Goal: Task Accomplishment & Management: Use online tool/utility

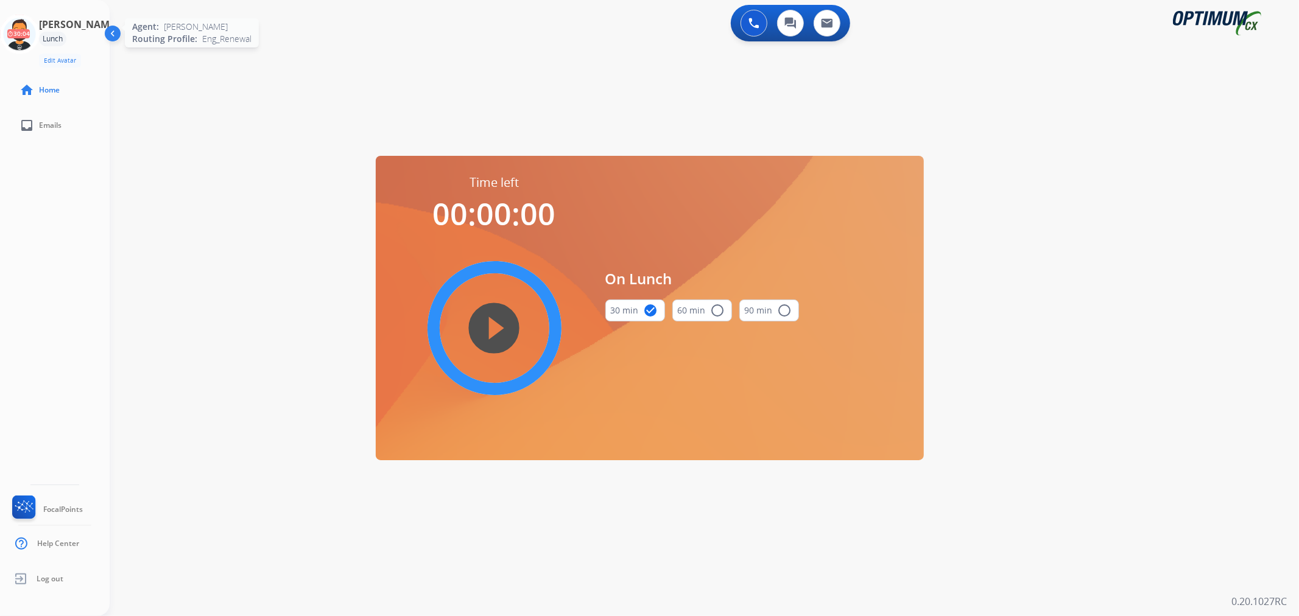
click at [35, 34] on icon at bounding box center [20, 35] width 40 height 40
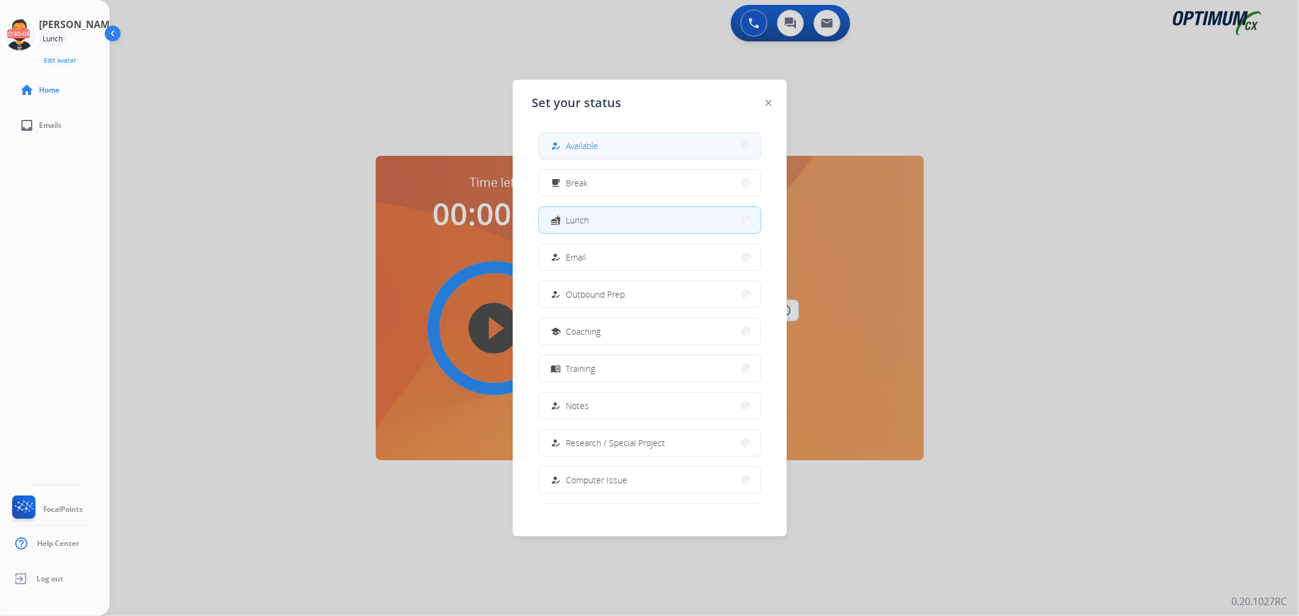
click at [562, 138] on button "how_to_reg Available" at bounding box center [650, 146] width 222 height 26
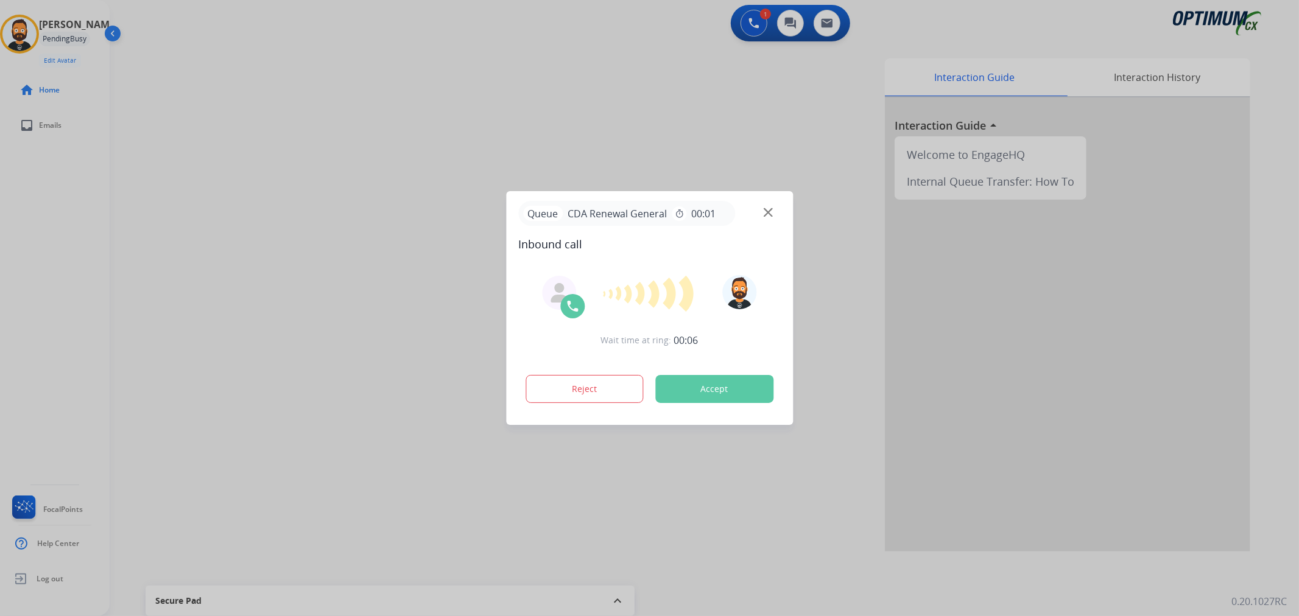
click at [160, 308] on div at bounding box center [649, 308] width 1299 height 616
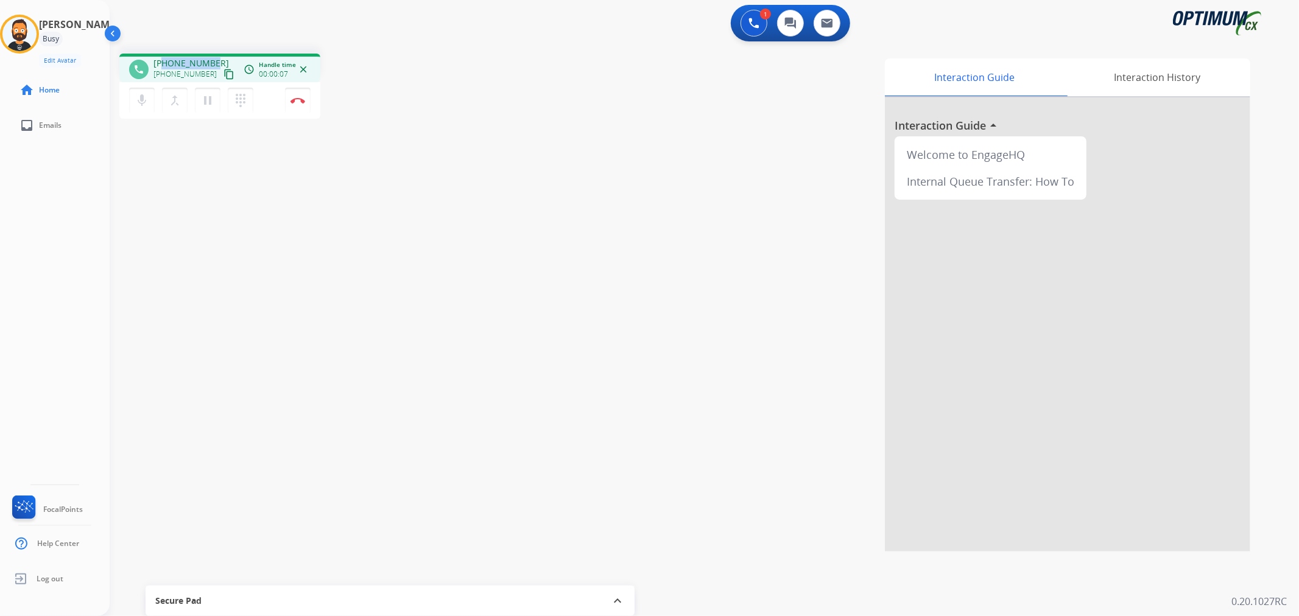
drag, startPoint x: 212, startPoint y: 58, endPoint x: 163, endPoint y: 63, distance: 49.0
click at [163, 63] on div "+12197628856 +12197628856 content_copy" at bounding box center [194, 69] width 83 height 24
copy span "2197628856"
click at [302, 92] on button "Disconnect" at bounding box center [298, 101] width 26 height 26
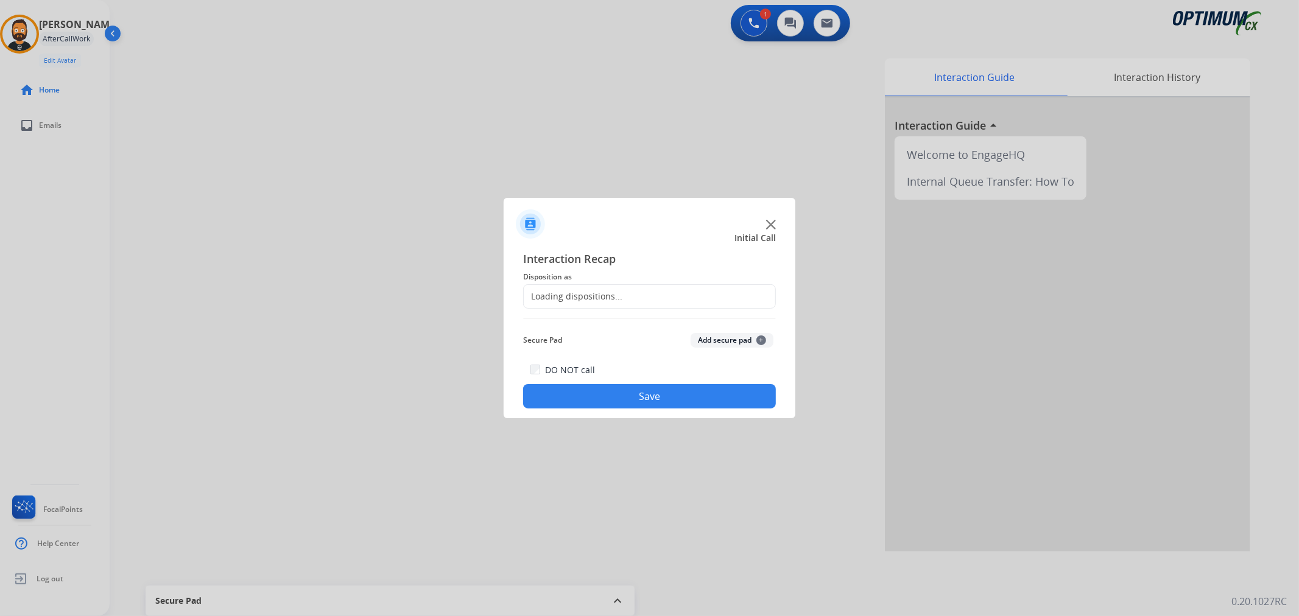
click at [591, 291] on div "Loading dispositions..." at bounding box center [573, 297] width 99 height 12
click at [587, 292] on input "text" at bounding box center [649, 296] width 253 height 24
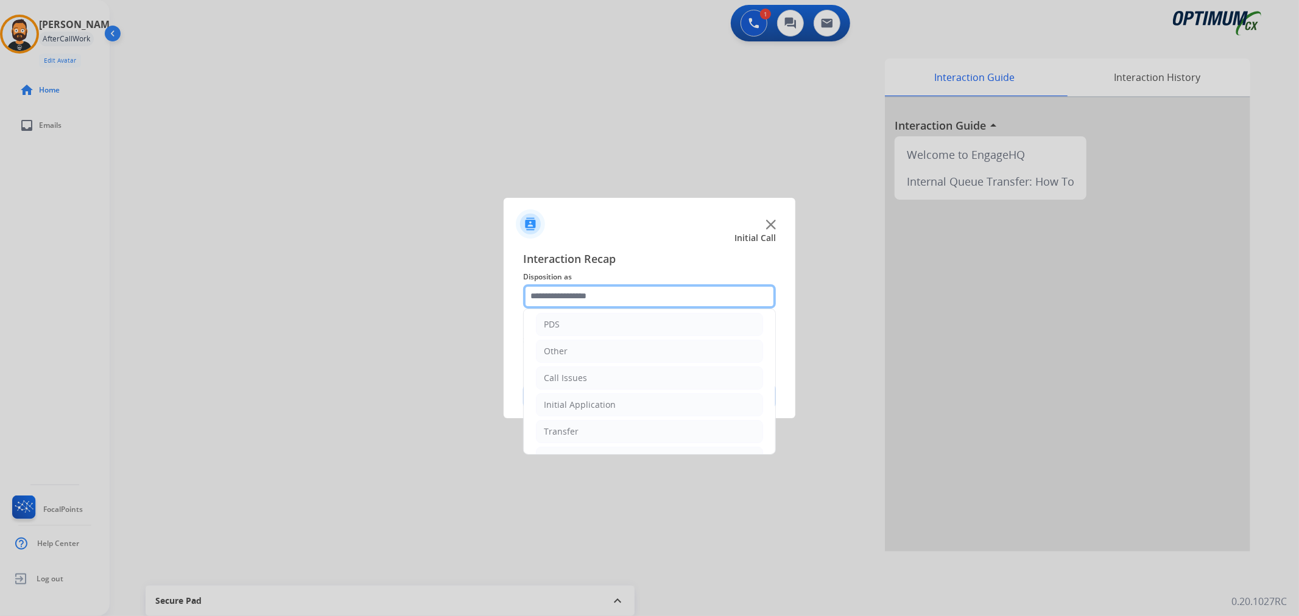
scroll to position [83, 0]
click at [607, 426] on li "Renewal" at bounding box center [649, 434] width 227 height 23
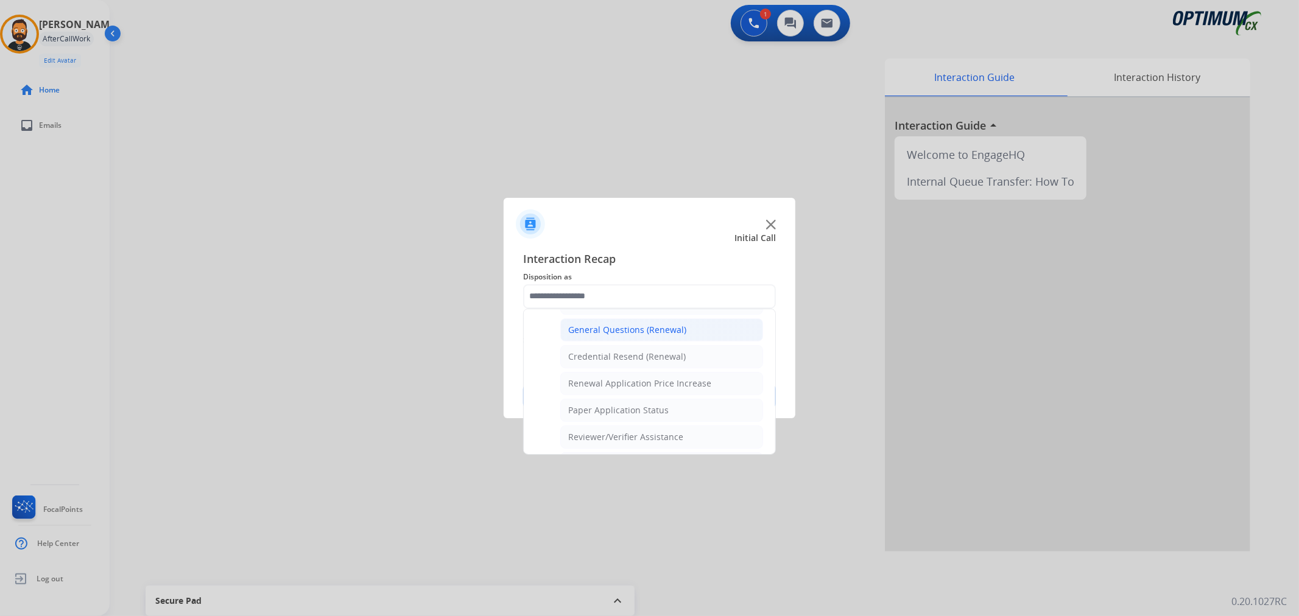
click at [594, 336] on div "General Questions (Renewal)" at bounding box center [627, 330] width 118 height 12
type input "**********"
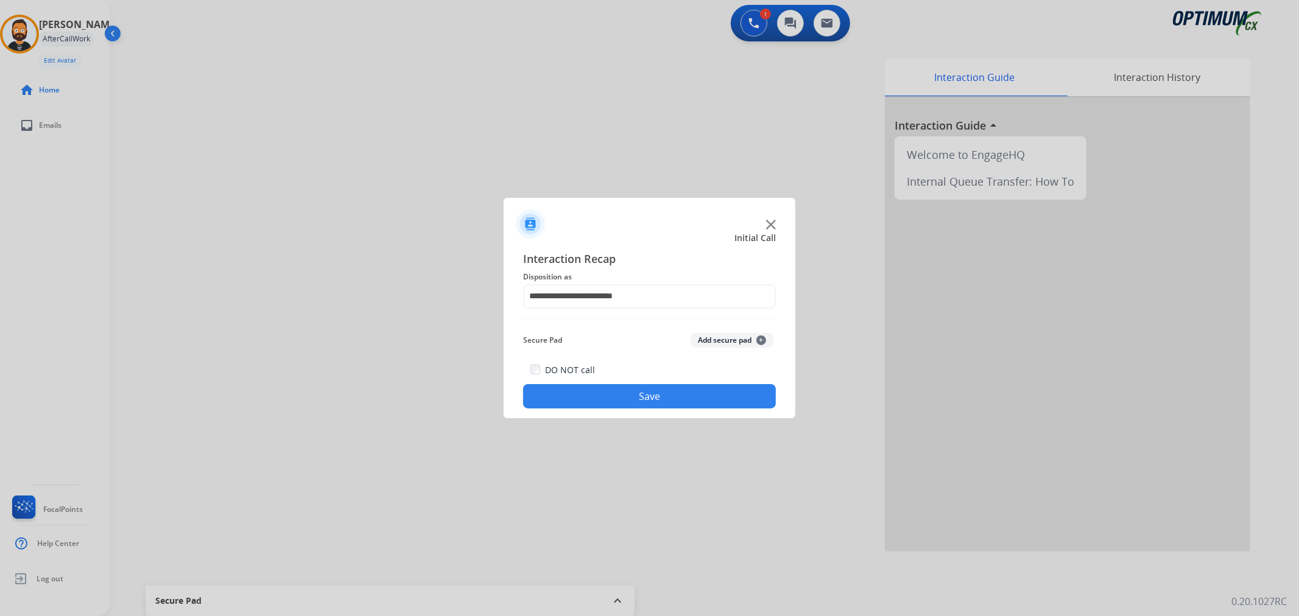
click at [588, 397] on button "Save" at bounding box center [649, 396] width 253 height 24
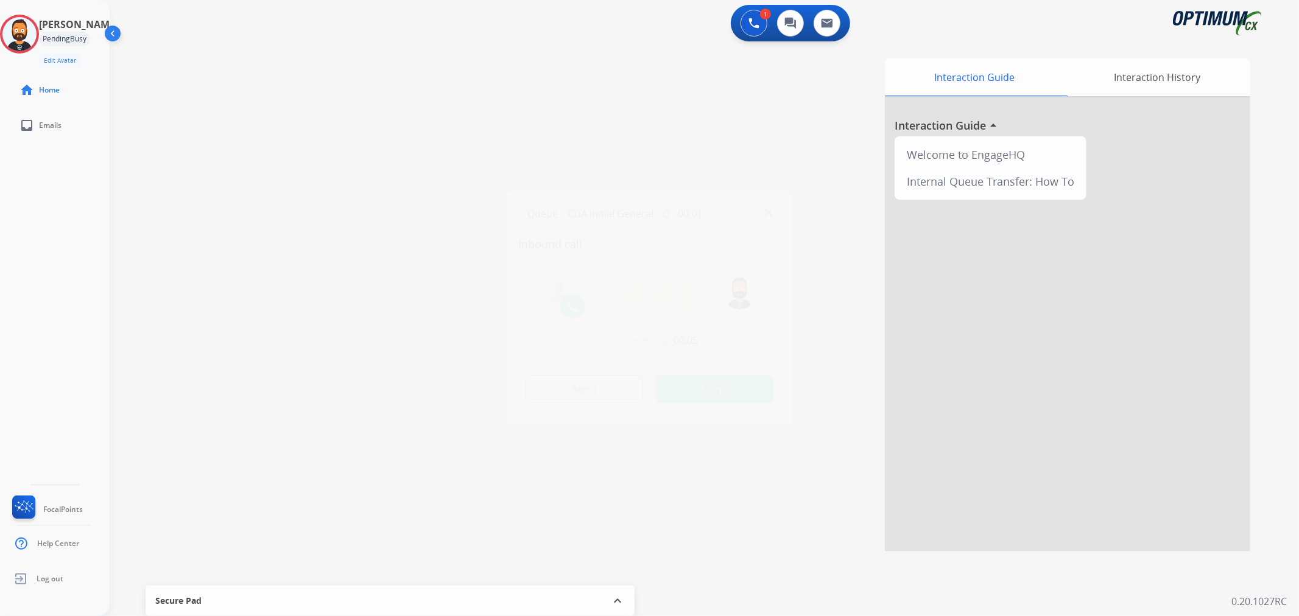
click at [227, 296] on div at bounding box center [649, 308] width 1299 height 616
drag, startPoint x: 212, startPoint y: 58, endPoint x: 163, endPoint y: 58, distance: 48.7
click at [163, 58] on div "+18704503949 +18704503949 content_copy" at bounding box center [194, 69] width 83 height 24
copy span "8704503949"
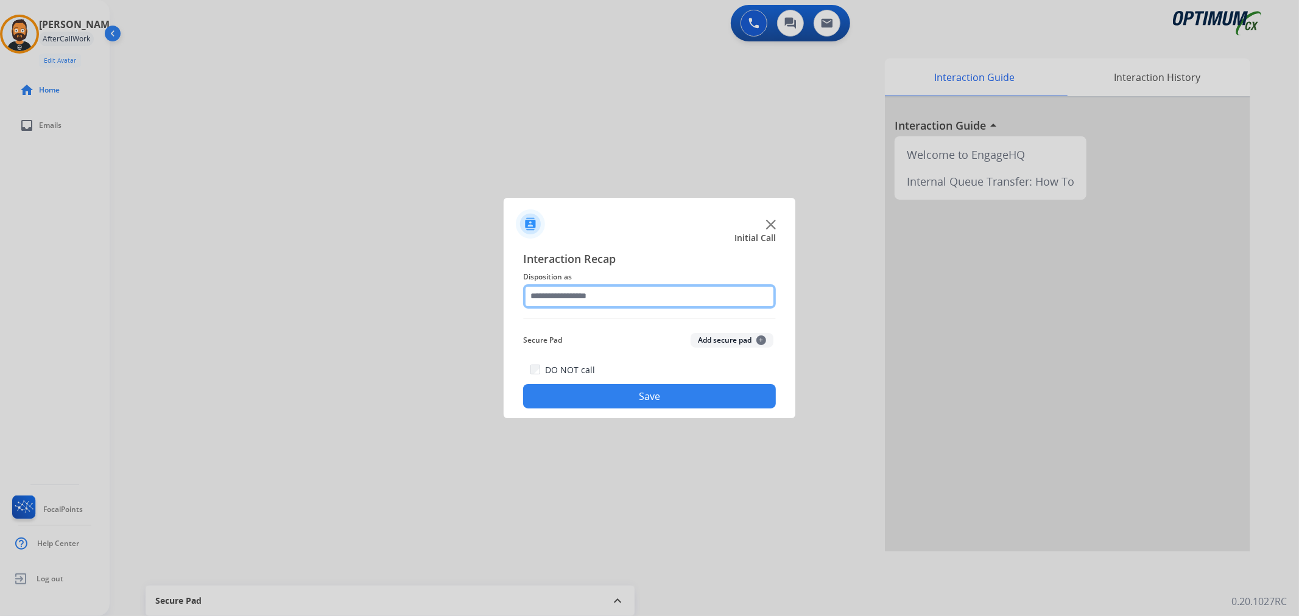
click at [584, 301] on input "text" at bounding box center [649, 296] width 253 height 24
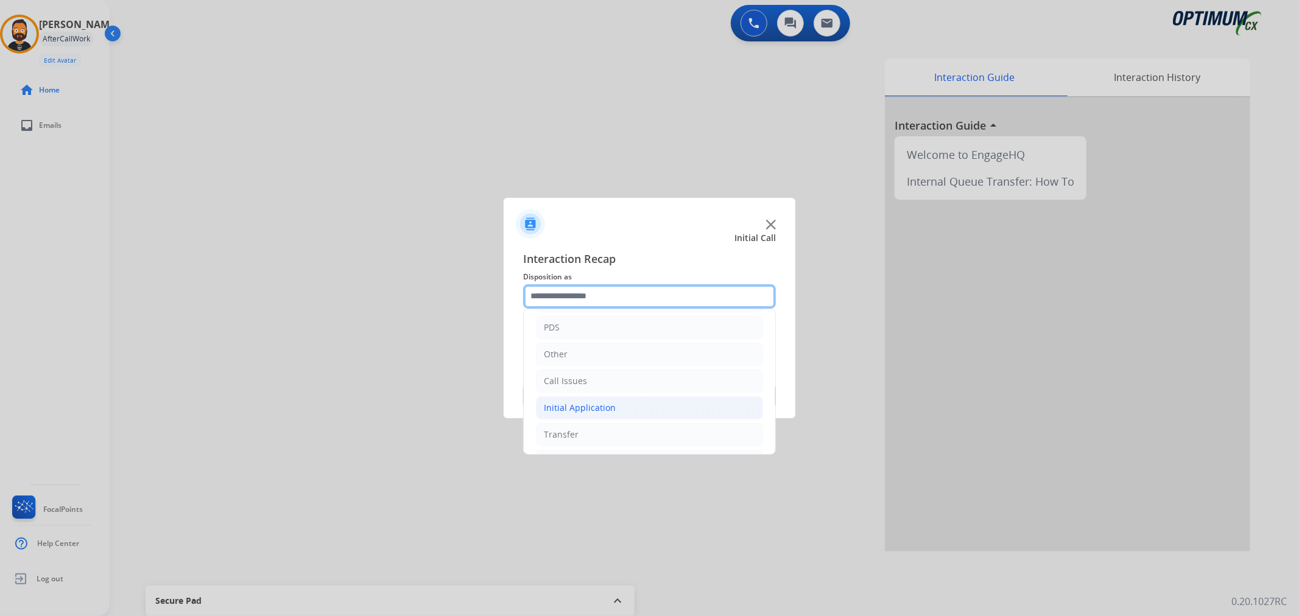
scroll to position [83, 0]
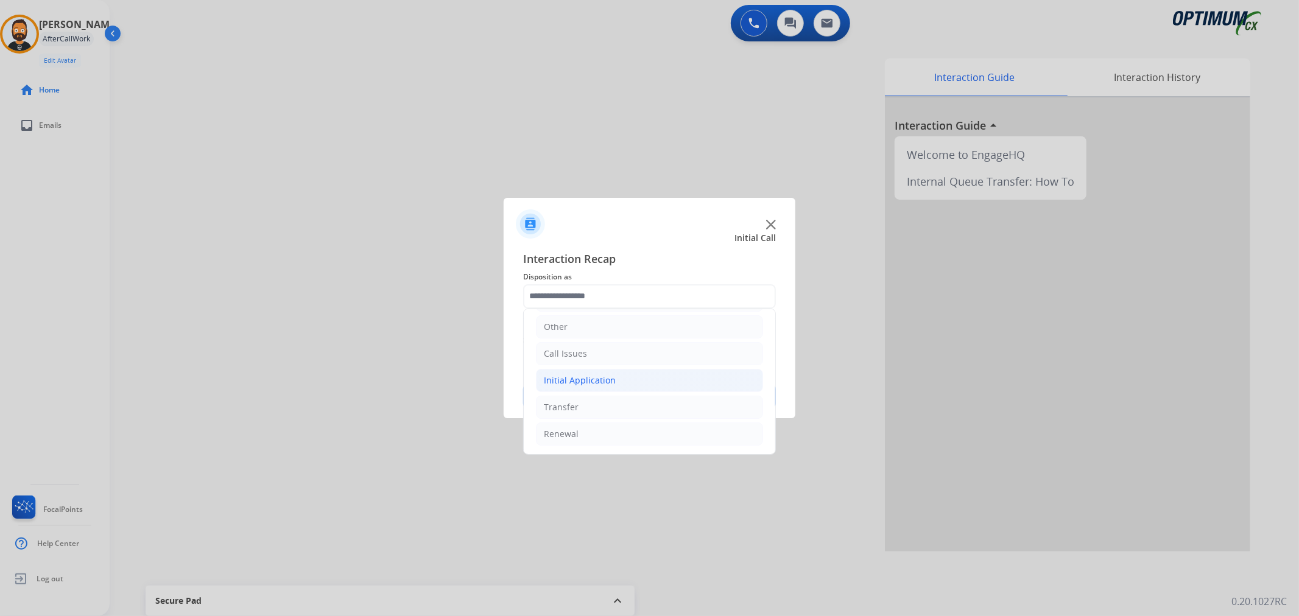
click at [602, 375] on div "Initial Application" at bounding box center [580, 381] width 72 height 12
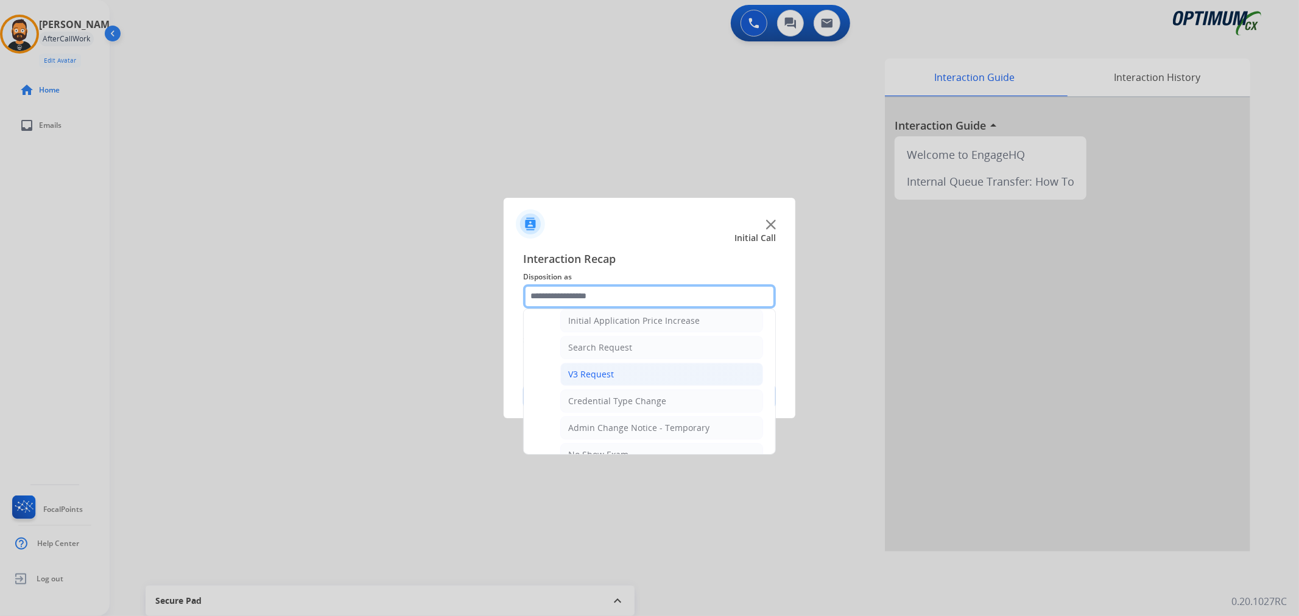
scroll to position [647, 0]
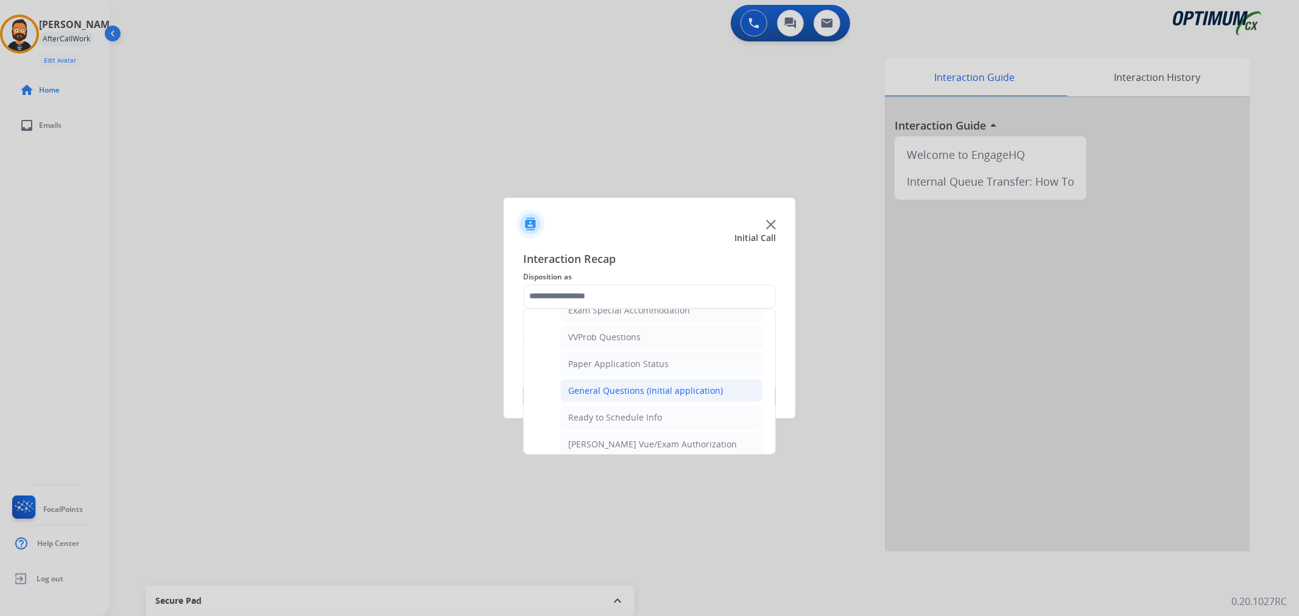
click at [608, 397] on div "General Questions (Initial application)" at bounding box center [645, 391] width 155 height 12
type input "**********"
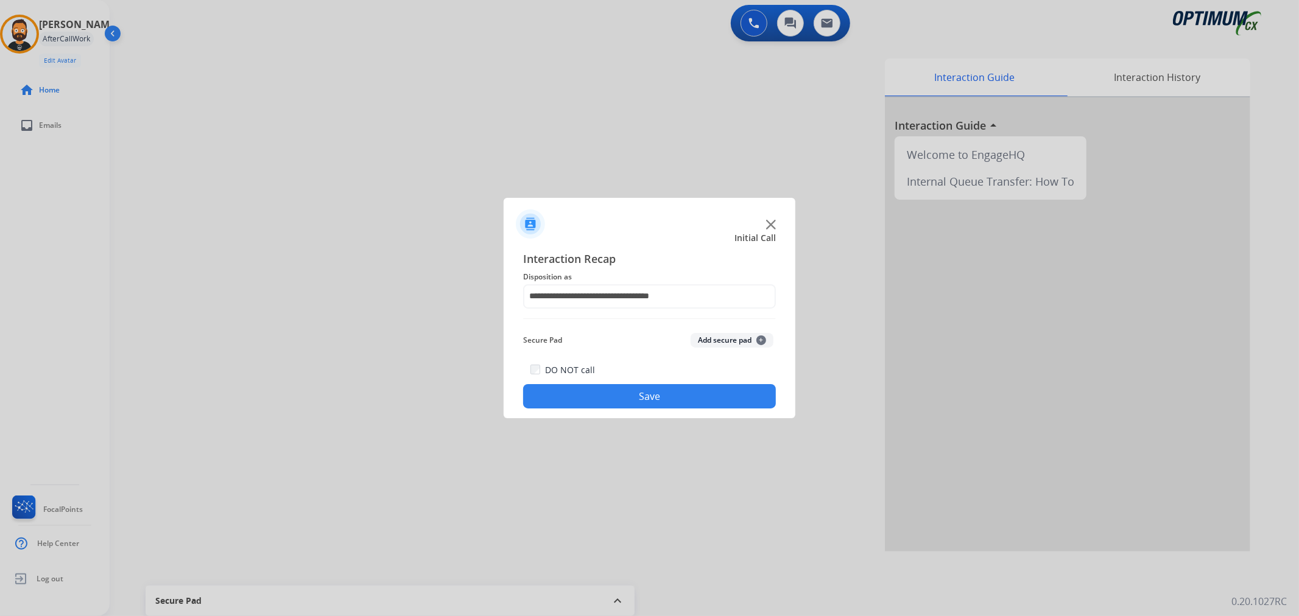
click at [610, 398] on button "Save" at bounding box center [649, 396] width 253 height 24
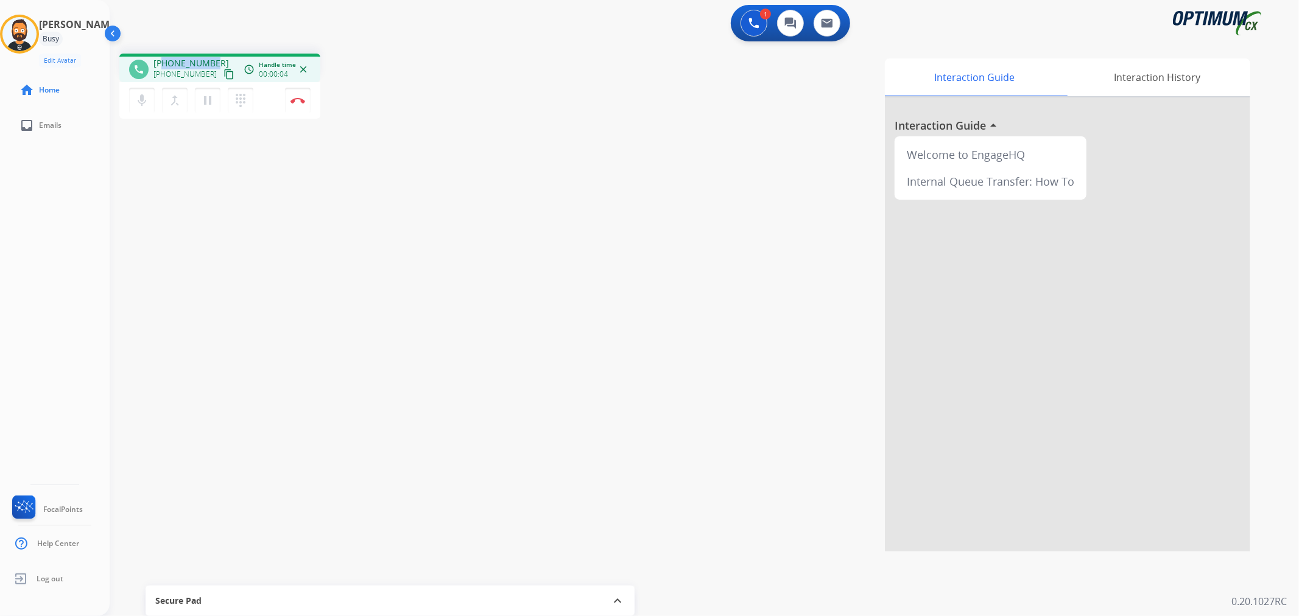
drag, startPoint x: 215, startPoint y: 60, endPoint x: 165, endPoint y: 58, distance: 50.0
click at [165, 58] on div "+15162557695 +15162557695 content_copy" at bounding box center [194, 69] width 83 height 24
copy span "5162557695"
click at [300, 97] on img at bounding box center [298, 100] width 15 height 6
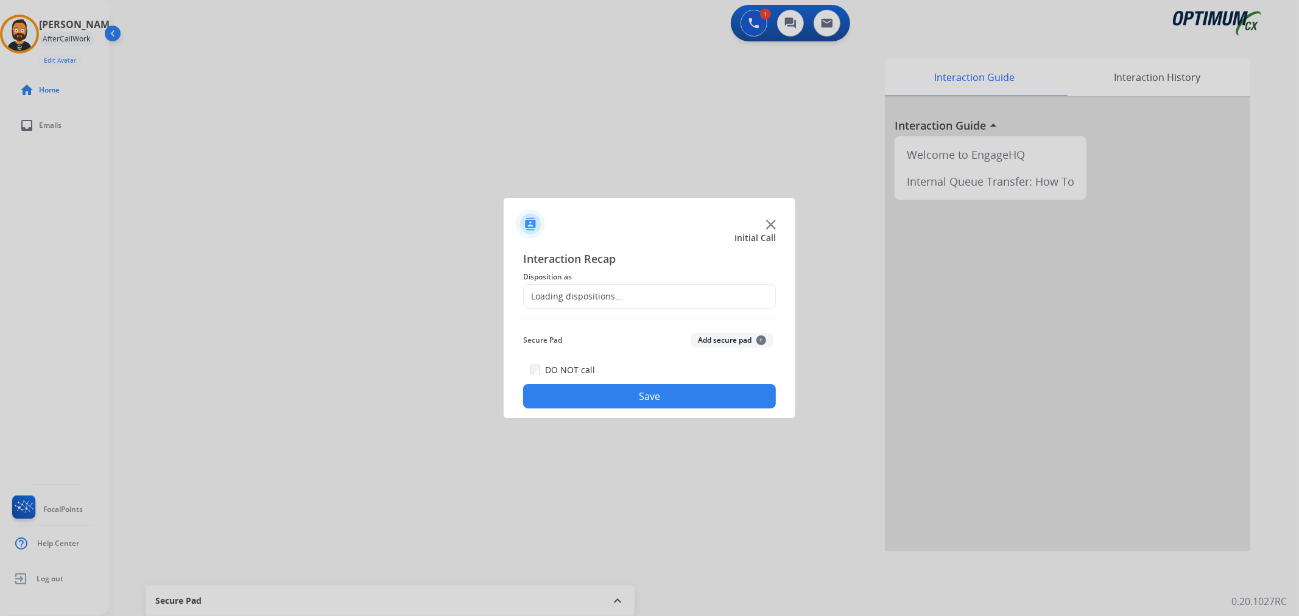
click at [598, 289] on div "Loading dispositions..." at bounding box center [649, 296] width 253 height 24
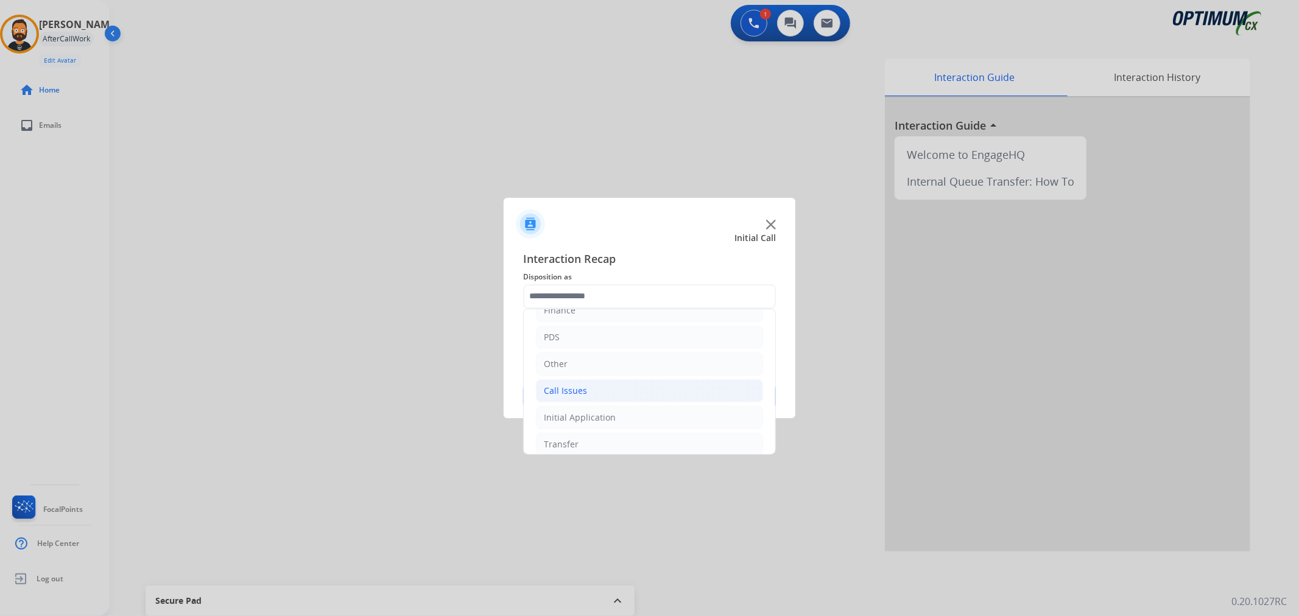
scroll to position [83, 0]
click at [587, 440] on li "Renewal" at bounding box center [649, 434] width 227 height 23
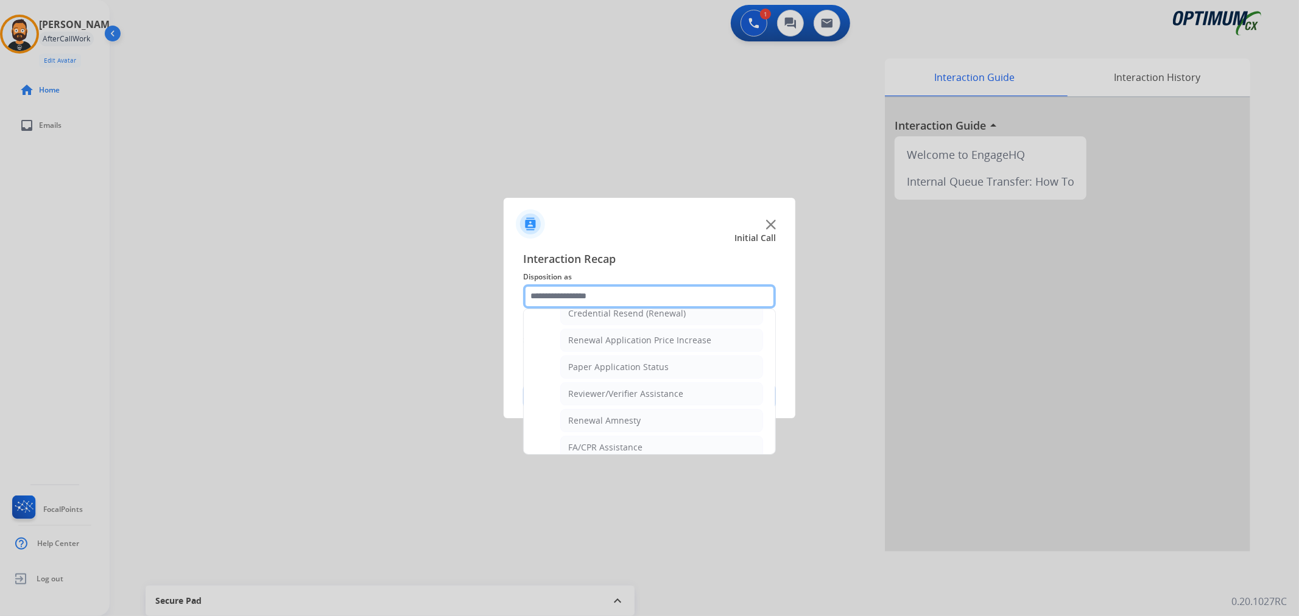
scroll to position [360, 0]
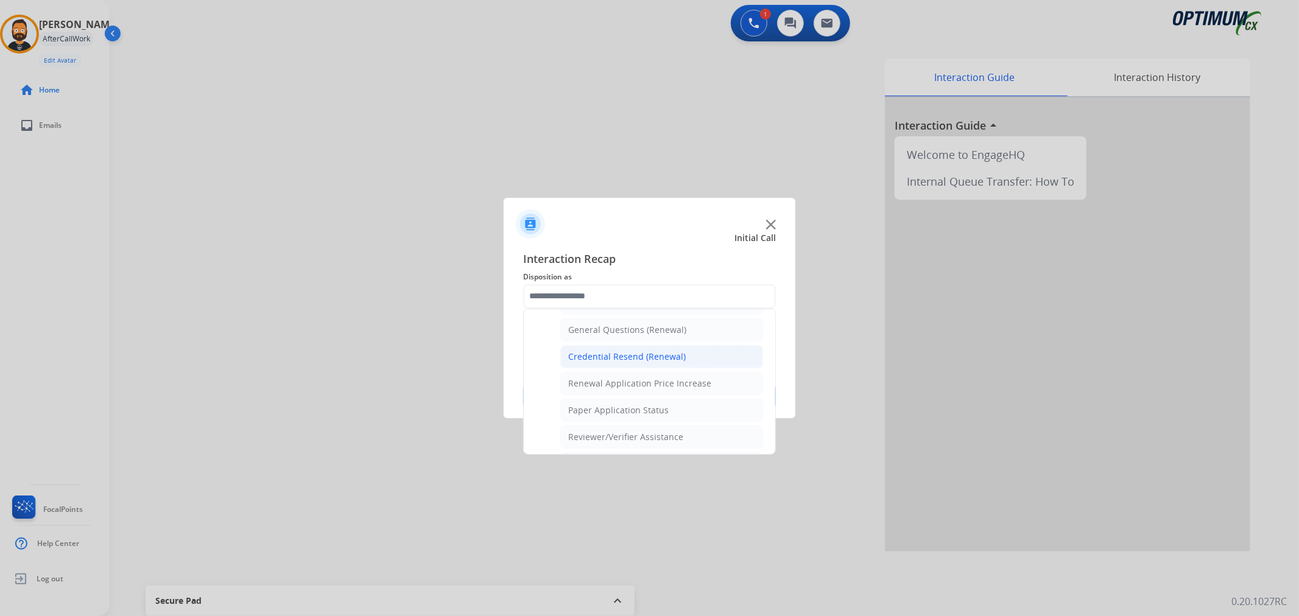
click at [625, 355] on div "Credential Resend (Renewal)" at bounding box center [627, 357] width 118 height 12
type input "**********"
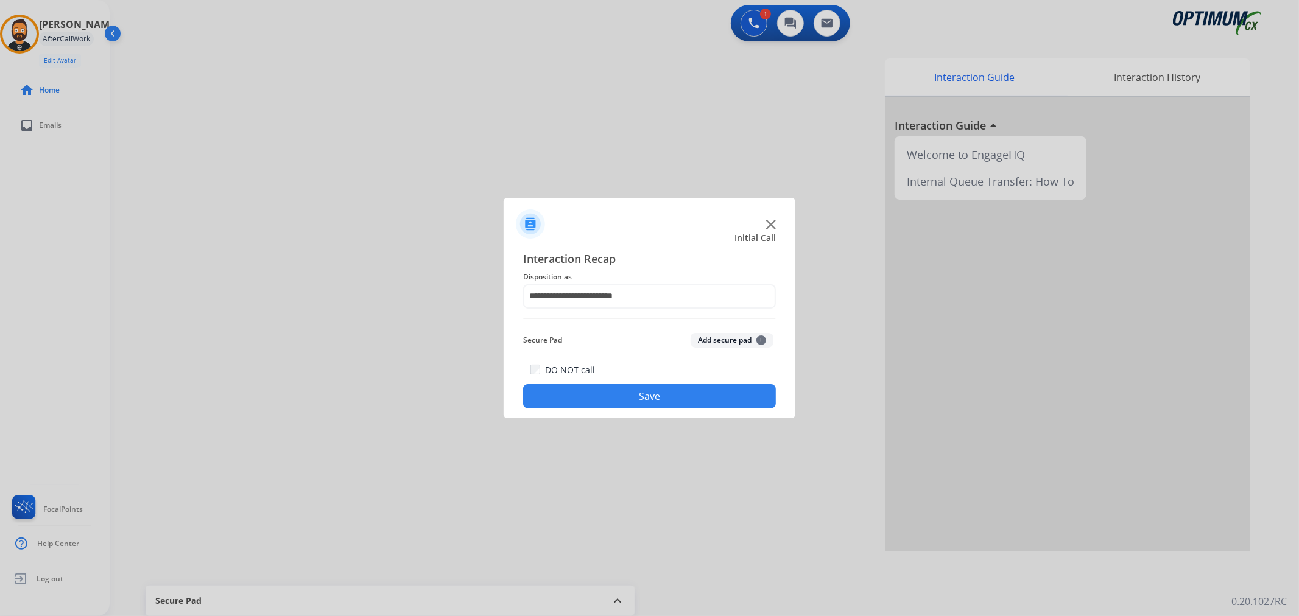
click at [609, 398] on button "Save" at bounding box center [649, 396] width 253 height 24
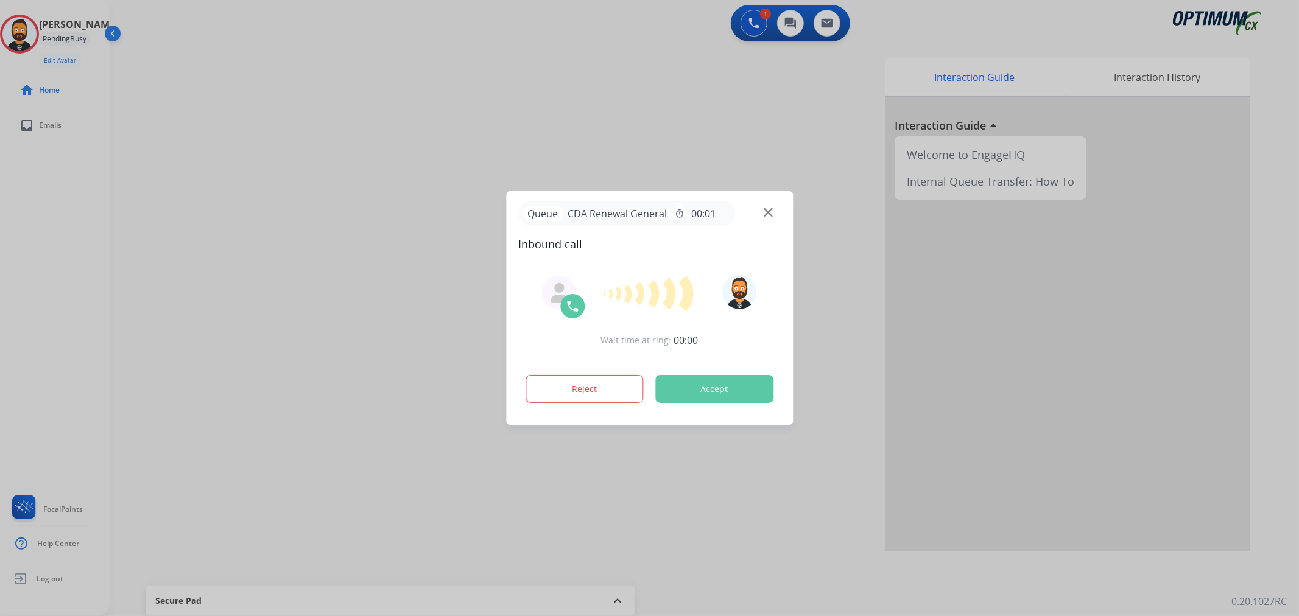
click at [68, 308] on div at bounding box center [649, 308] width 1299 height 616
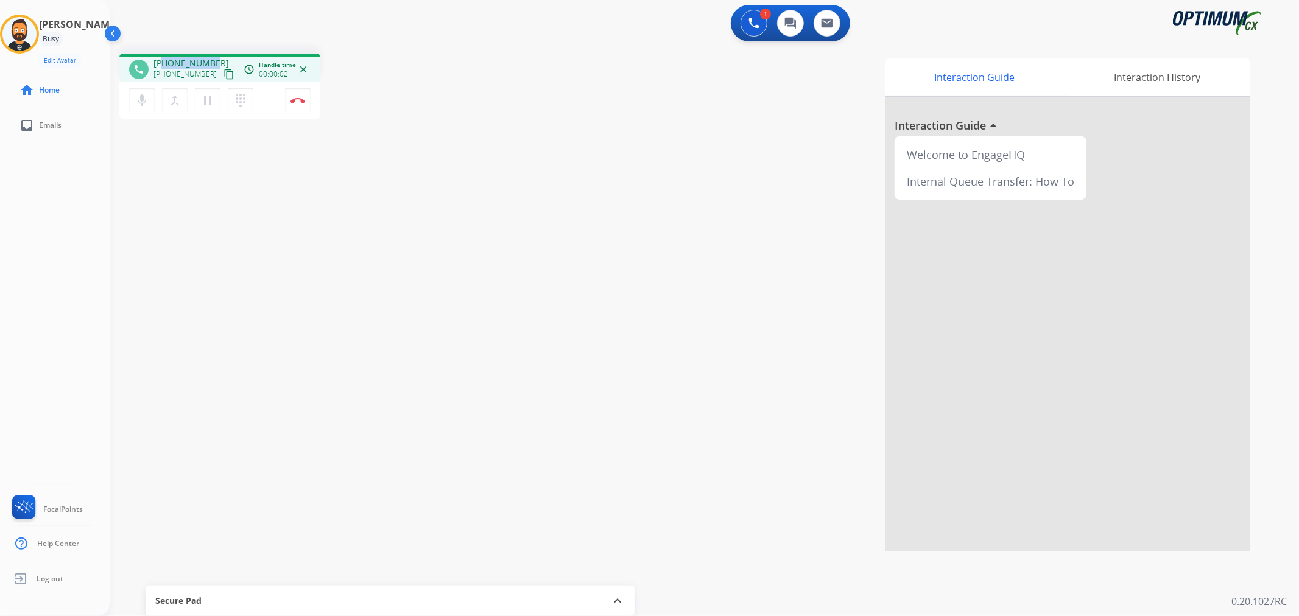
drag, startPoint x: 213, startPoint y: 59, endPoint x: 164, endPoint y: 60, distance: 48.7
click at [164, 60] on div "+16164398001 +16164398001 content_copy" at bounding box center [194, 69] width 83 height 24
copy span "6164398001"
click at [300, 104] on button "Disconnect" at bounding box center [298, 101] width 26 height 26
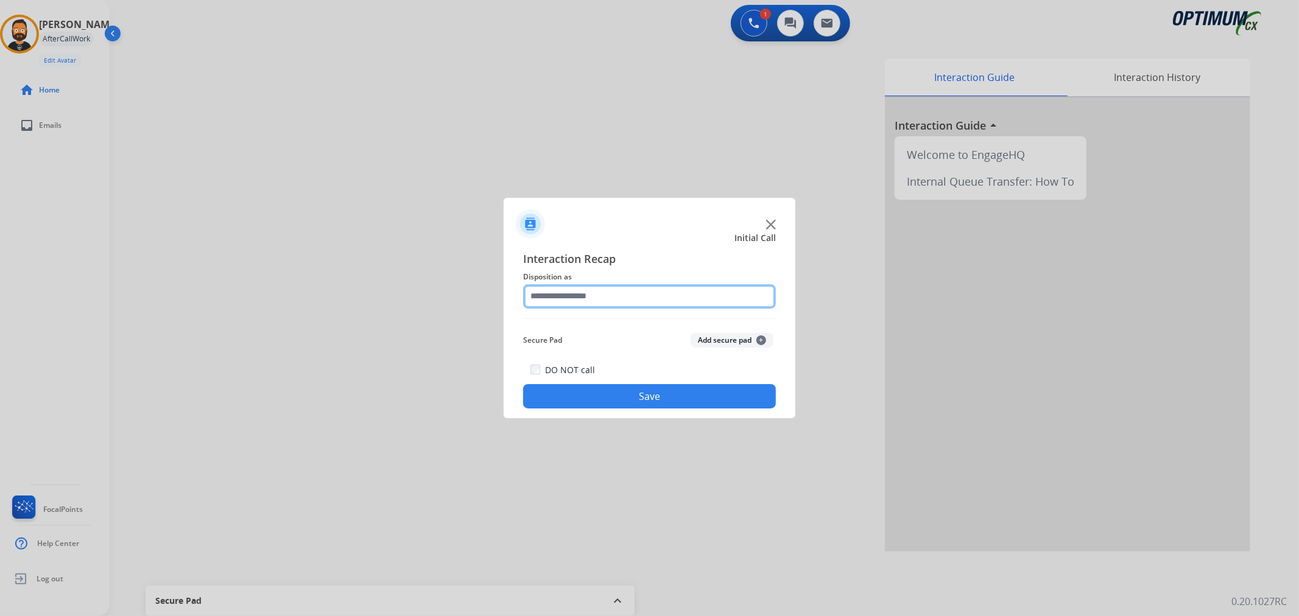
click at [582, 294] on input "text" at bounding box center [649, 296] width 253 height 24
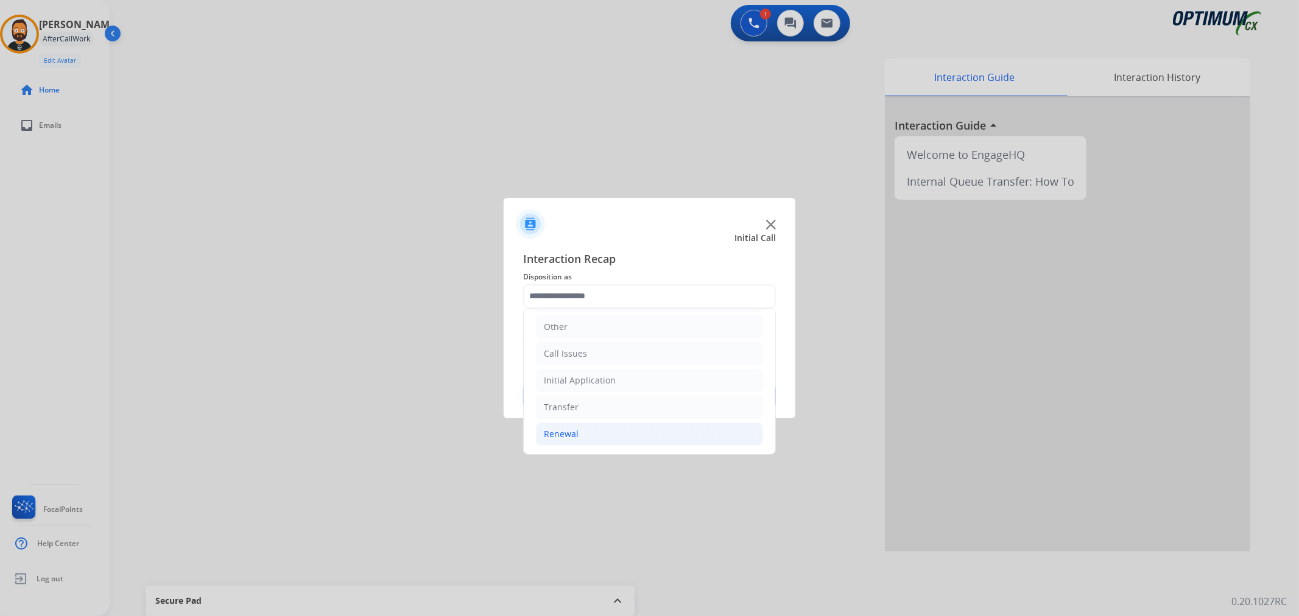
click at [599, 423] on li "Renewal" at bounding box center [649, 434] width 227 height 23
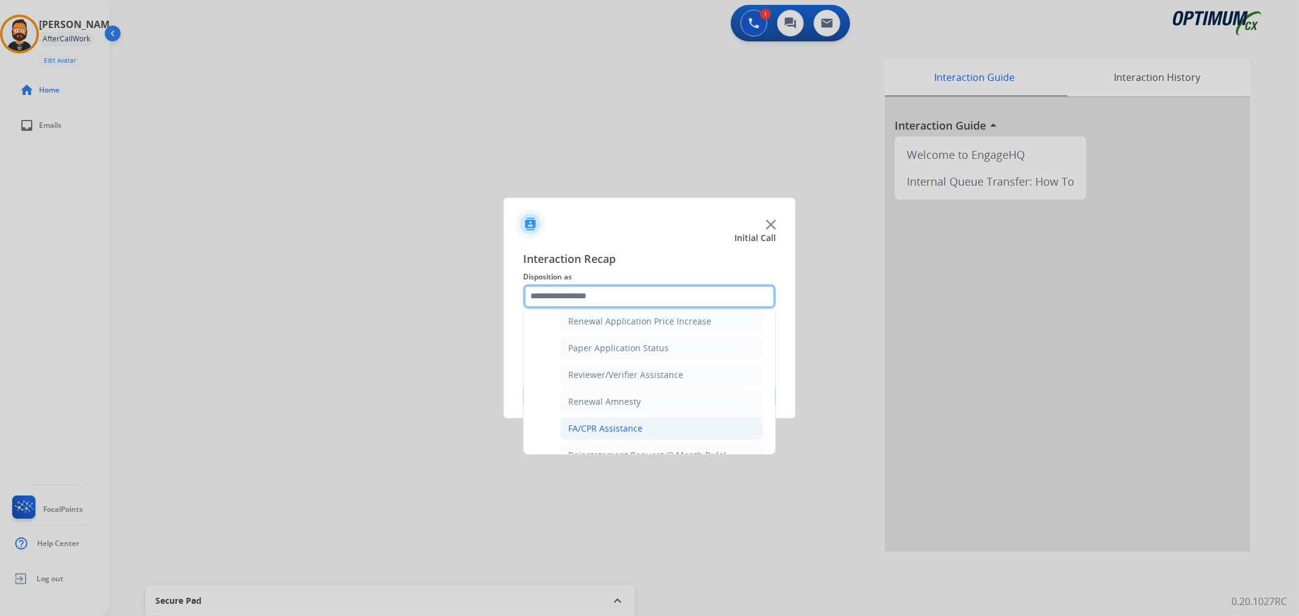
scroll to position [473, 0]
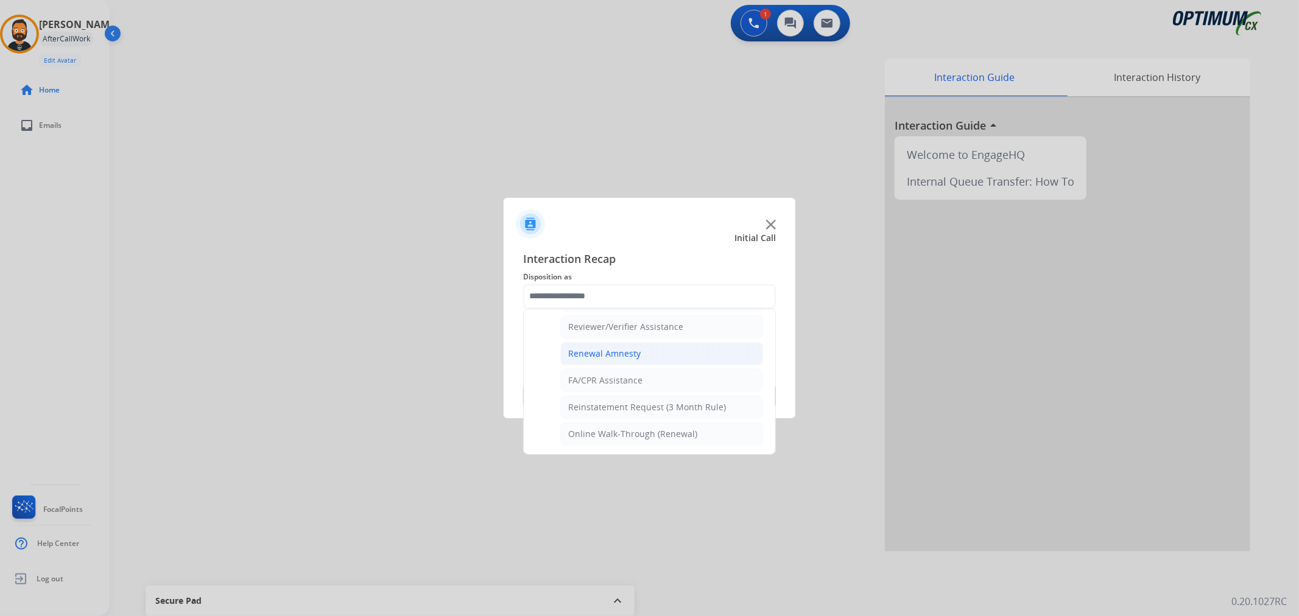
click at [629, 345] on li "Renewal Amnesty" at bounding box center [661, 353] width 203 height 23
type input "**********"
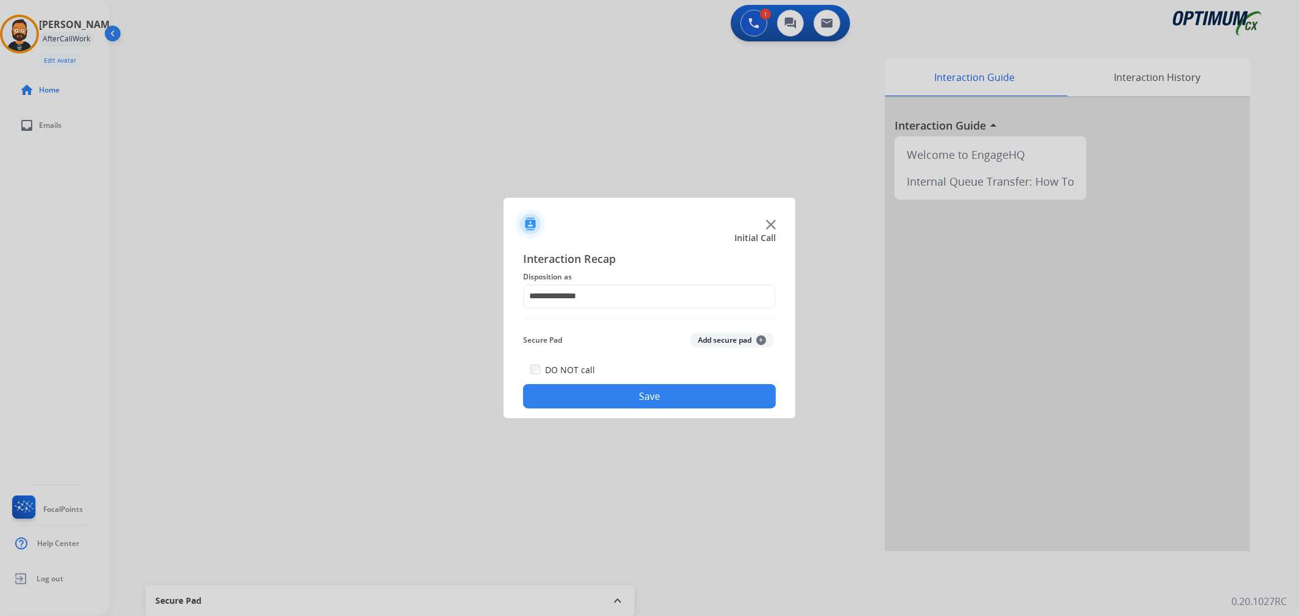
click at [626, 390] on button "Save" at bounding box center [649, 396] width 253 height 24
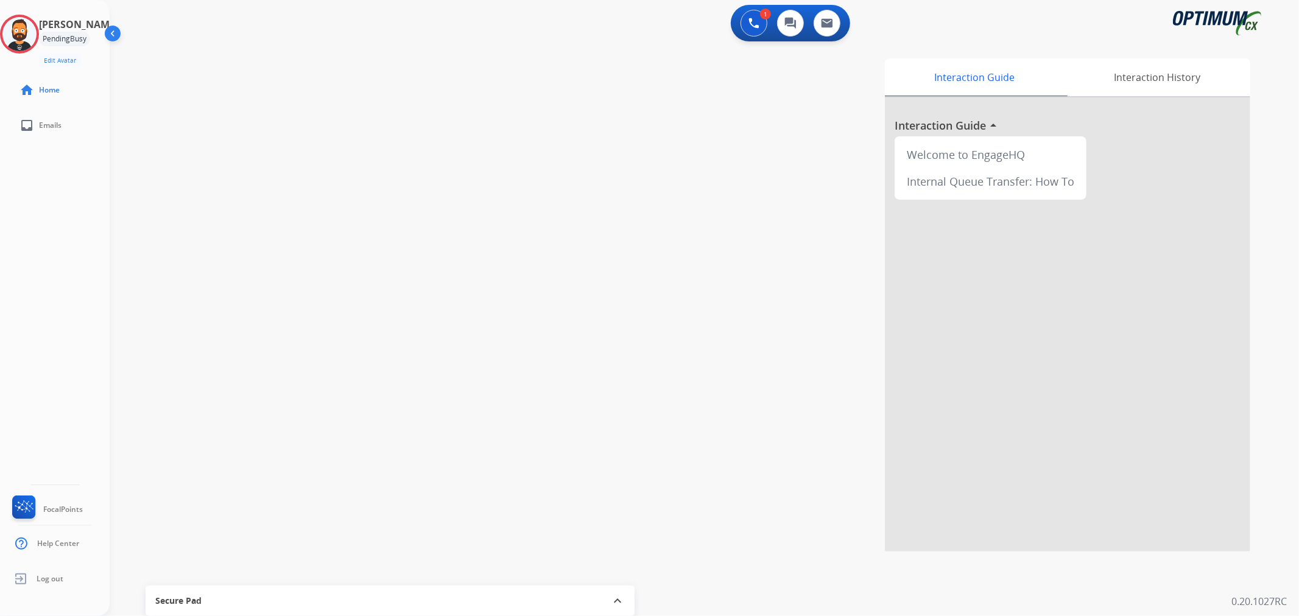
drag, startPoint x: 164, startPoint y: 210, endPoint x: 280, endPoint y: 308, distance: 151.7
click at [164, 210] on div at bounding box center [649, 308] width 1299 height 616
drag, startPoint x: 210, startPoint y: 57, endPoint x: 161, endPoint y: 58, distance: 48.7
click at [161, 58] on span "+16073178536" at bounding box center [191, 63] width 76 height 12
copy span "6073178536"
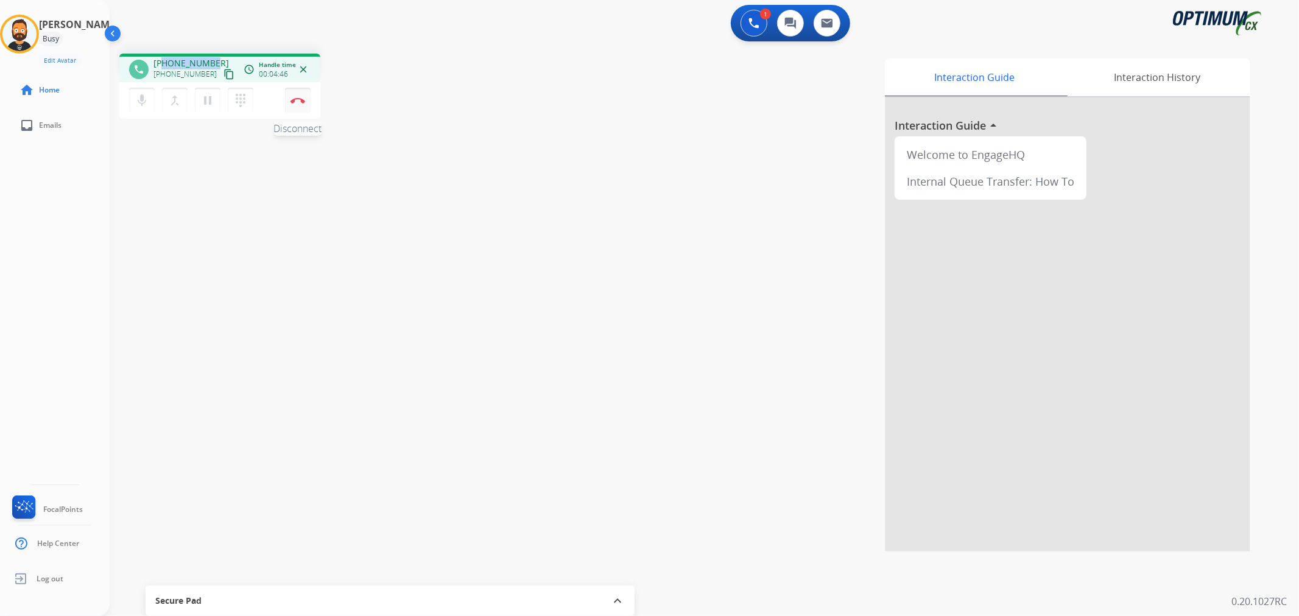
click at [303, 99] on img at bounding box center [298, 100] width 15 height 6
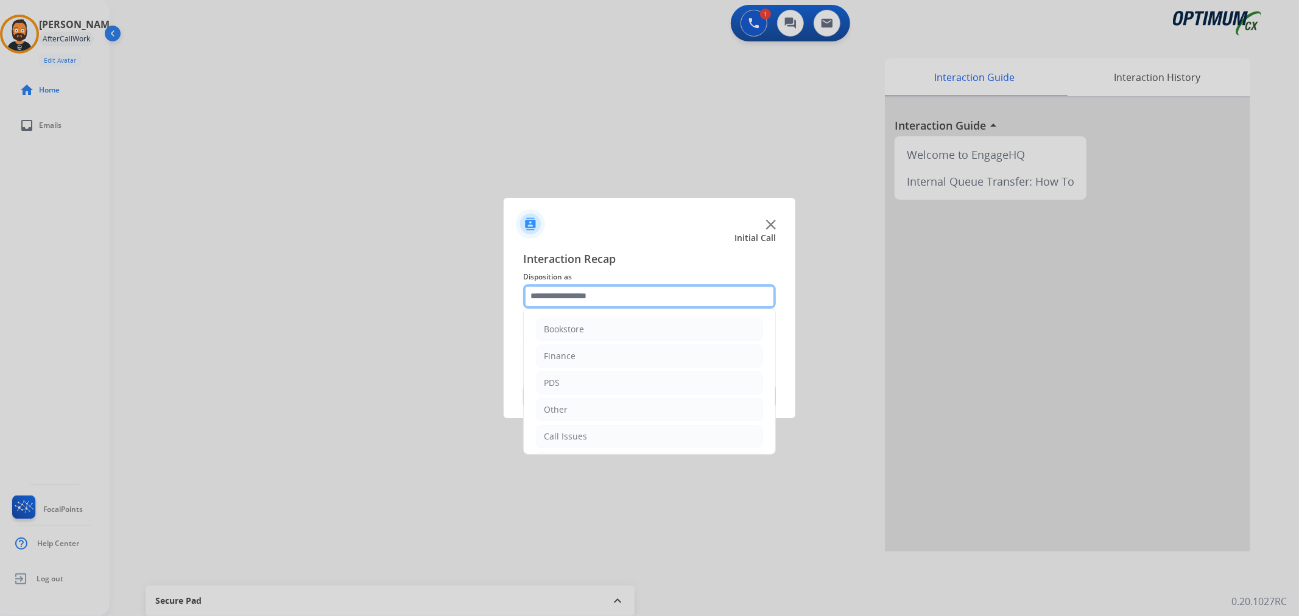
drag, startPoint x: 552, startPoint y: 303, endPoint x: 600, endPoint y: 302, distance: 47.5
click at [553, 303] on input "text" at bounding box center [649, 296] width 253 height 24
click at [599, 387] on li "Initial Application" at bounding box center [649, 380] width 227 height 23
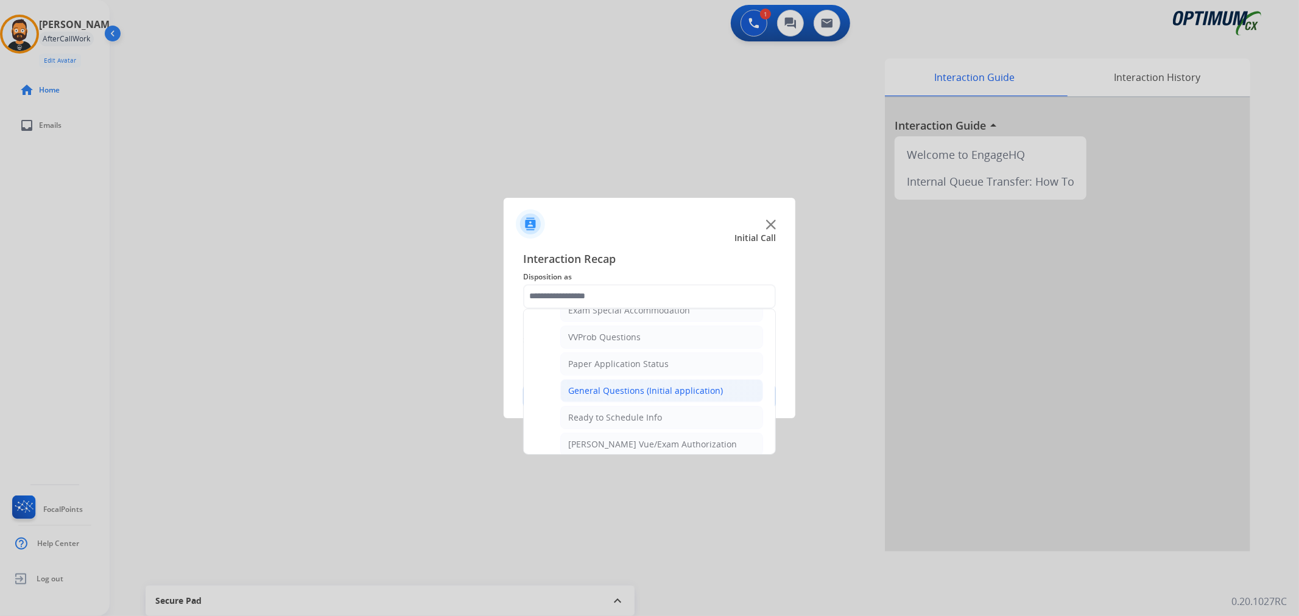
click at [665, 386] on li "General Questions (Initial application)" at bounding box center [661, 390] width 203 height 23
type input "**********"
click at [665, 386] on button "Save" at bounding box center [649, 396] width 253 height 24
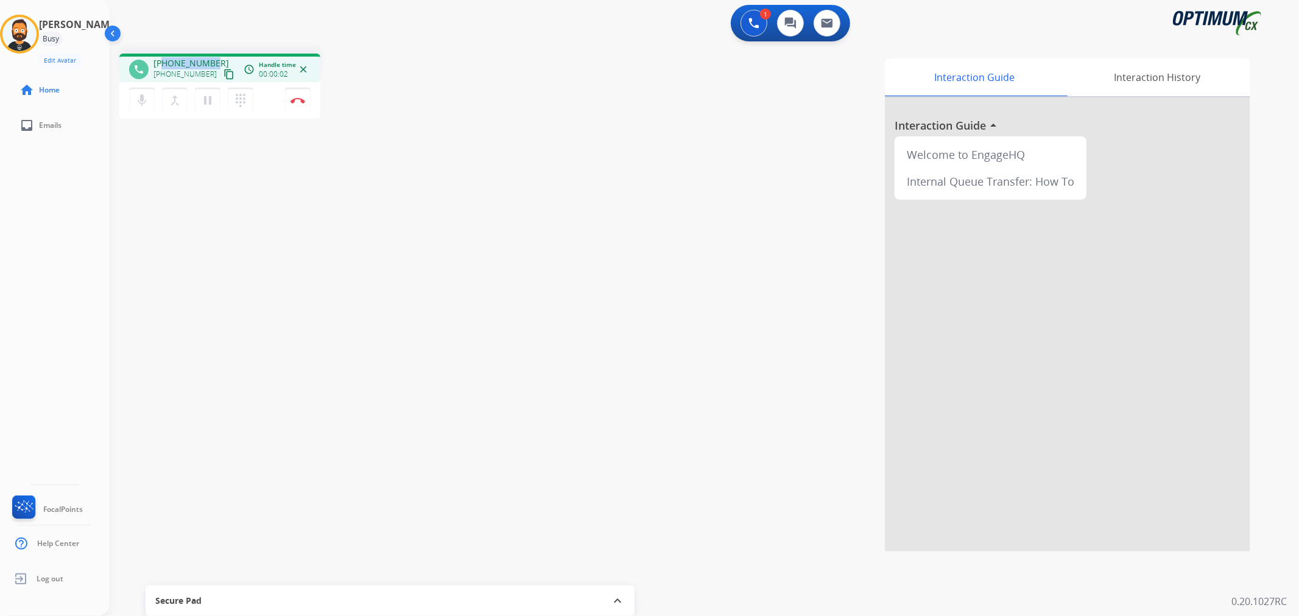
drag, startPoint x: 211, startPoint y: 58, endPoint x: 163, endPoint y: 61, distance: 48.8
click at [163, 61] on span "+12138544706" at bounding box center [191, 63] width 76 height 12
copy span "2138544706"
click at [307, 100] on button "Disconnect" at bounding box center [298, 101] width 26 height 26
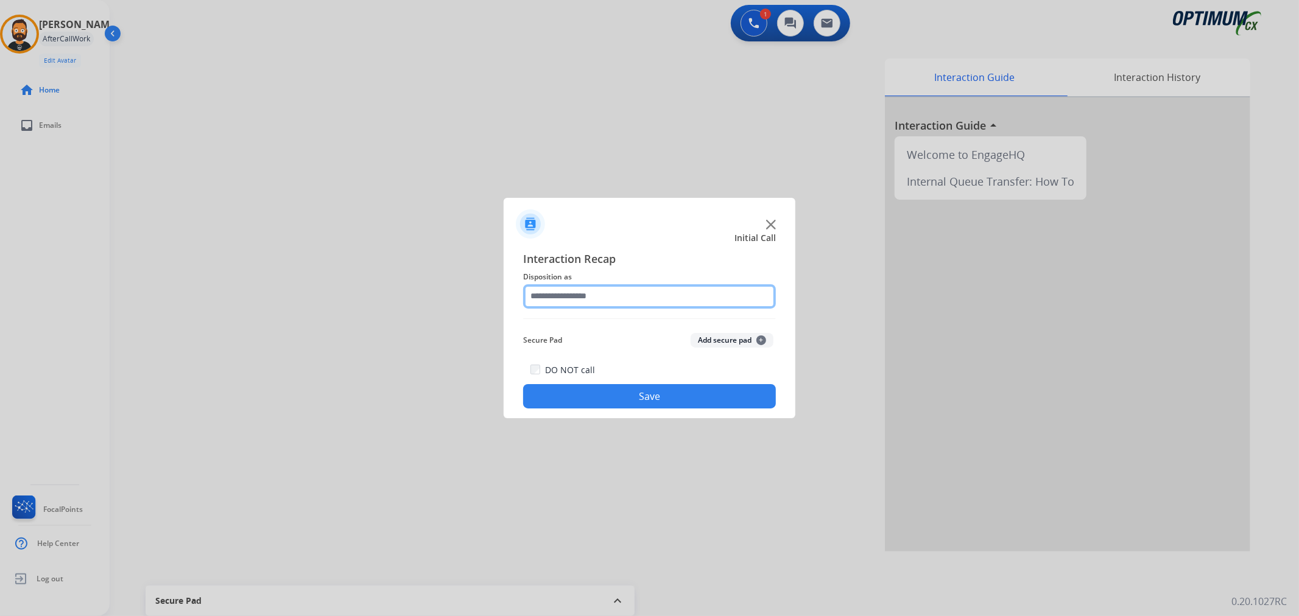
click at [618, 289] on input "text" at bounding box center [649, 296] width 253 height 24
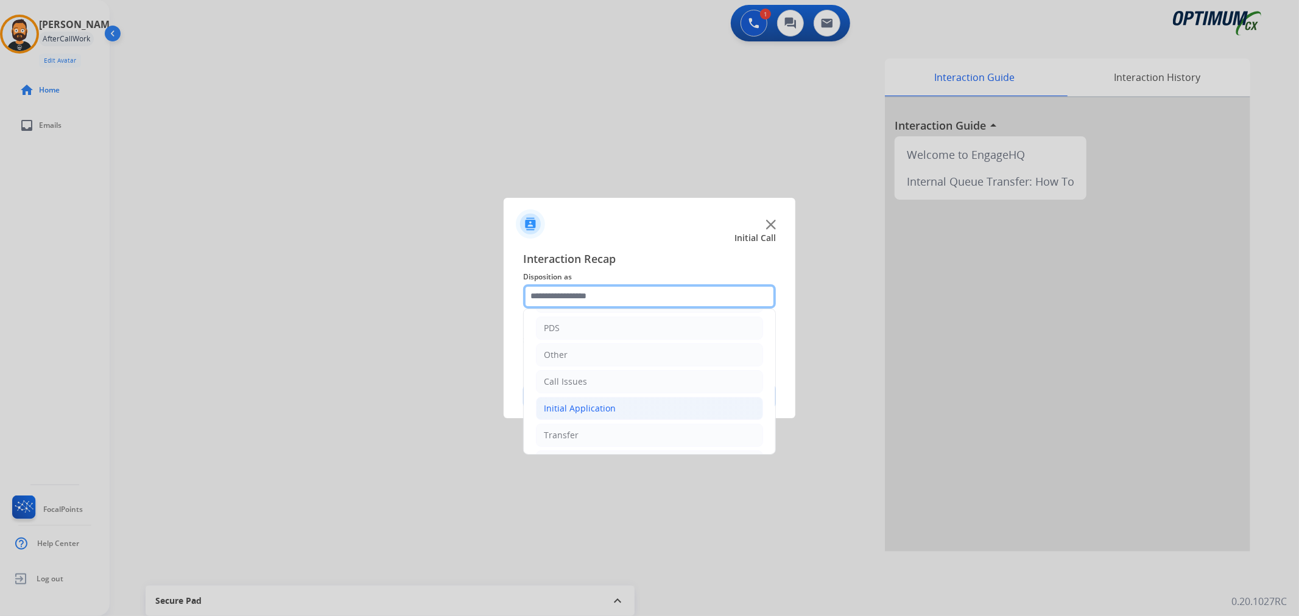
scroll to position [83, 0]
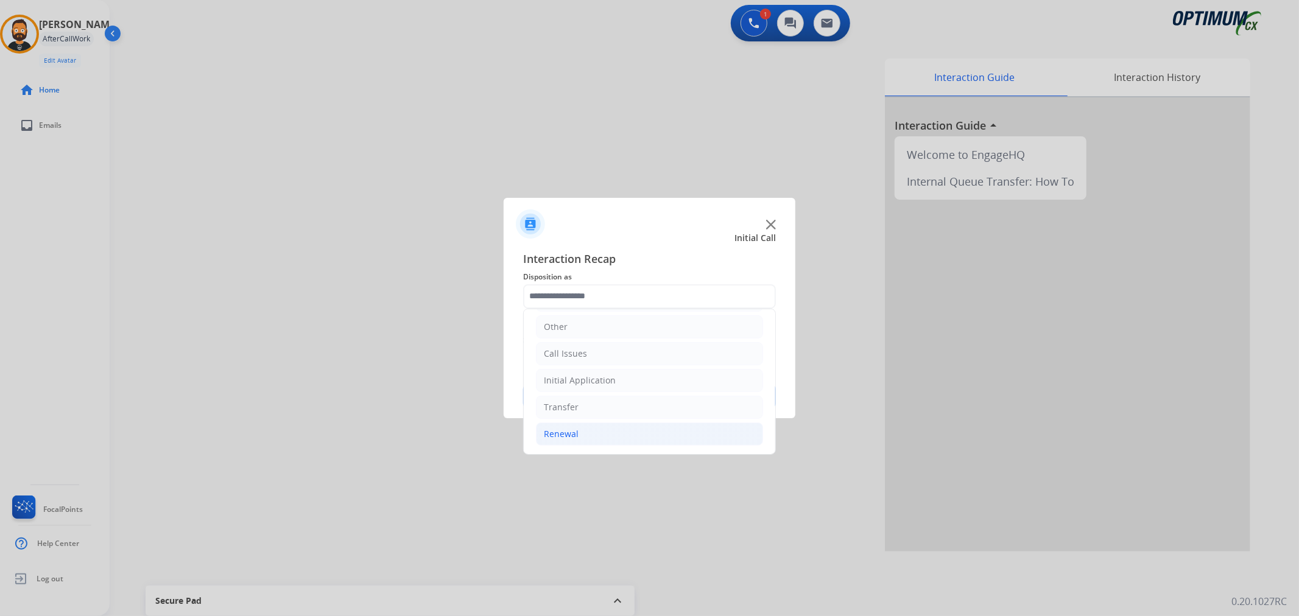
click at [599, 440] on li "Renewal" at bounding box center [649, 434] width 227 height 23
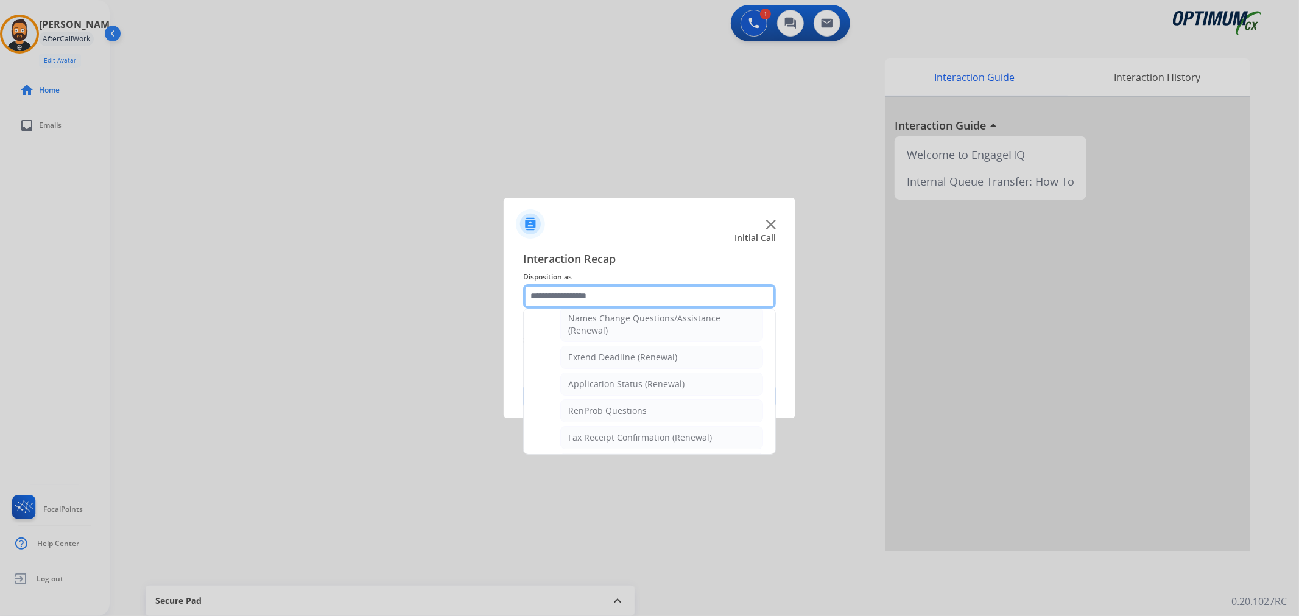
scroll to position [113, 0]
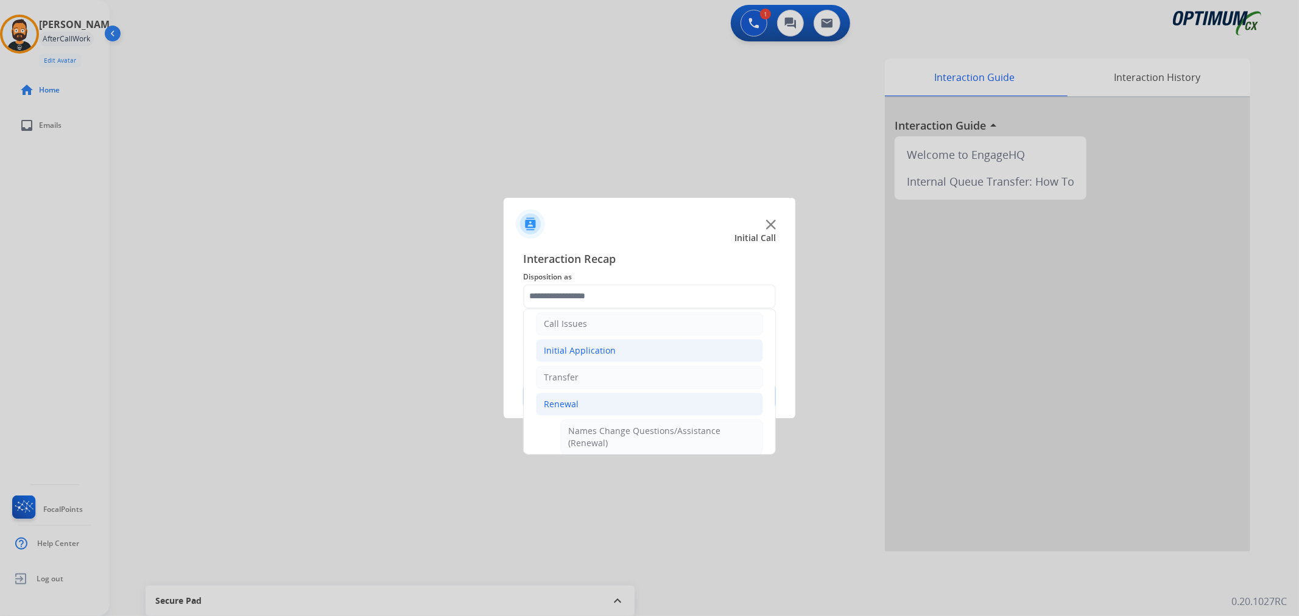
click at [593, 339] on li "Initial Application" at bounding box center [649, 350] width 227 height 23
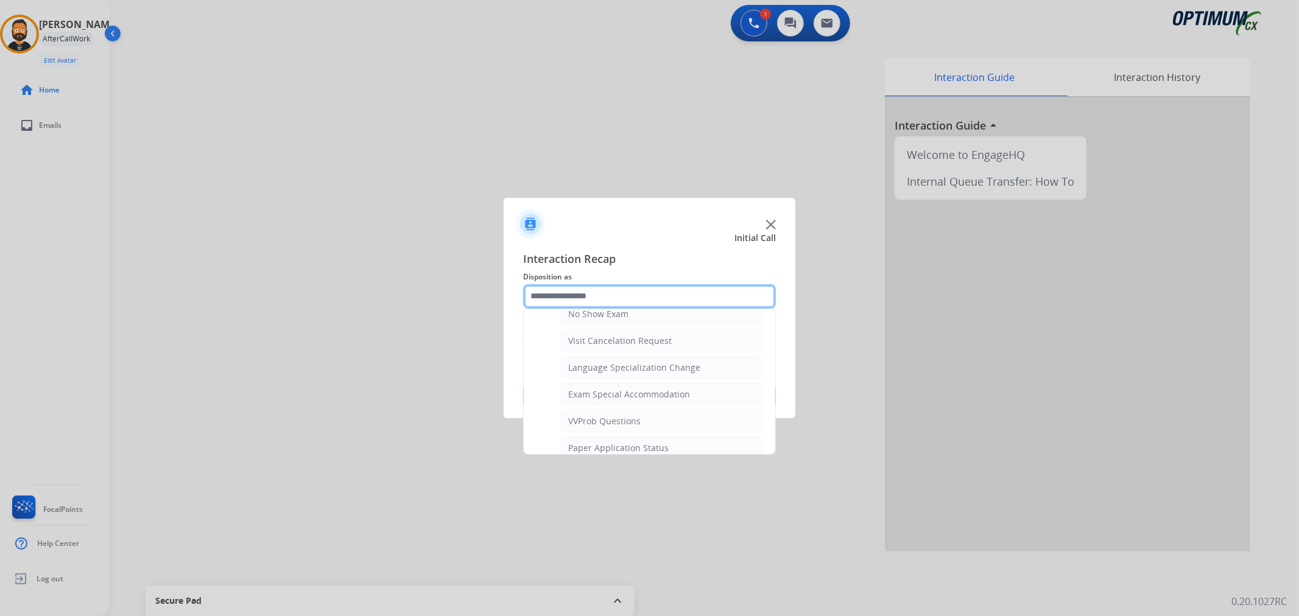
scroll to position [677, 0]
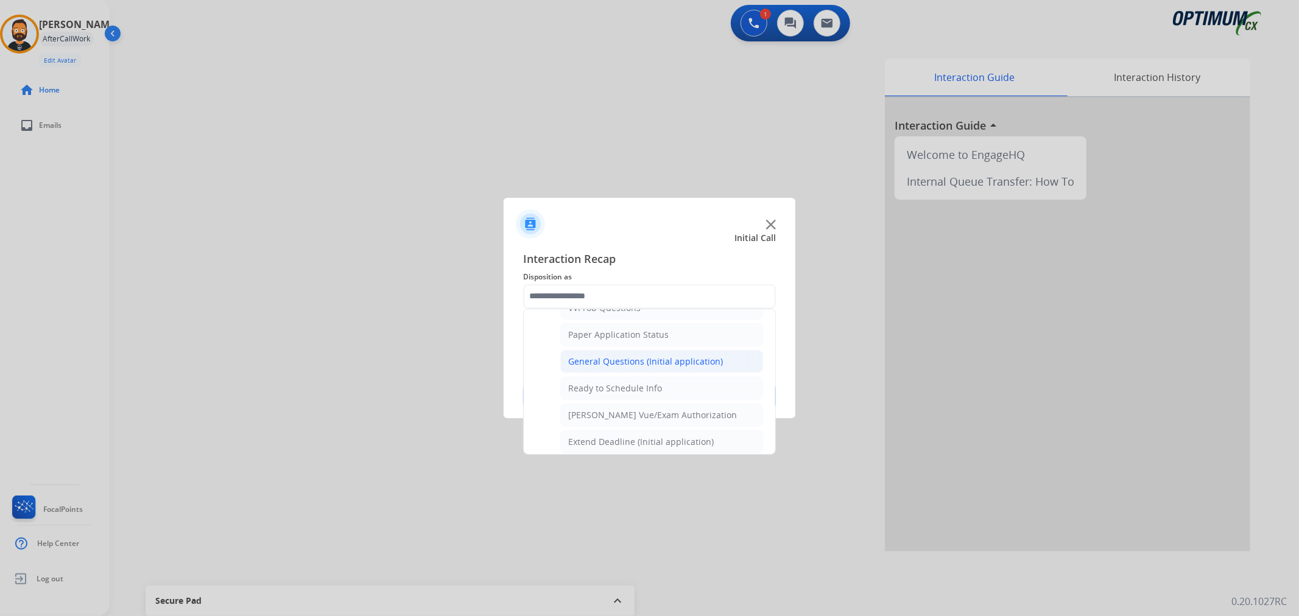
click at [600, 365] on div "General Questions (Initial application)" at bounding box center [645, 362] width 155 height 12
type input "**********"
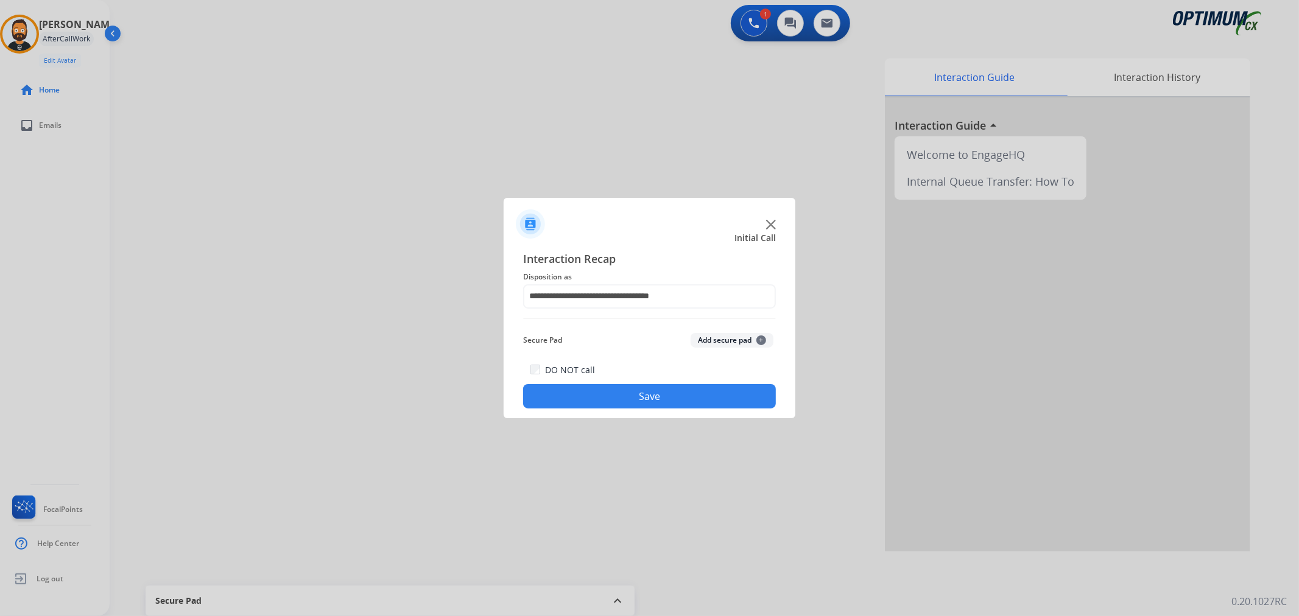
click at [598, 391] on button "Save" at bounding box center [649, 396] width 253 height 24
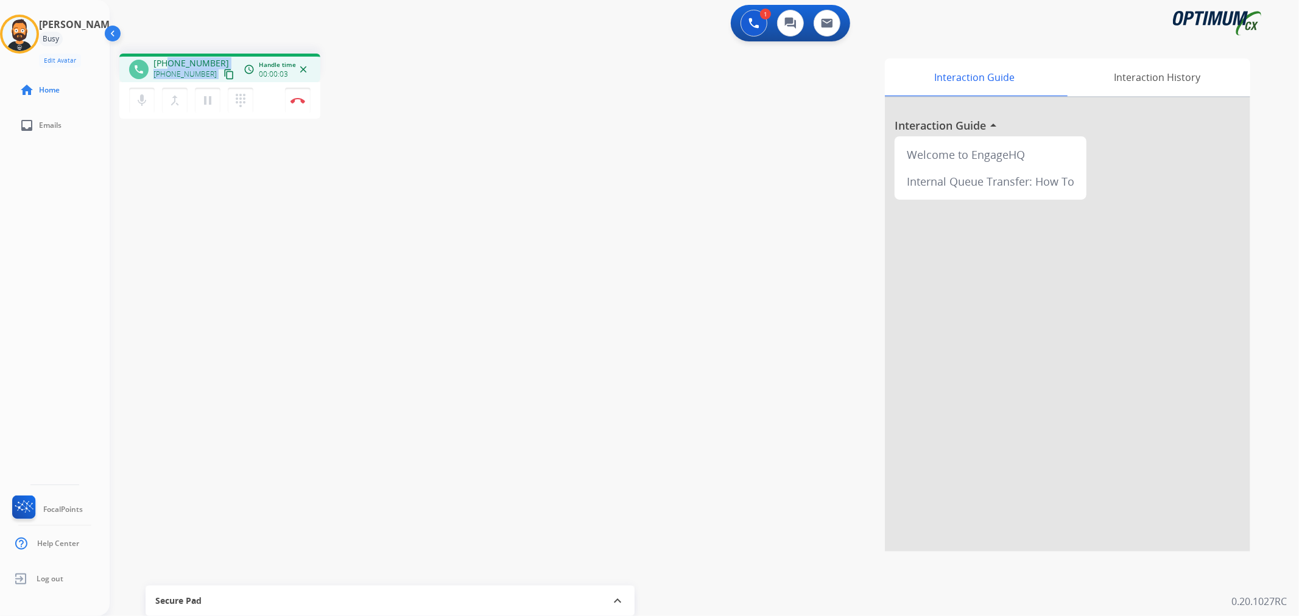
drag, startPoint x: 216, startPoint y: 62, endPoint x: 167, endPoint y: 58, distance: 49.4
click at [167, 58] on div "+12063029034 +12063029034 content_copy" at bounding box center [194, 69] width 83 height 24
click at [167, 35] on div "1 Voice Interactions 0 Chat Interactions 0 Email Interactions" at bounding box center [697, 24] width 1146 height 39
drag, startPoint x: 211, startPoint y: 58, endPoint x: 163, endPoint y: 62, distance: 47.7
click at [163, 62] on div "+12063029034 +12063029034 content_copy" at bounding box center [194, 69] width 83 height 24
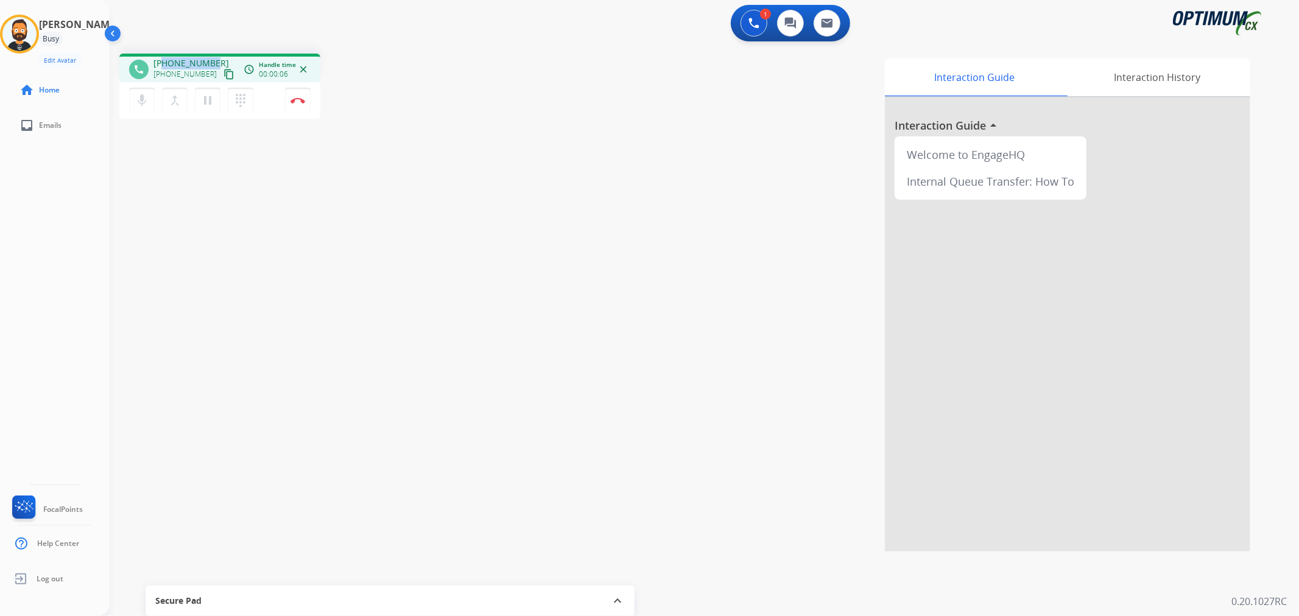
copy span "2063029034"
click at [211, 104] on mat-icon "pause" at bounding box center [207, 100] width 15 height 15
click at [205, 90] on button "play_arrow Hold" at bounding box center [208, 101] width 26 height 26
click at [202, 100] on mat-icon "pause" at bounding box center [207, 100] width 15 height 15
click at [204, 96] on mat-icon "play_arrow" at bounding box center [207, 100] width 15 height 15
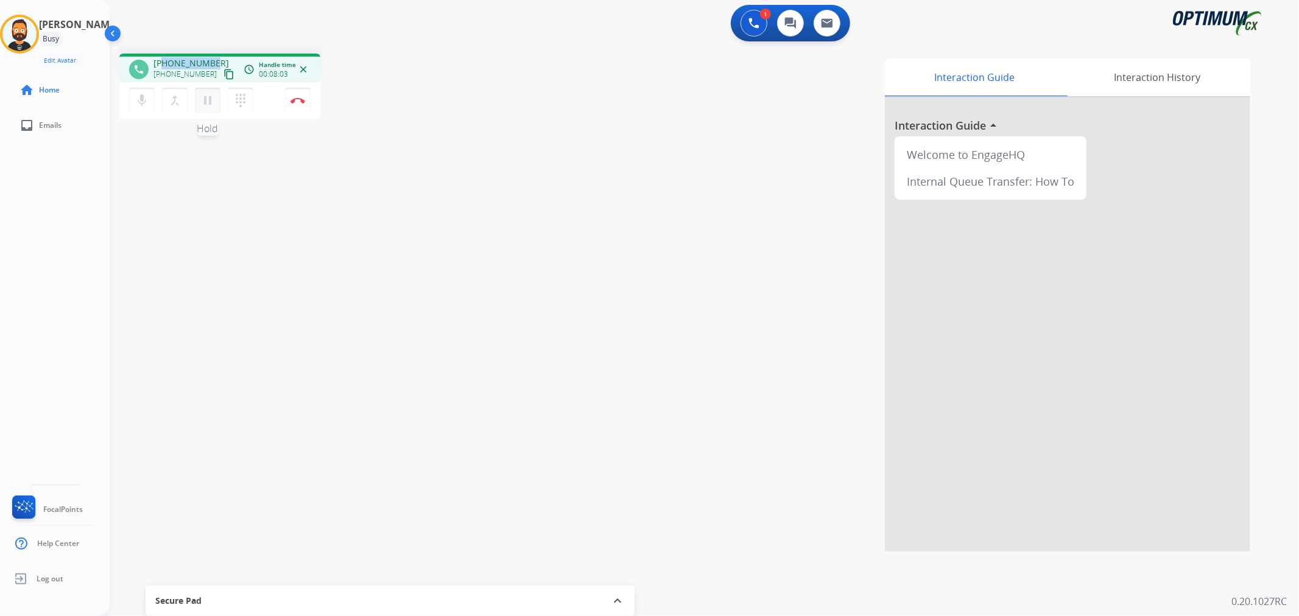
click at [205, 99] on mat-icon "pause" at bounding box center [207, 100] width 15 height 15
click at [210, 94] on mat-icon "play_arrow" at bounding box center [207, 100] width 15 height 15
click at [212, 98] on mat-icon "pause" at bounding box center [207, 100] width 15 height 15
click at [210, 101] on mat-icon "play_arrow" at bounding box center [207, 100] width 15 height 15
click at [295, 98] on img at bounding box center [298, 100] width 15 height 6
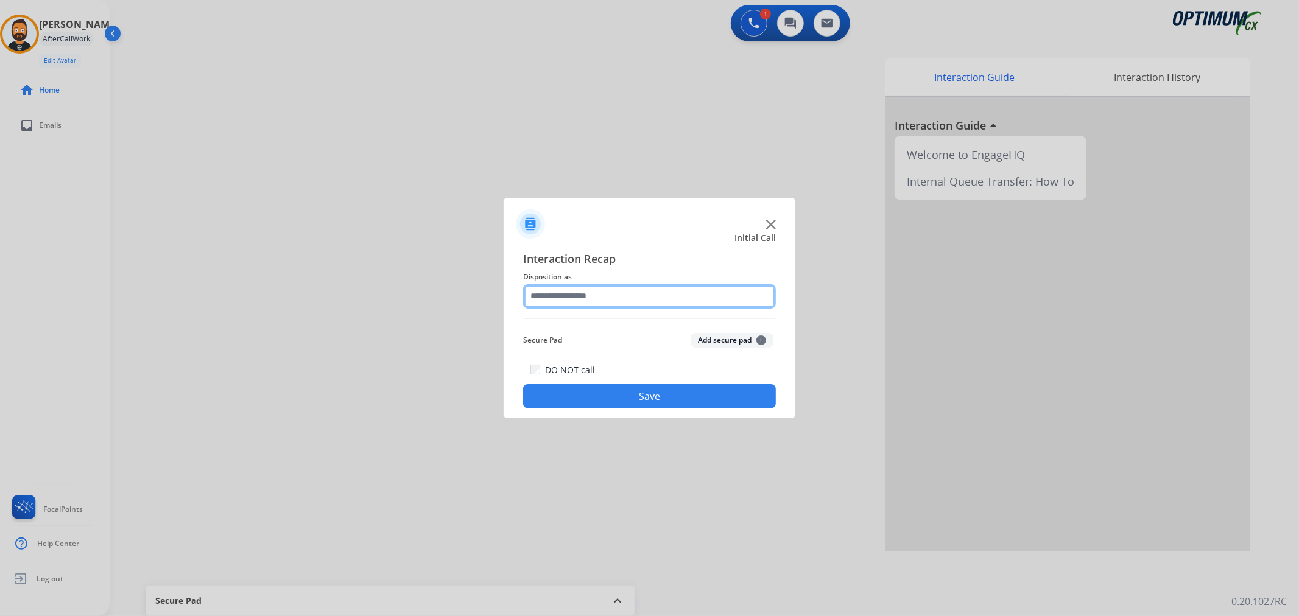
click at [579, 303] on input "text" at bounding box center [649, 296] width 253 height 24
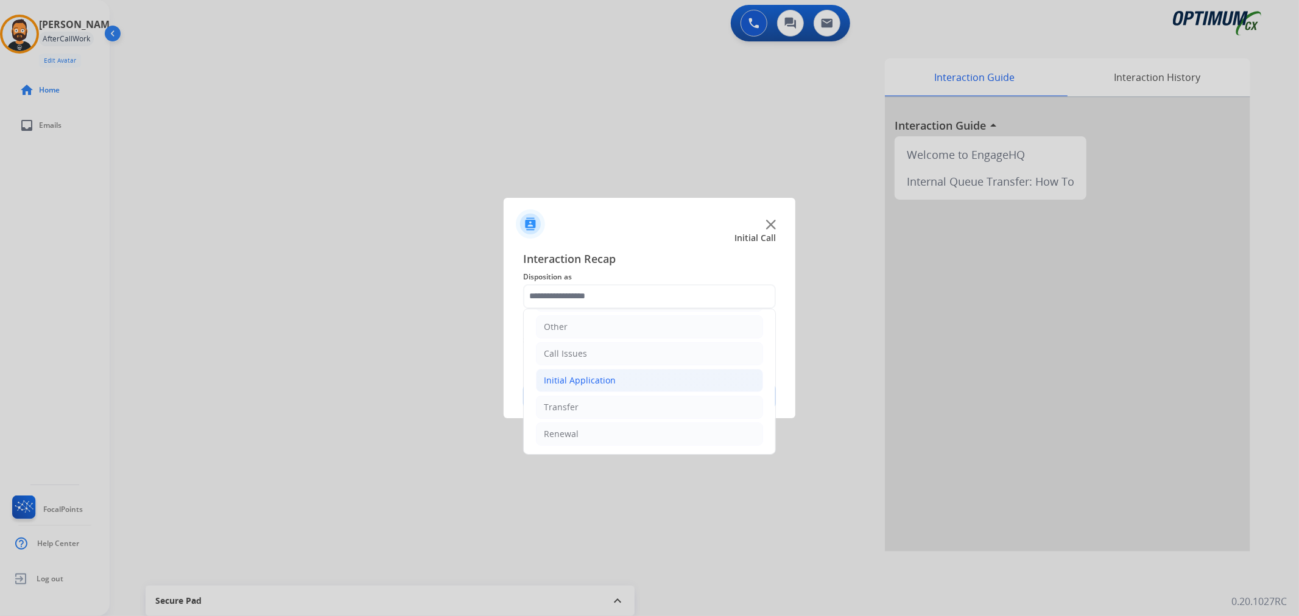
click at [604, 376] on div "Initial Application" at bounding box center [580, 381] width 72 height 12
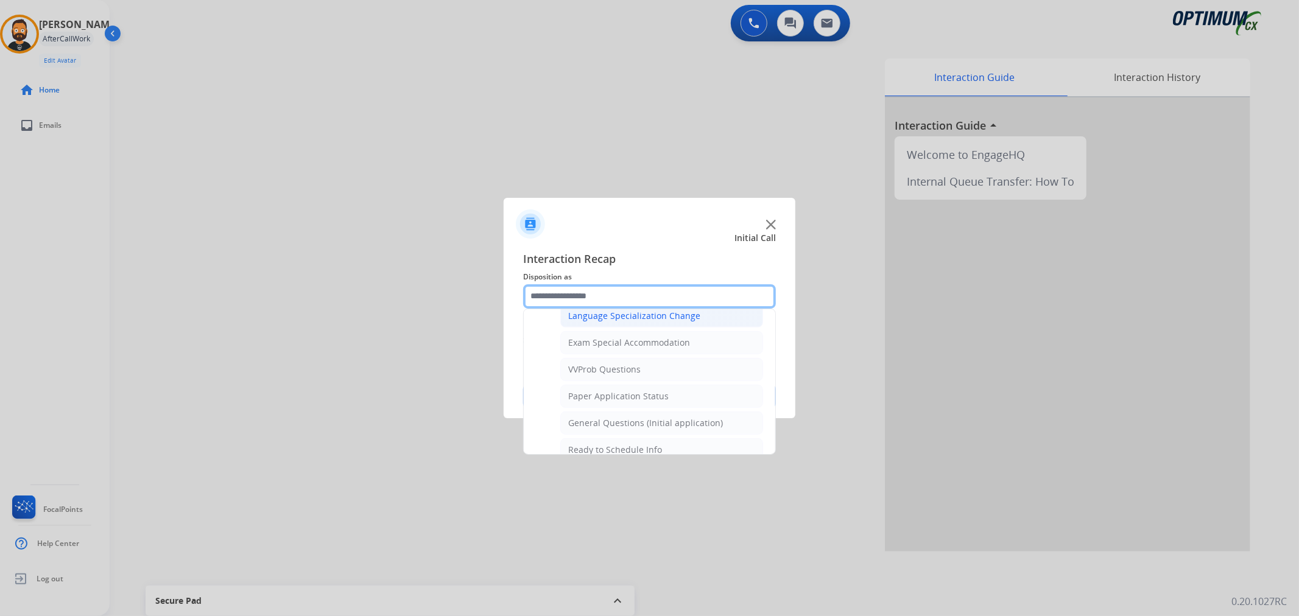
scroll to position [647, 0]
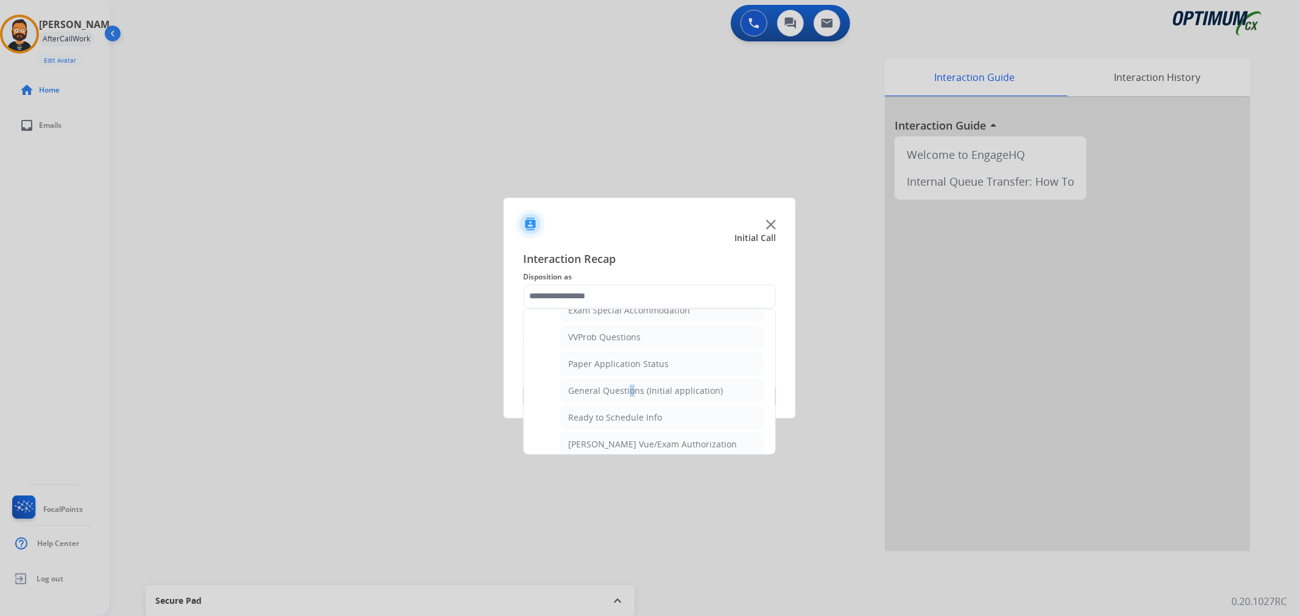
click at [624, 393] on div "General Questions (Initial application)" at bounding box center [645, 391] width 155 height 12
type input "**********"
click at [624, 393] on button "Save" at bounding box center [649, 396] width 253 height 24
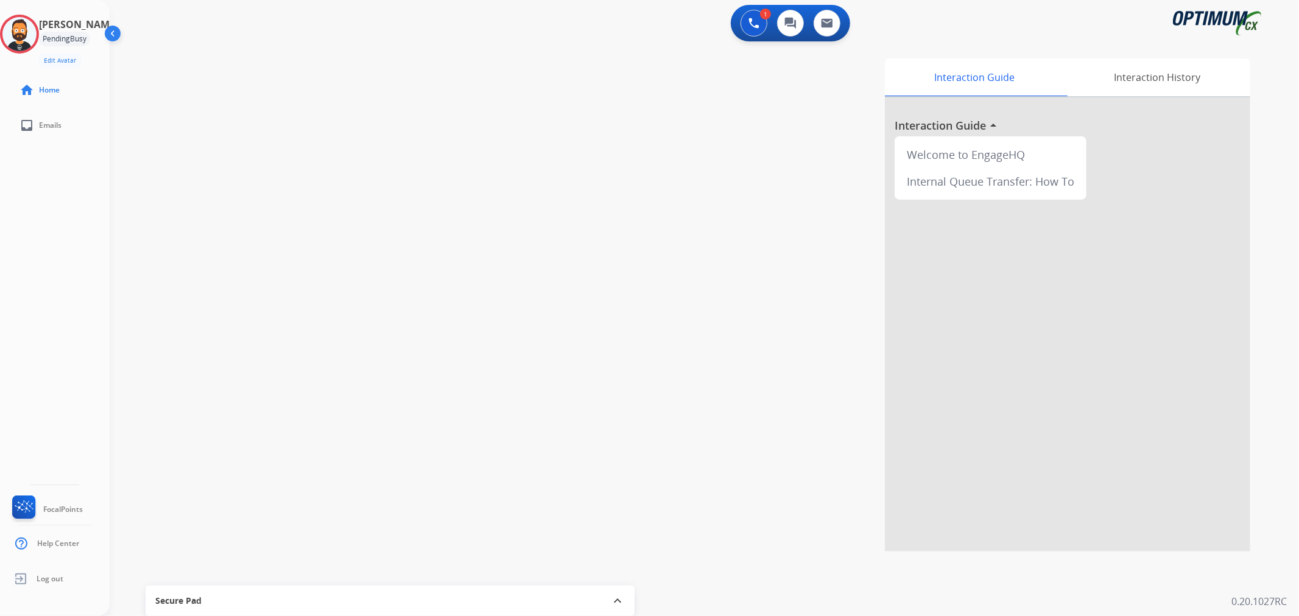
click at [254, 198] on div at bounding box center [649, 308] width 1299 height 616
drag, startPoint x: 212, startPoint y: 58, endPoint x: 161, endPoint y: 58, distance: 50.6
click at [161, 58] on div "+13476173445 +13476173445 content_copy" at bounding box center [194, 69] width 83 height 24
copy span "3476173445"
click at [296, 96] on button "Disconnect" at bounding box center [298, 101] width 26 height 26
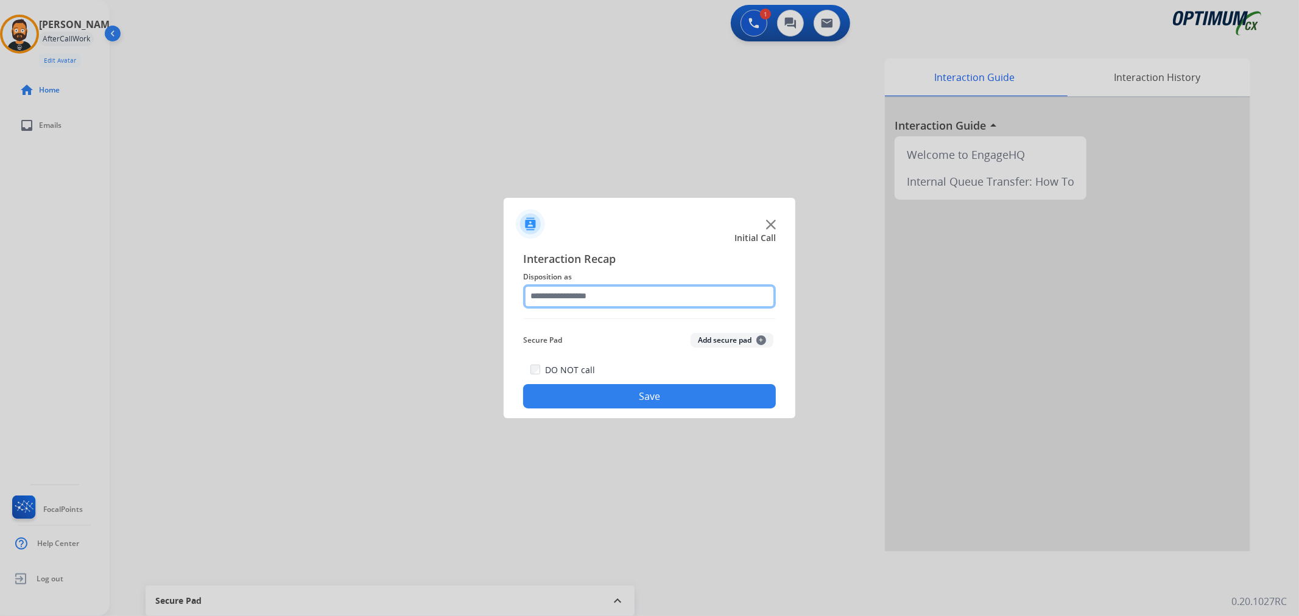
click at [571, 291] on input "text" at bounding box center [649, 296] width 253 height 24
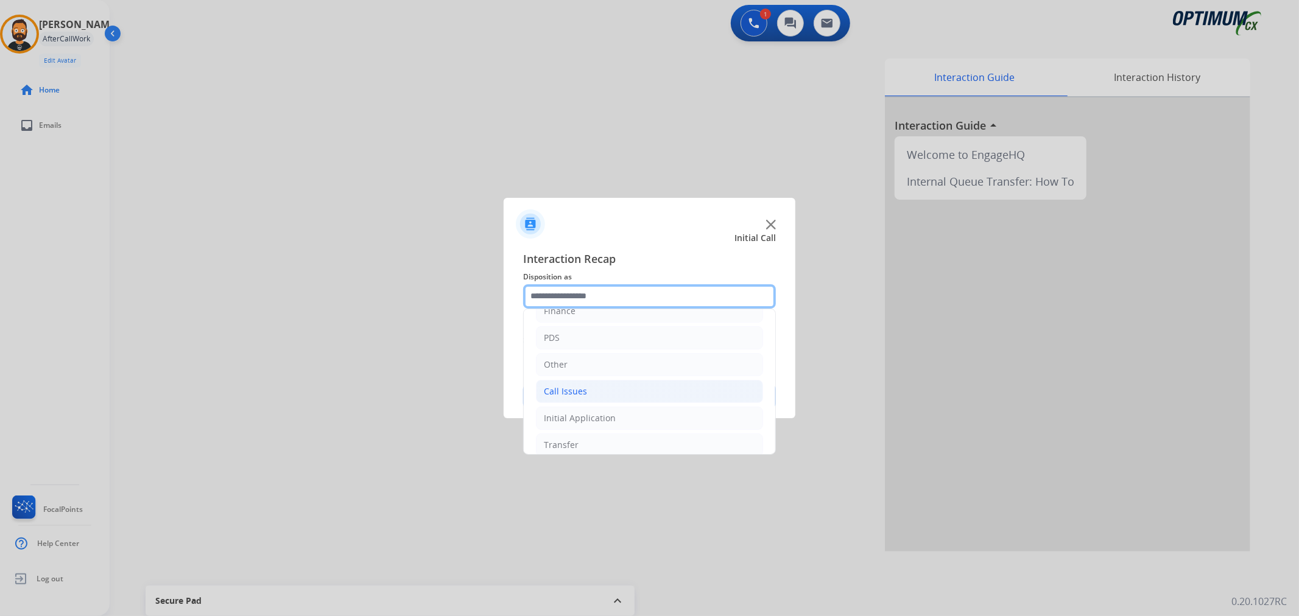
scroll to position [83, 0]
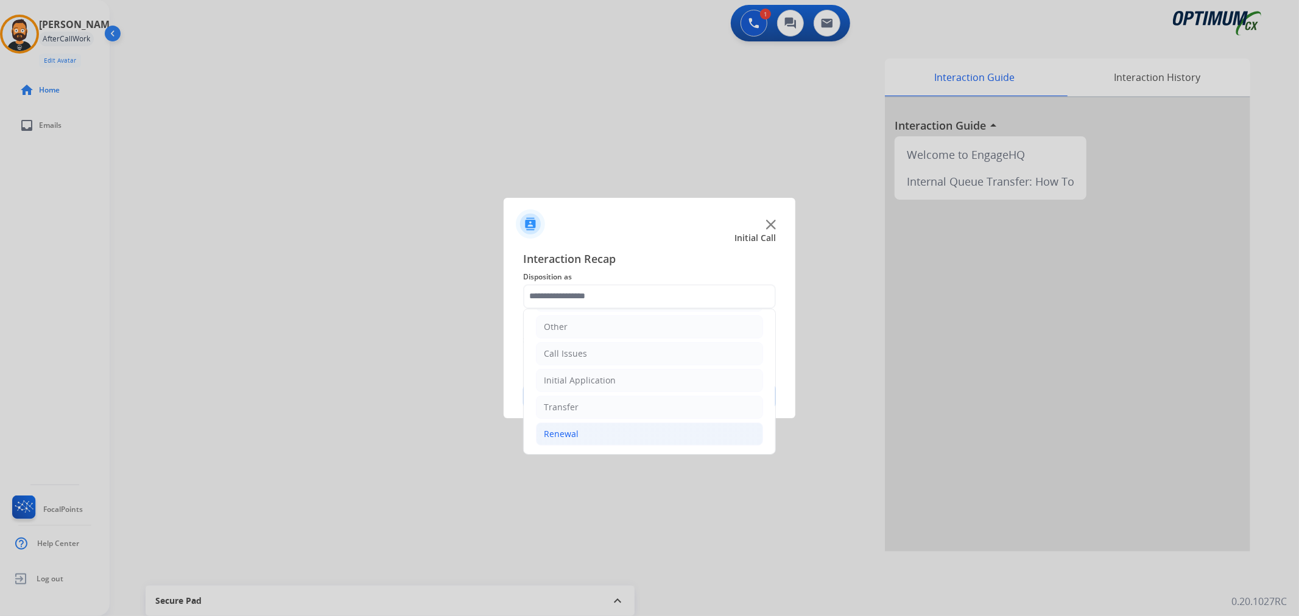
click at [590, 425] on li "Renewal" at bounding box center [649, 434] width 227 height 23
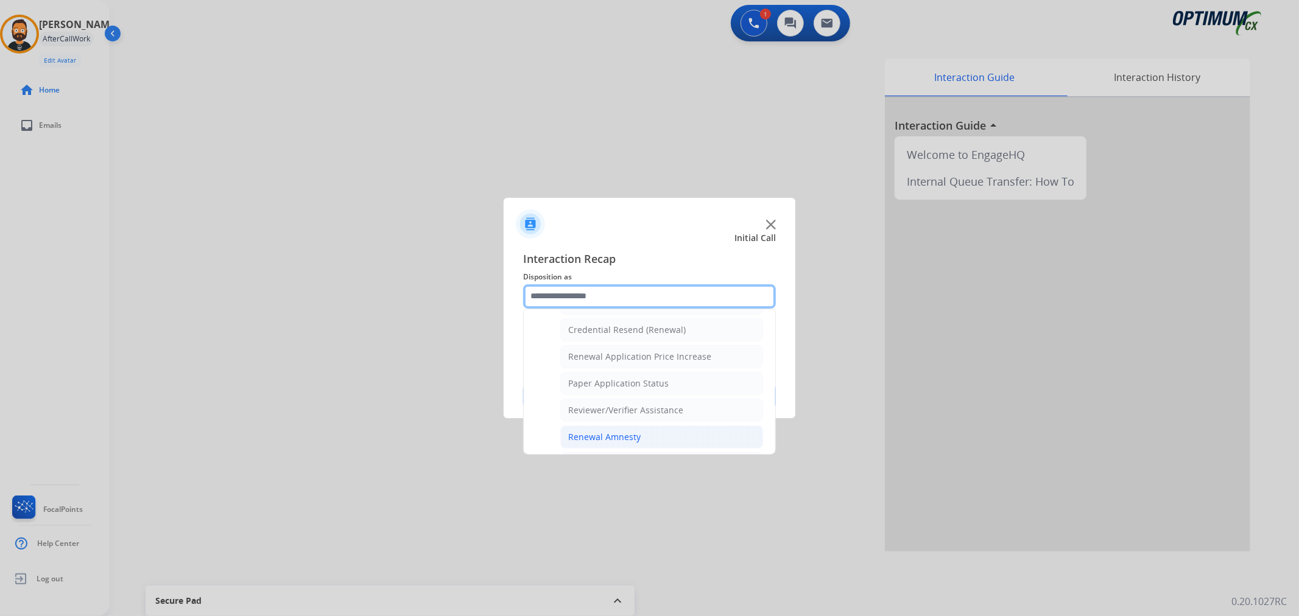
scroll to position [360, 0]
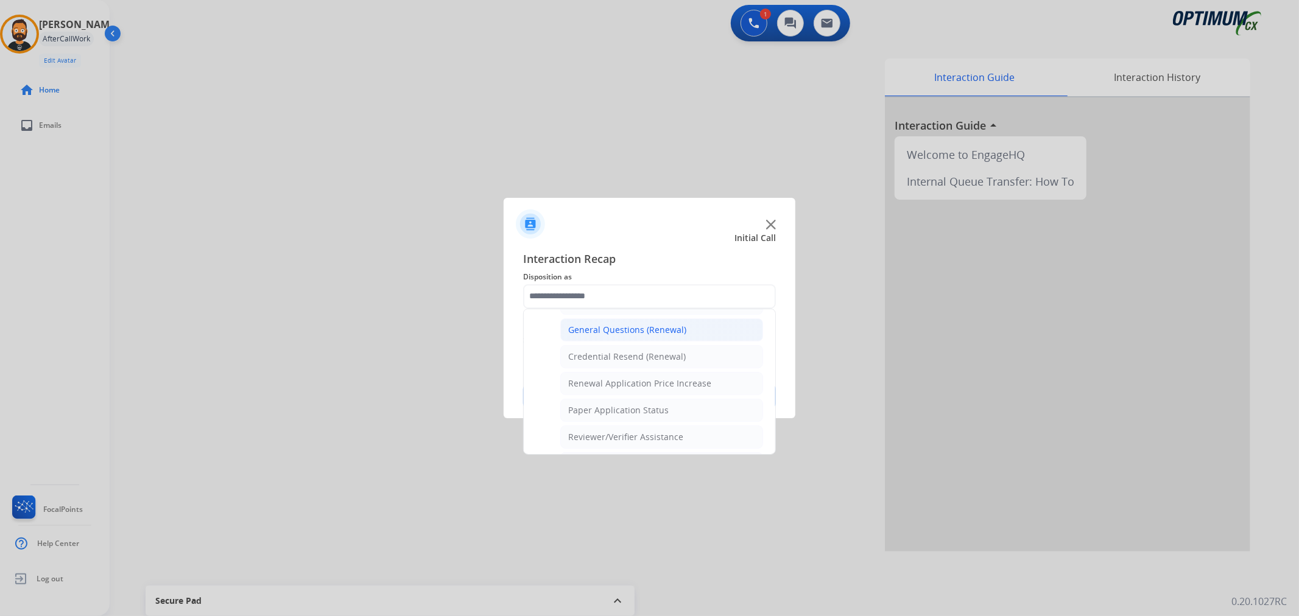
click at [618, 330] on div "General Questions (Renewal)" at bounding box center [627, 330] width 118 height 12
type input "**********"
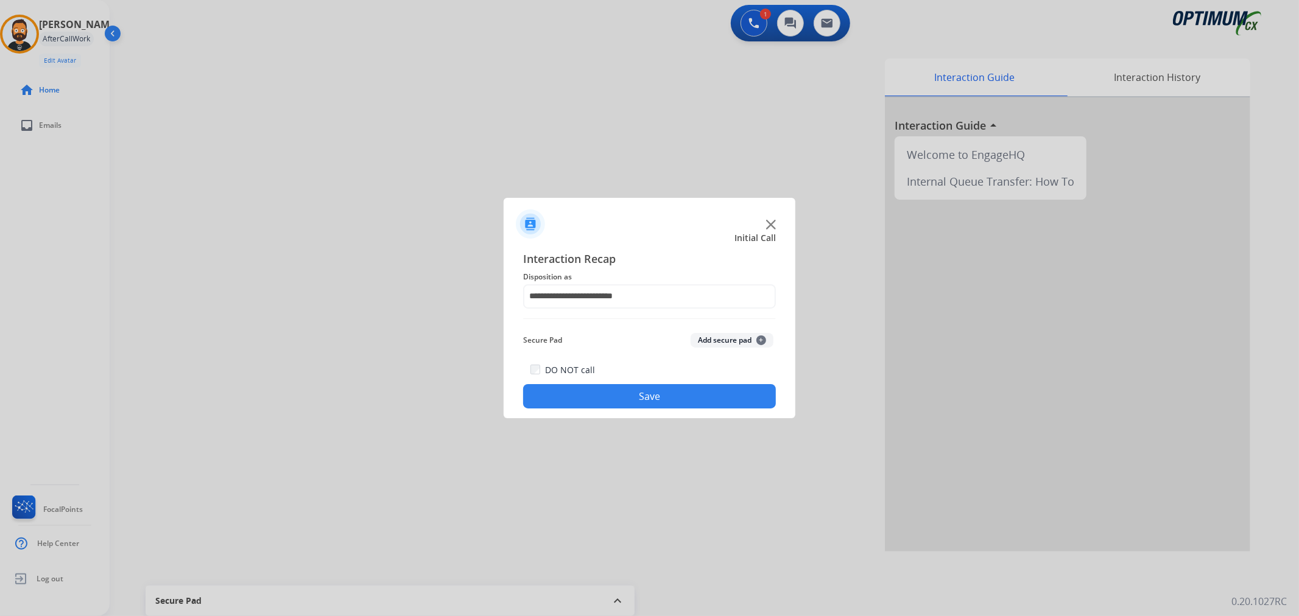
click at [621, 394] on button "Save" at bounding box center [649, 396] width 253 height 24
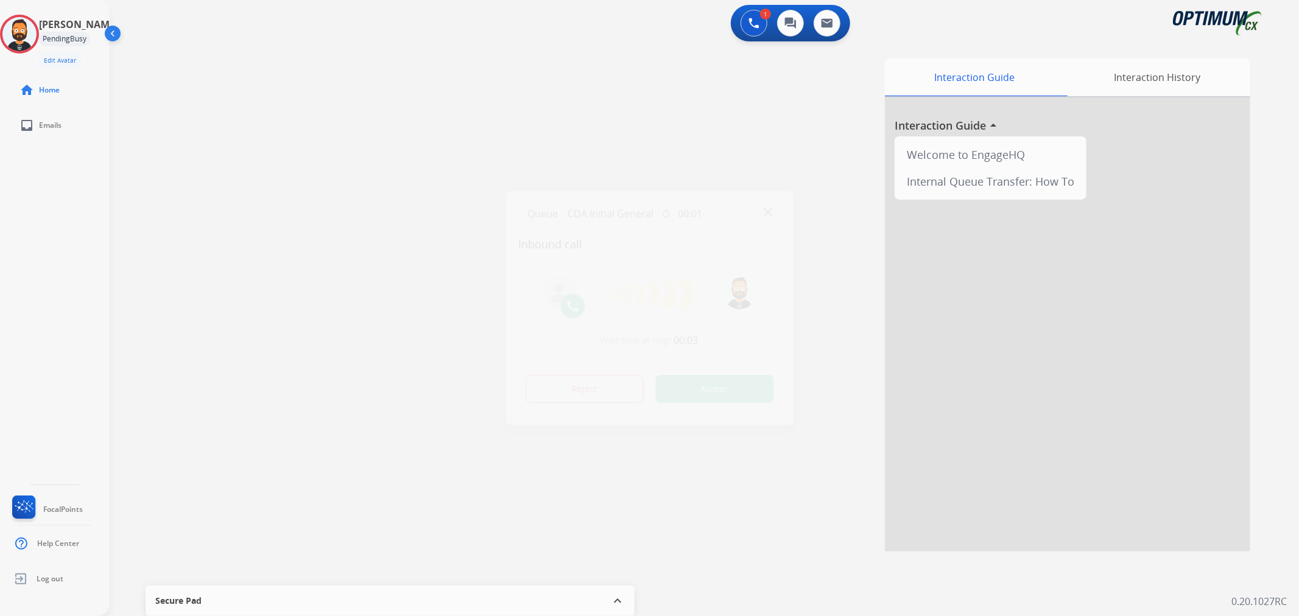
click at [135, 251] on div at bounding box center [649, 308] width 1299 height 616
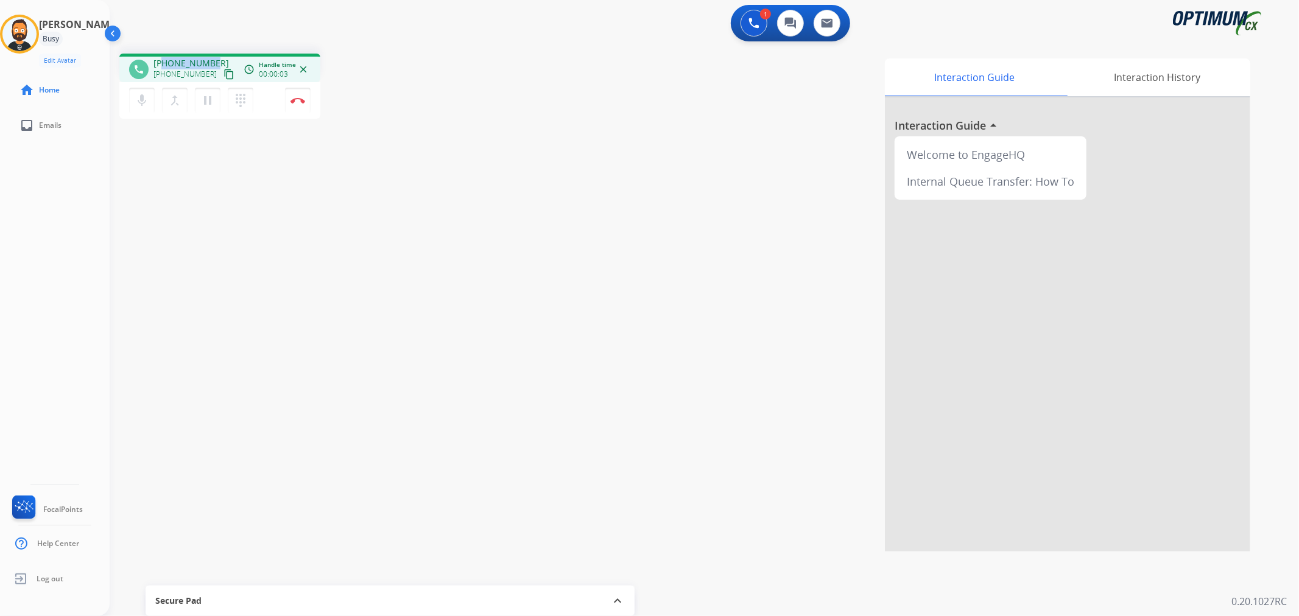
drag, startPoint x: 210, startPoint y: 58, endPoint x: 163, endPoint y: 60, distance: 46.9
click at [163, 60] on span "+16294688076" at bounding box center [191, 63] width 76 height 12
copy span "6294688076"
click at [306, 96] on button "Disconnect" at bounding box center [298, 101] width 26 height 26
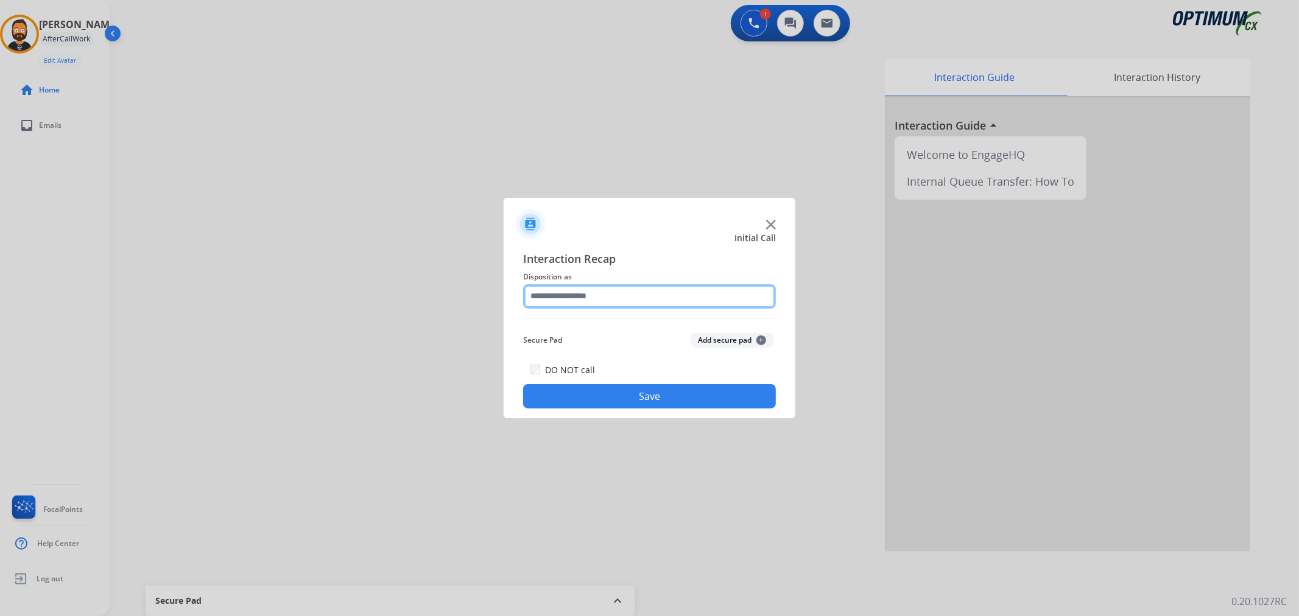
click at [613, 300] on input "text" at bounding box center [649, 296] width 253 height 24
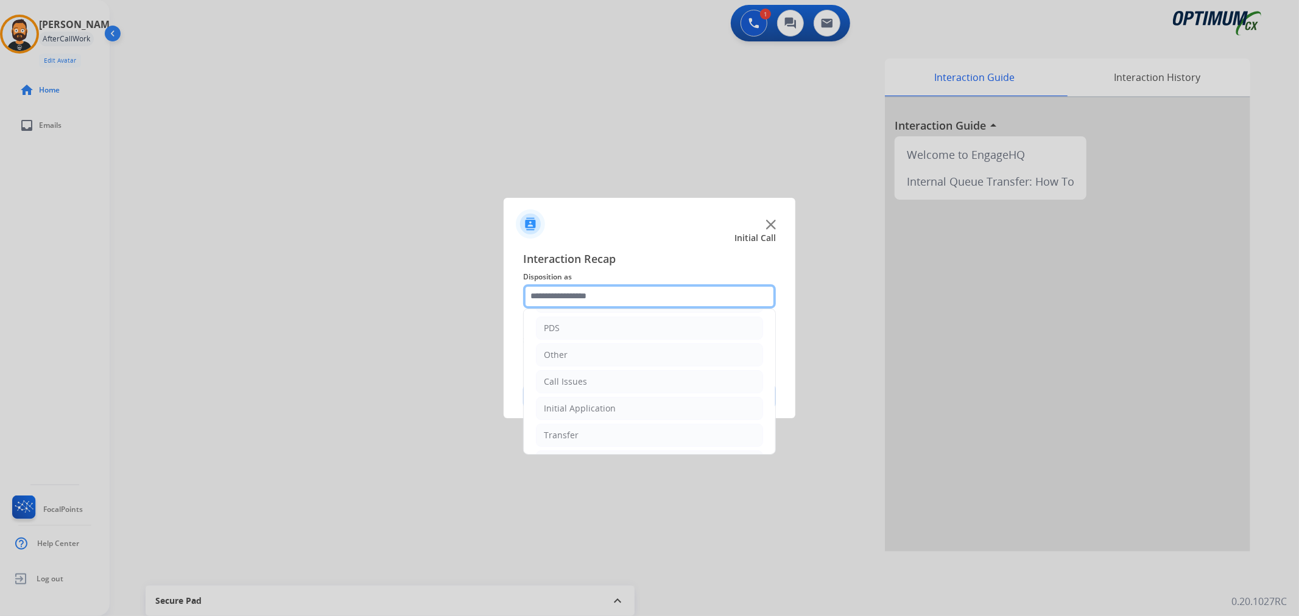
scroll to position [83, 0]
click at [625, 378] on li "Initial Application" at bounding box center [649, 380] width 227 height 23
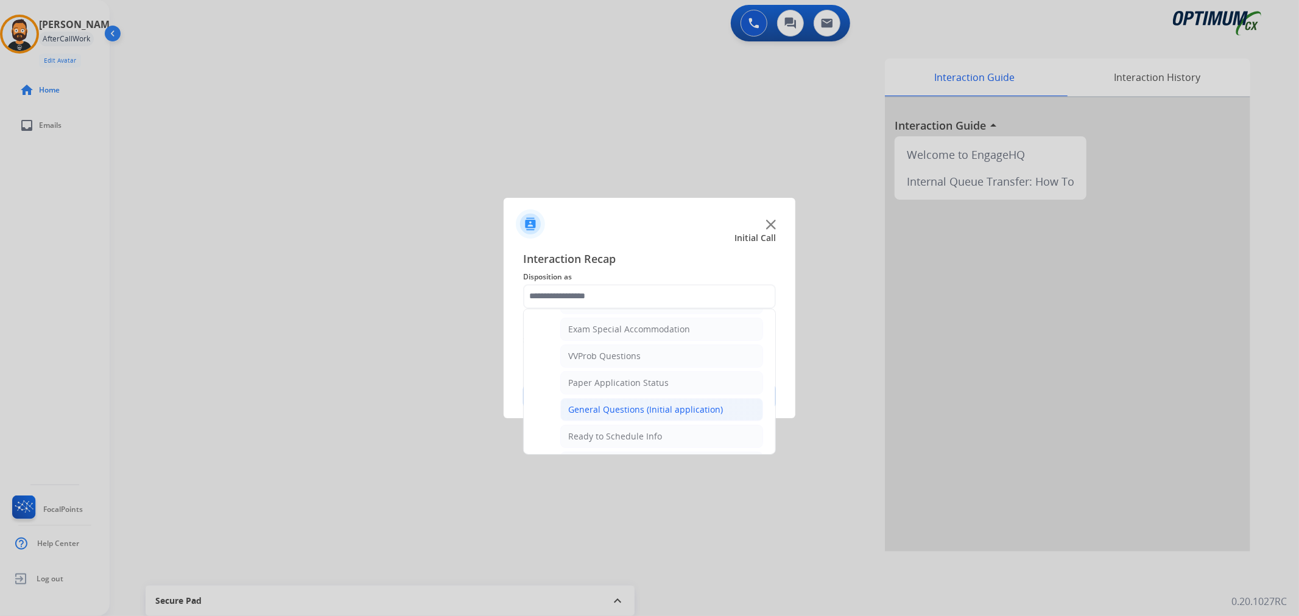
click at [624, 409] on div "General Questions (Initial application)" at bounding box center [645, 410] width 155 height 12
type input "**********"
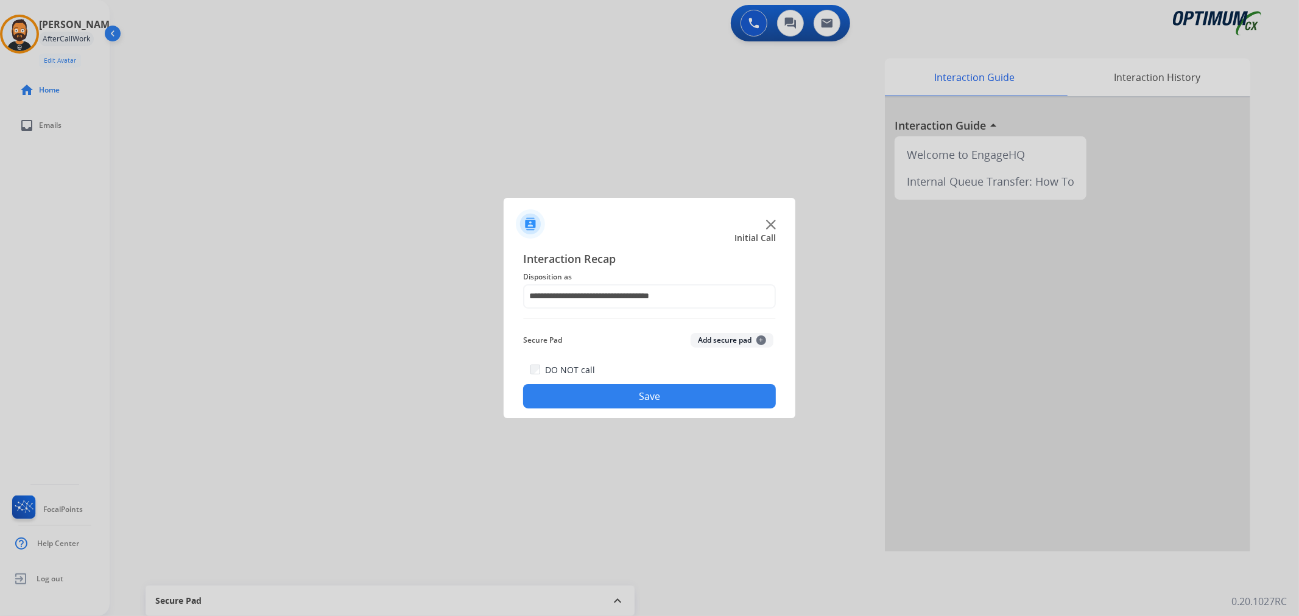
click at [624, 409] on div "DO NOT call Save" at bounding box center [649, 385] width 253 height 46
click at [609, 391] on button "Save" at bounding box center [649, 396] width 253 height 24
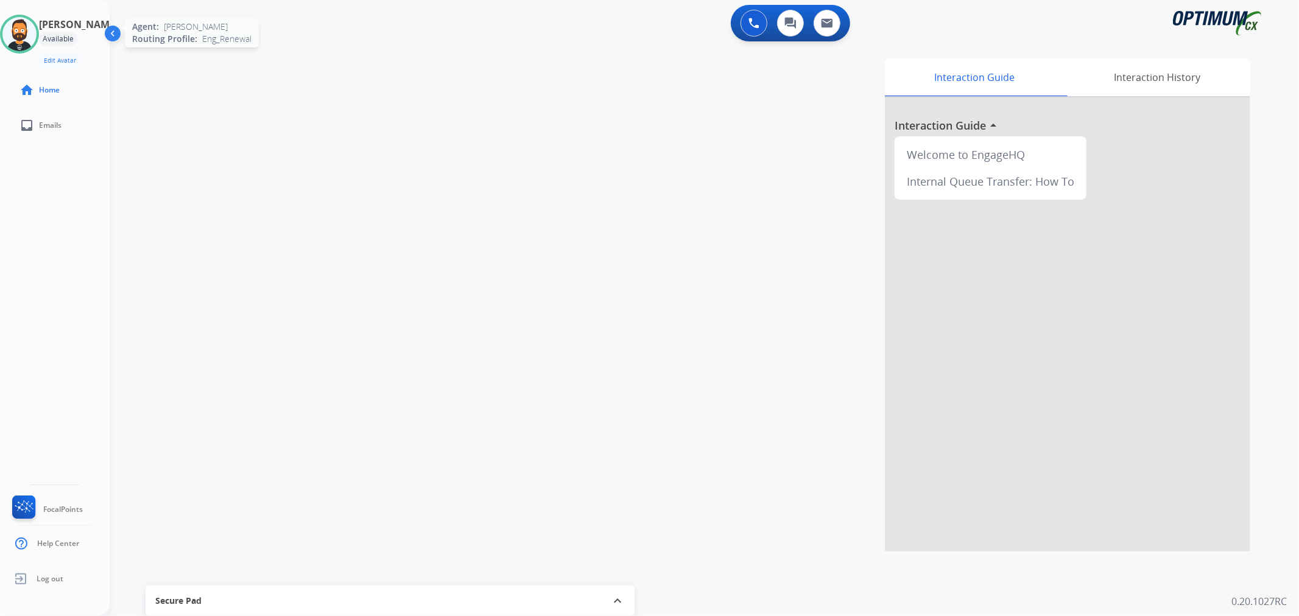
click at [30, 32] on img at bounding box center [19, 34] width 34 height 34
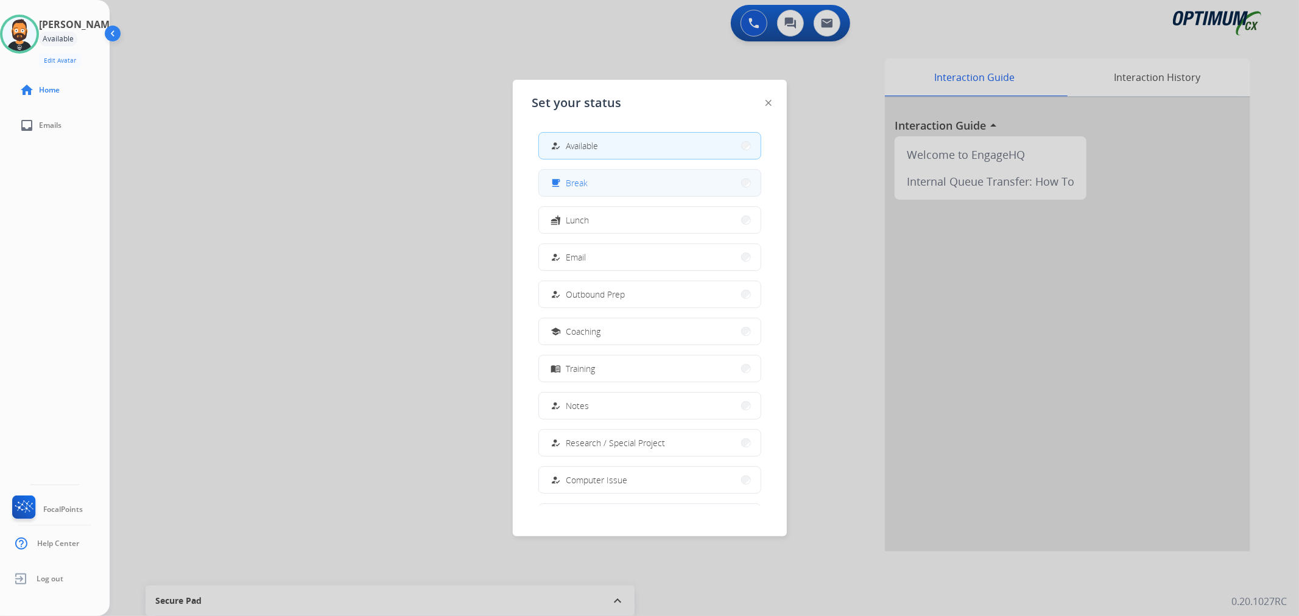
click at [624, 180] on button "free_breakfast Break" at bounding box center [650, 183] width 222 height 26
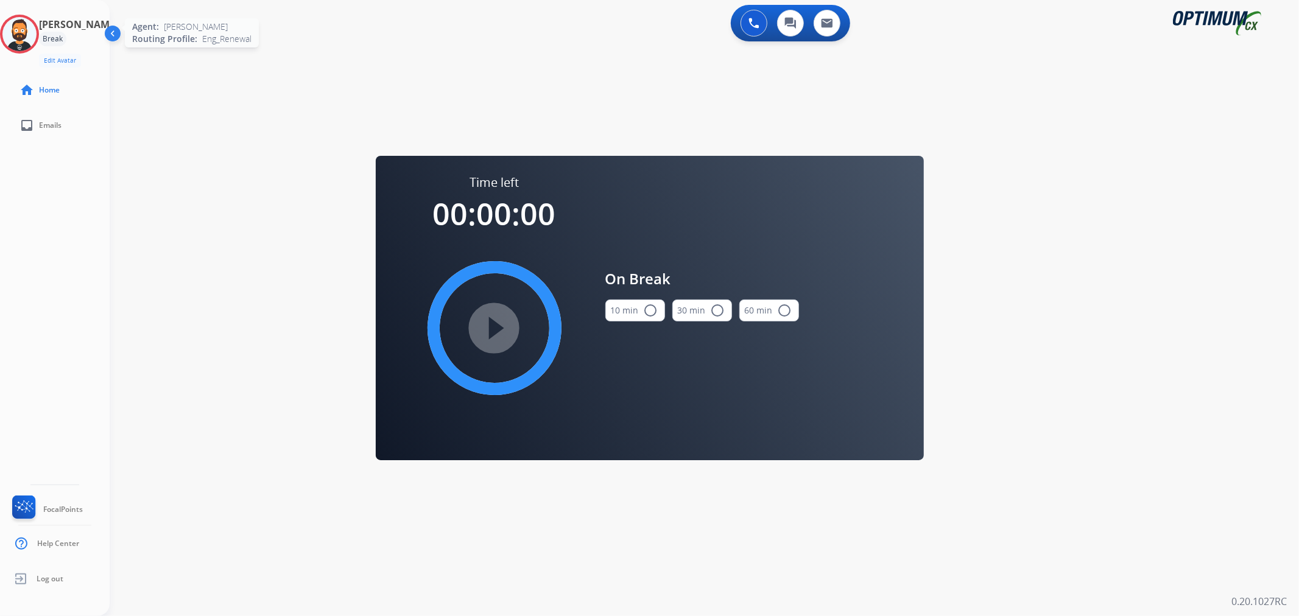
drag, startPoint x: 30, startPoint y: 26, endPoint x: 43, endPoint y: 33, distance: 13.9
click at [29, 26] on img at bounding box center [19, 34] width 34 height 34
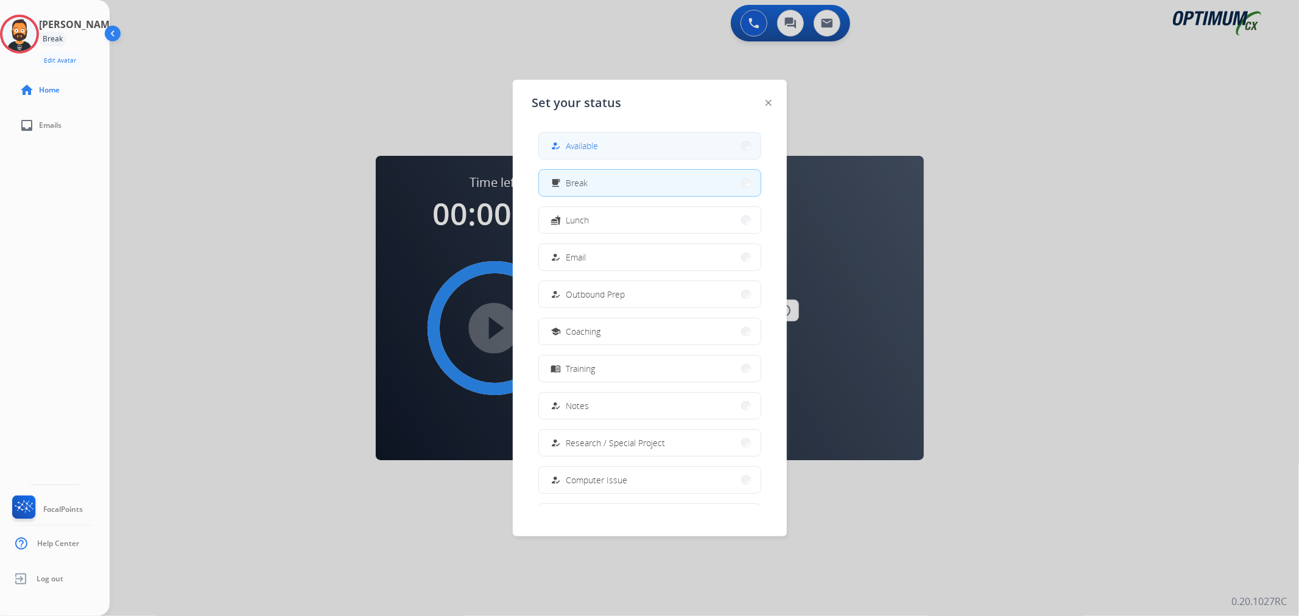
click at [565, 157] on button "how_to_reg Available" at bounding box center [650, 146] width 222 height 26
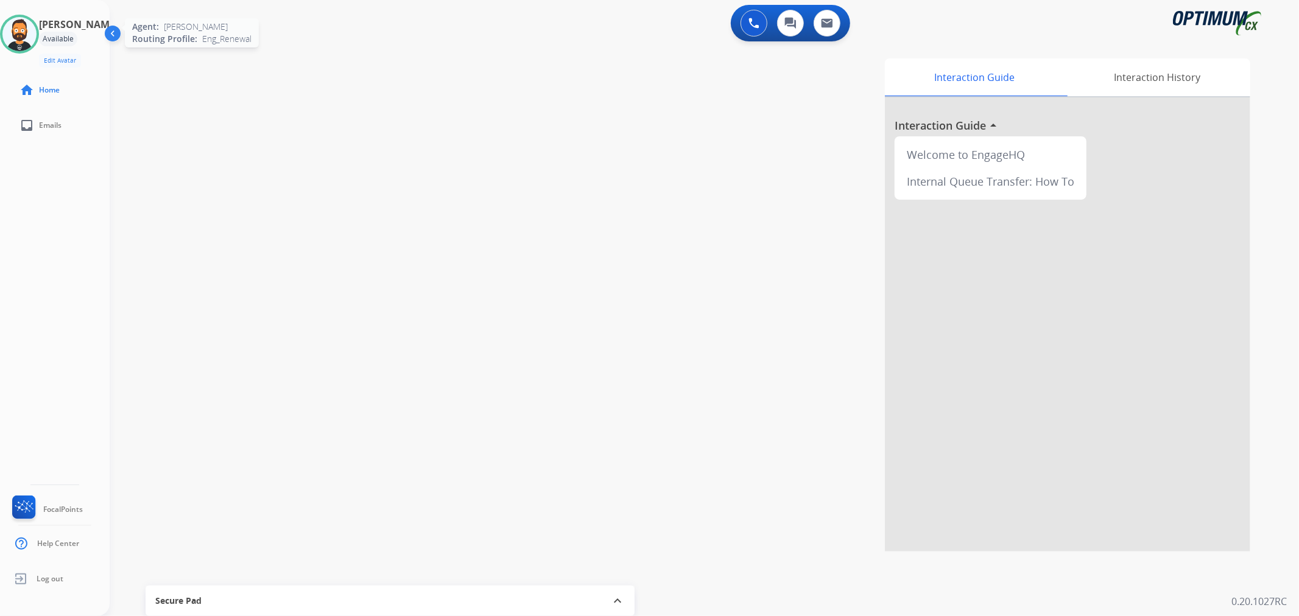
drag, startPoint x: 27, startPoint y: 25, endPoint x: 35, endPoint y: 27, distance: 7.5
click at [27, 25] on img at bounding box center [19, 34] width 34 height 34
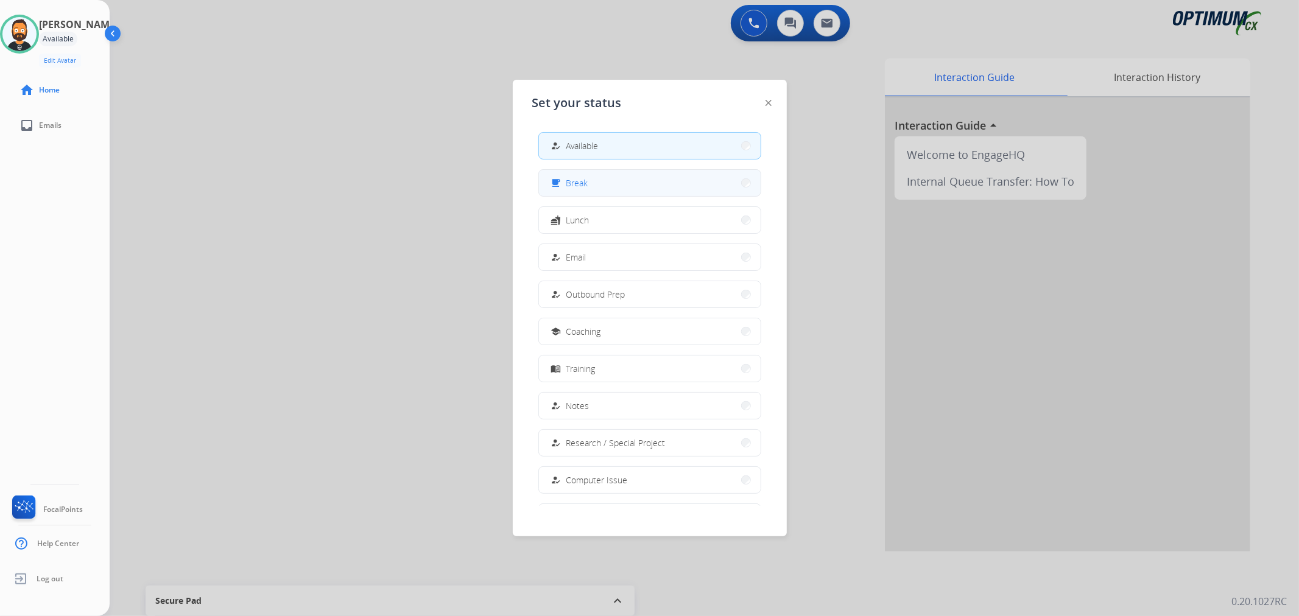
click at [595, 188] on button "free_breakfast Break" at bounding box center [650, 183] width 222 height 26
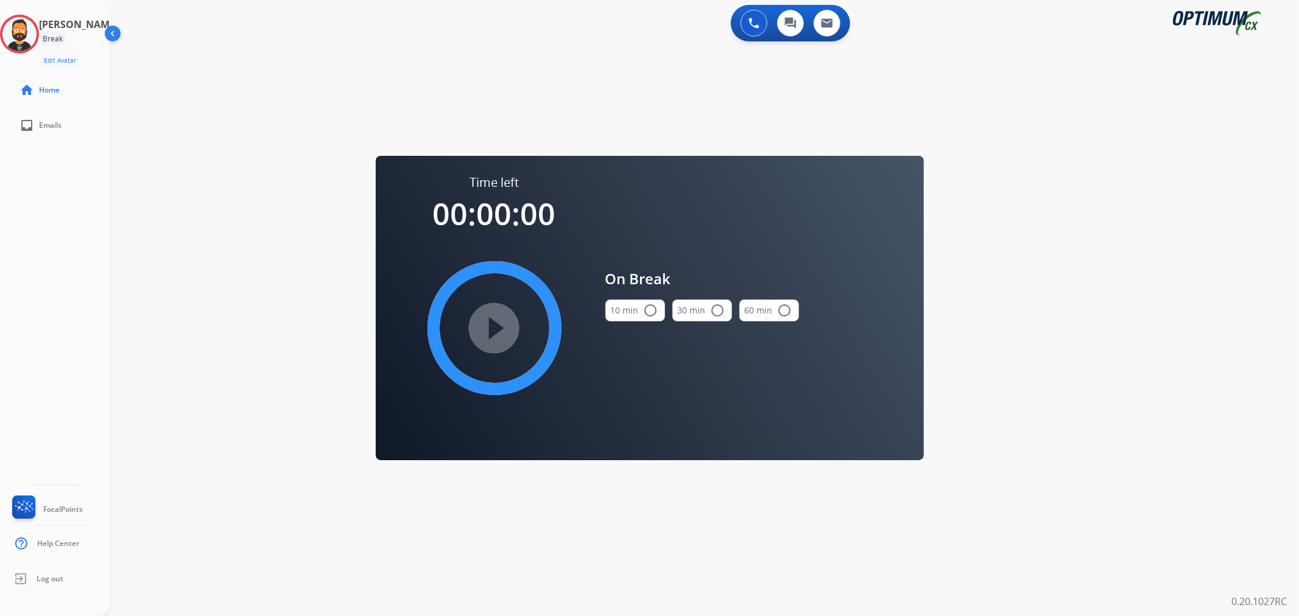
click at [641, 308] on button "10 min radio_button_unchecked" at bounding box center [635, 311] width 60 height 22
click at [502, 326] on mat-icon "play_circle_filled" at bounding box center [494, 328] width 15 height 15
click at [20, 34] on icon at bounding box center [20, 35] width 40 height 40
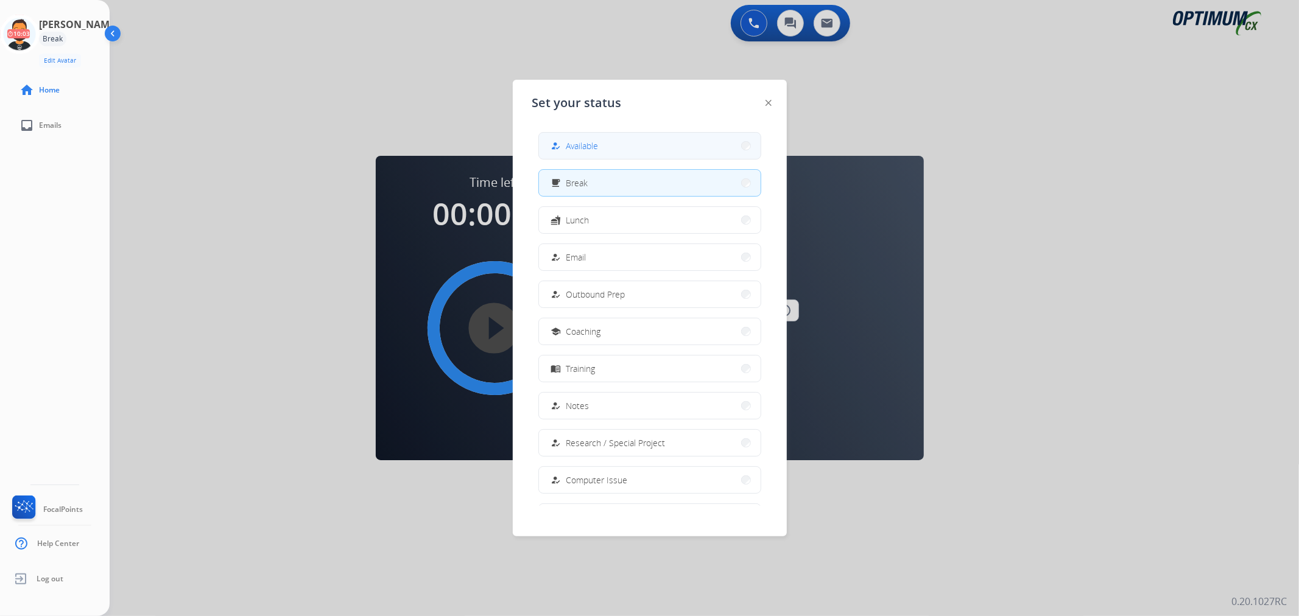
click at [562, 134] on button "how_to_reg Available" at bounding box center [650, 146] width 222 height 26
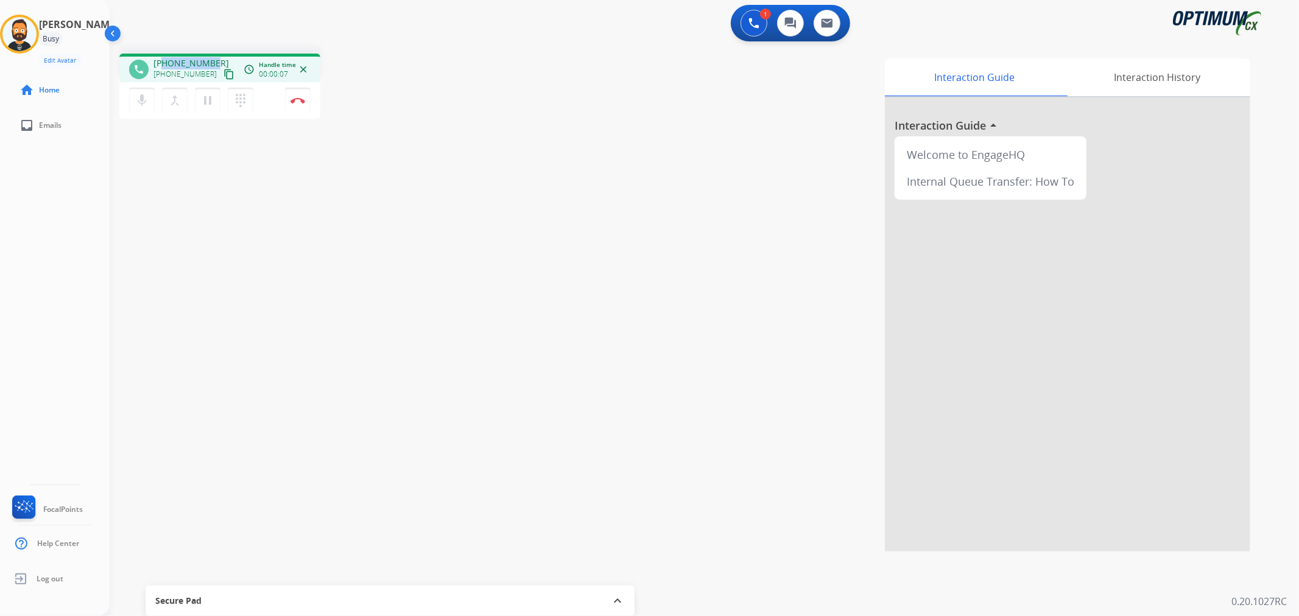
drag, startPoint x: 211, startPoint y: 60, endPoint x: 163, endPoint y: 59, distance: 48.1
click at [163, 59] on span "+16149893124" at bounding box center [191, 63] width 76 height 12
copy span "6149893124"
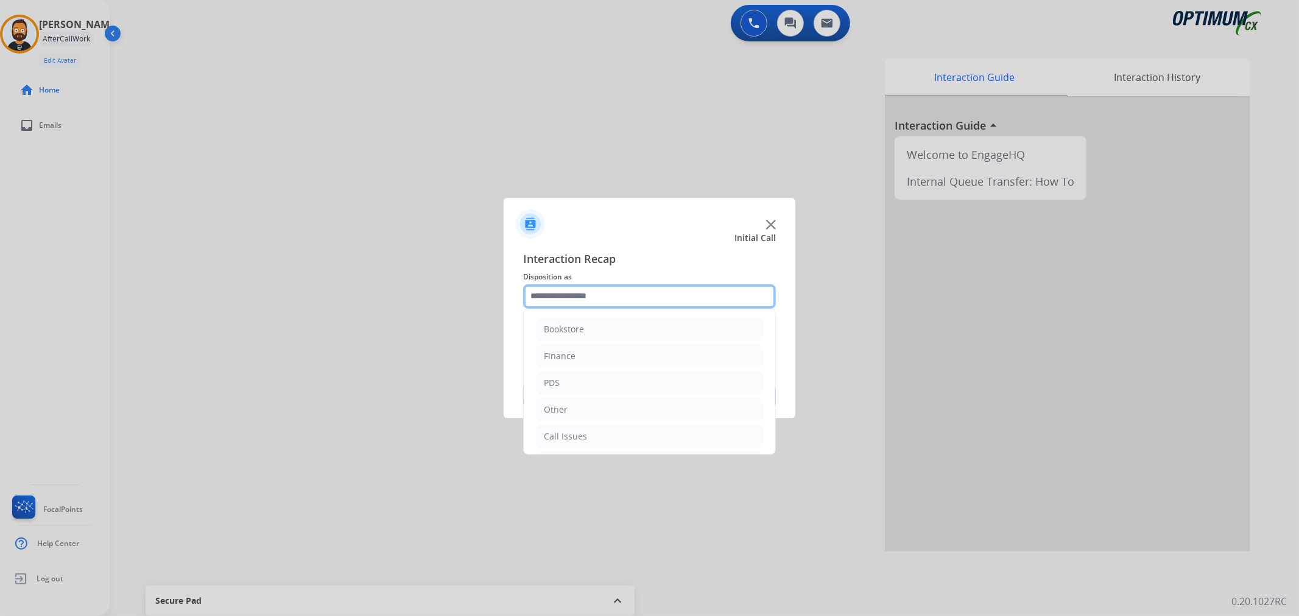
click at [588, 293] on input "text" at bounding box center [649, 296] width 253 height 24
click at [595, 384] on div "Initial Application" at bounding box center [580, 381] width 72 height 12
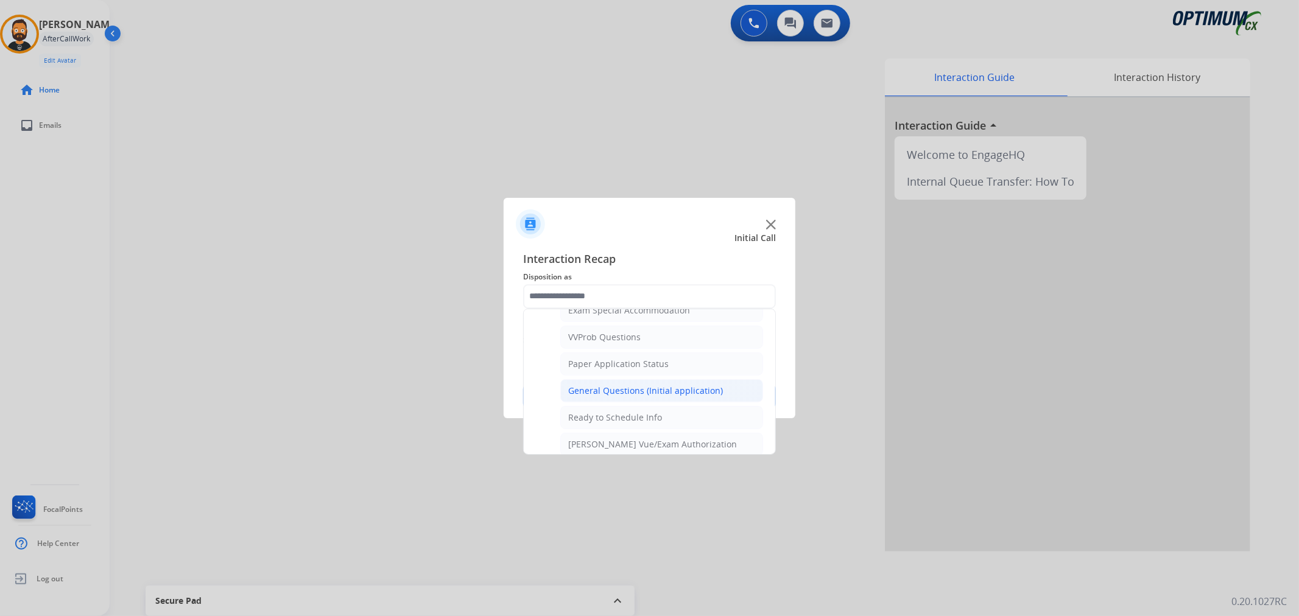
click at [656, 400] on li "General Questions (Initial application)" at bounding box center [661, 390] width 203 height 23
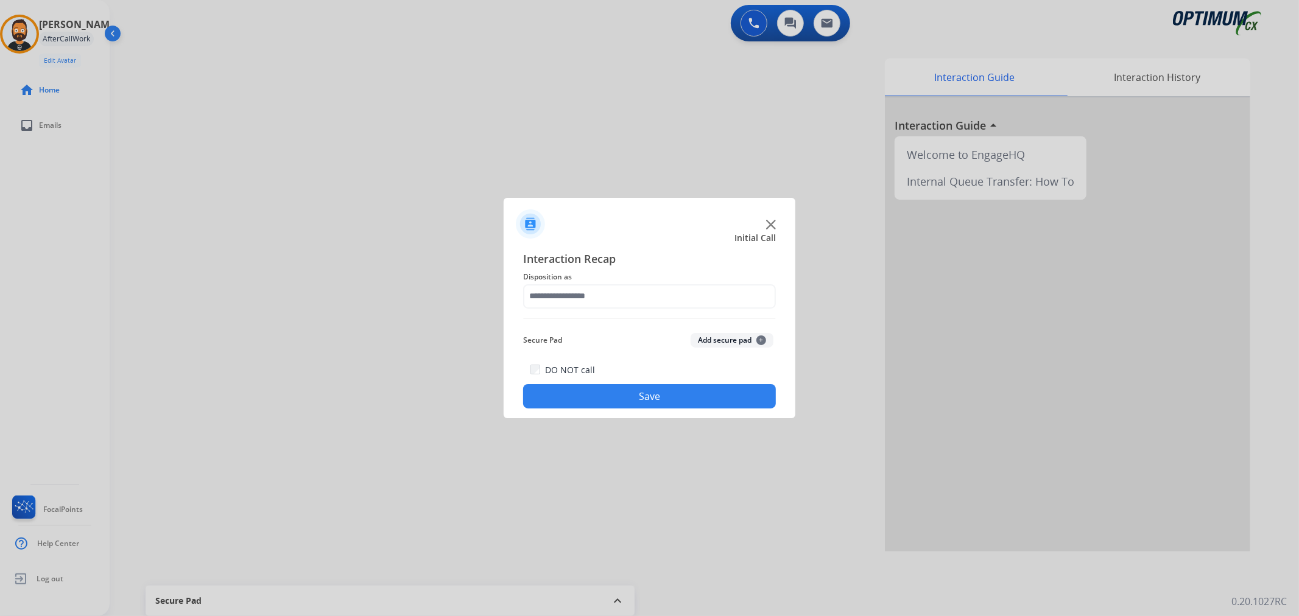
type input "**********"
click at [655, 400] on button "Save" at bounding box center [649, 396] width 253 height 24
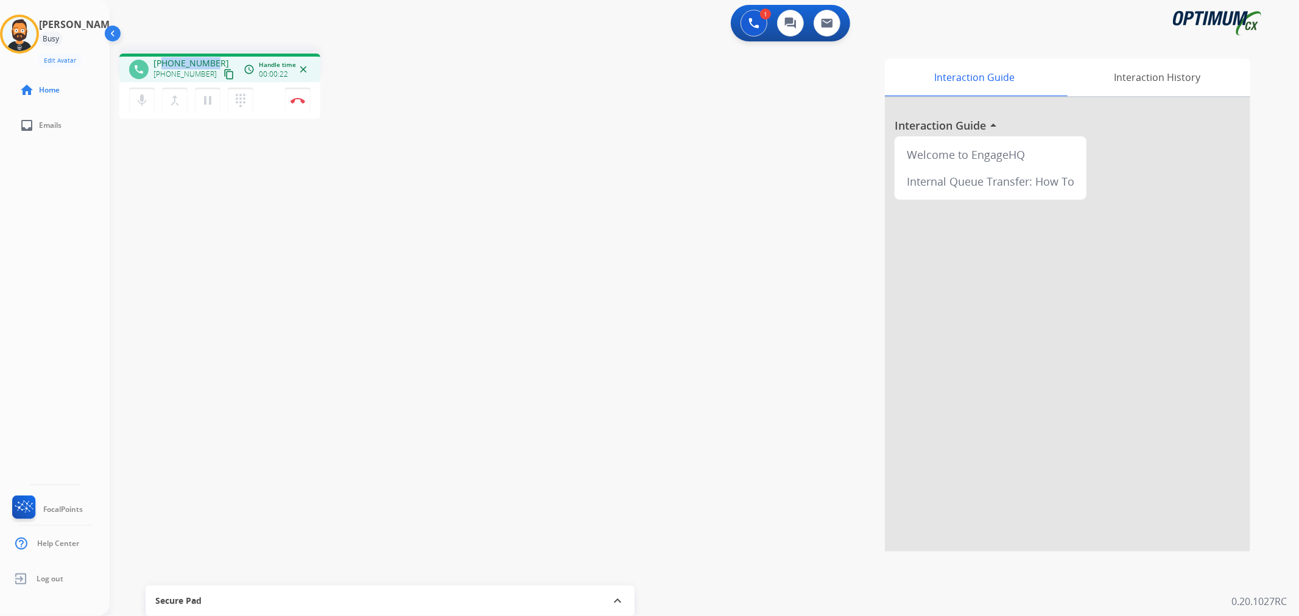
drag, startPoint x: 212, startPoint y: 56, endPoint x: 162, endPoint y: 59, distance: 50.0
click at [162, 59] on div "phone +15165079697 +15165079697 content_copy access_time Call metrics Queue 00:…" at bounding box center [219, 68] width 201 height 29
click at [302, 100] on img at bounding box center [298, 100] width 15 height 6
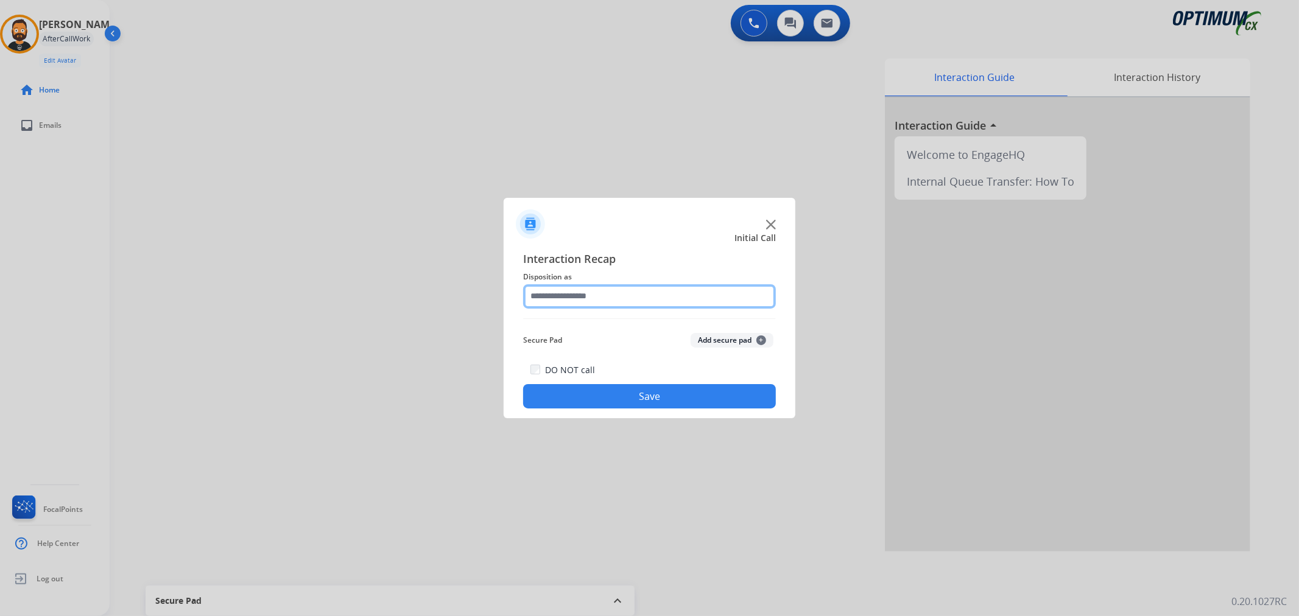
click at [637, 293] on input "text" at bounding box center [649, 296] width 253 height 24
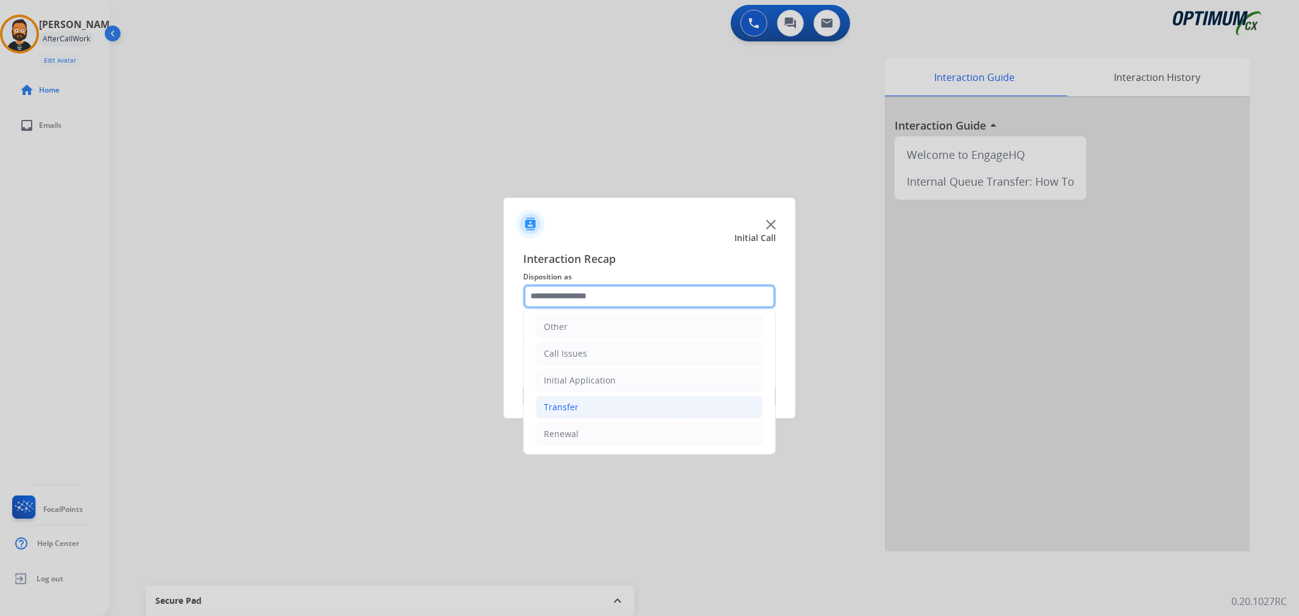
scroll to position [83, 0]
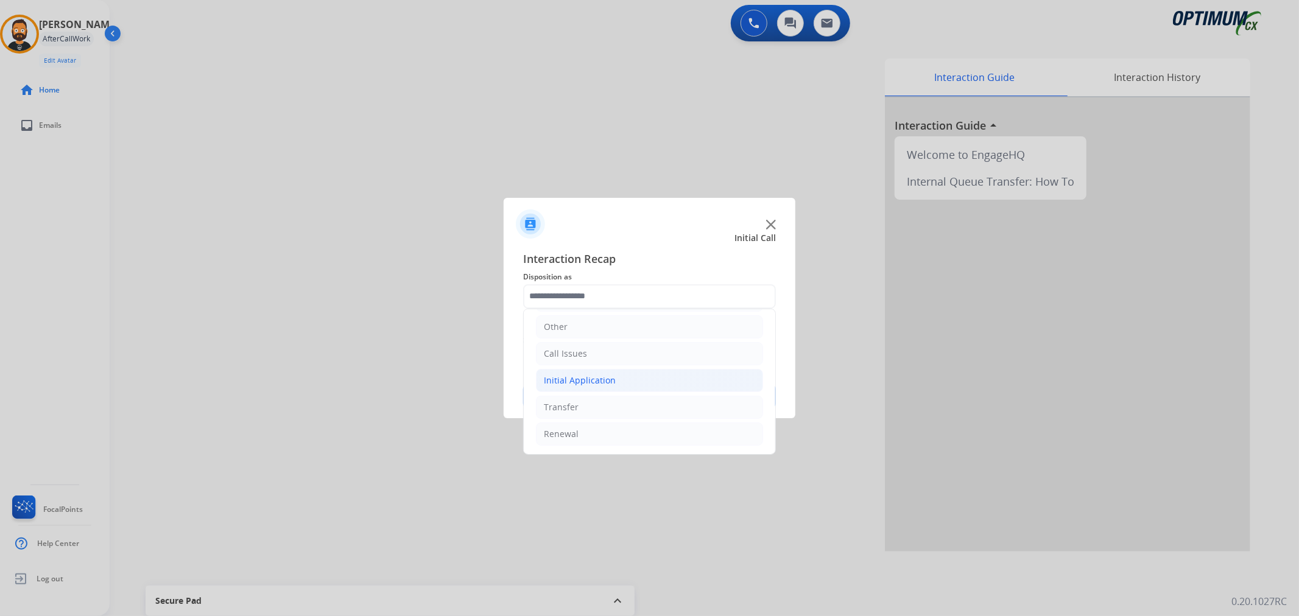
click at [601, 370] on li "Initial Application" at bounding box center [649, 380] width 227 height 23
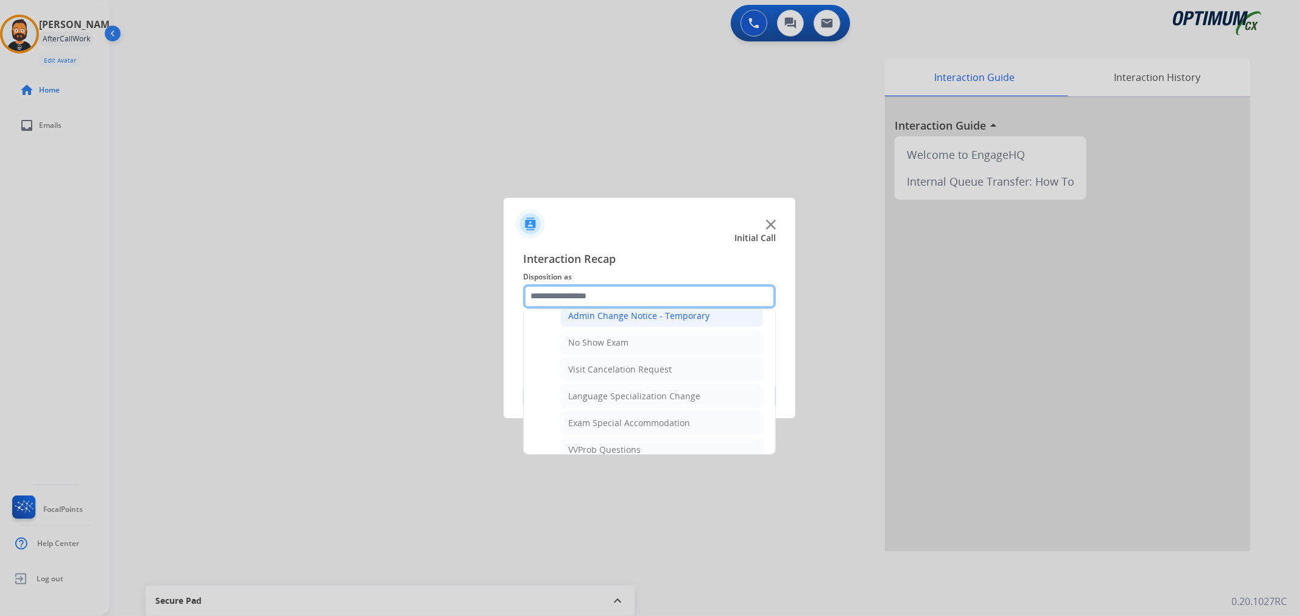
scroll to position [647, 0]
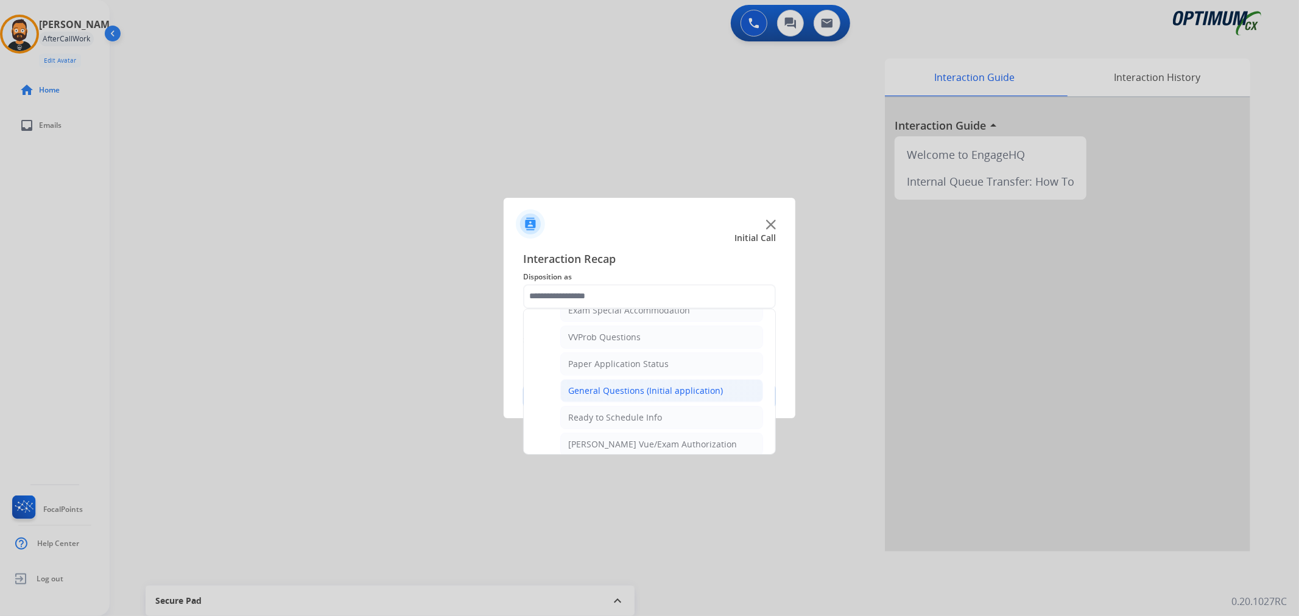
click at [617, 394] on div "General Questions (Initial application)" at bounding box center [645, 391] width 155 height 12
type input "**********"
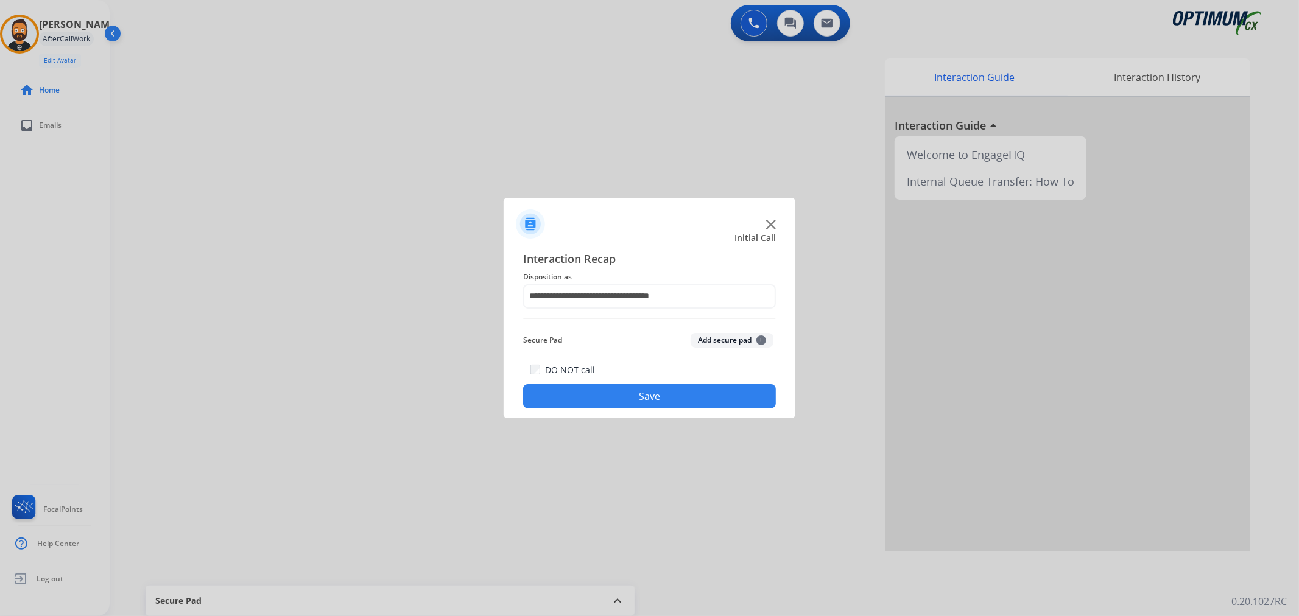
click at [617, 394] on button "Save" at bounding box center [649, 396] width 253 height 24
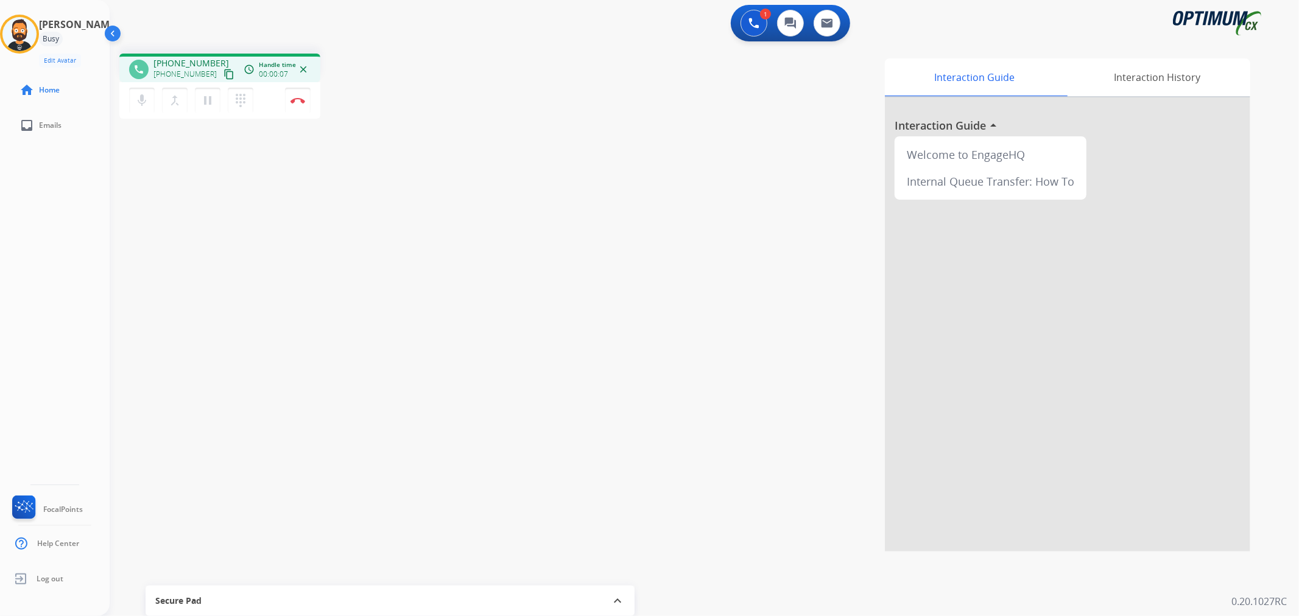
drag, startPoint x: 164, startPoint y: 192, endPoint x: 172, endPoint y: 185, distance: 9.9
click at [164, 192] on div "phone +15129137556 +15129137556 content_copy access_time Call metrics Queue 00:…" at bounding box center [690, 298] width 1160 height 508
drag, startPoint x: 216, startPoint y: 58, endPoint x: 164, endPoint y: 63, distance: 51.4
click at [164, 63] on div "+15129137556 +15129137556 content_copy" at bounding box center [194, 69] width 83 height 24
click at [298, 99] on img at bounding box center [298, 100] width 15 height 6
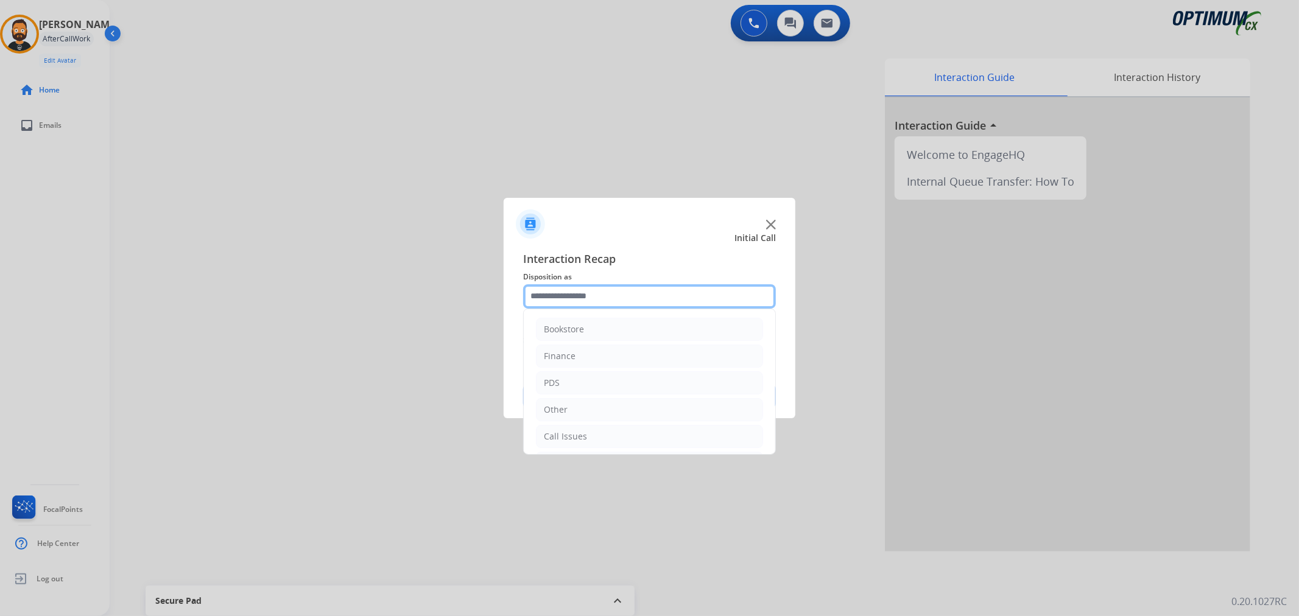
click at [622, 302] on input "text" at bounding box center [649, 296] width 253 height 24
click at [580, 429] on li "Renewal" at bounding box center [649, 434] width 227 height 23
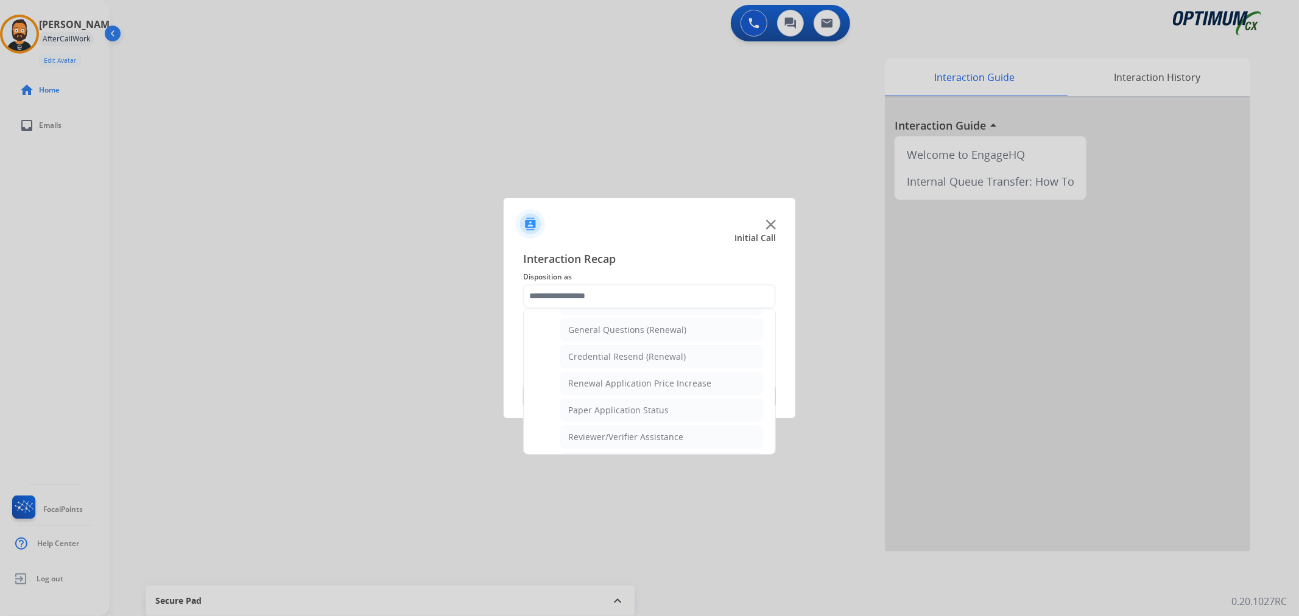
drag, startPoint x: 610, startPoint y: 358, endPoint x: 607, endPoint y: 381, distance: 23.3
click at [609, 358] on div "Credential Resend (Renewal)" at bounding box center [627, 357] width 118 height 12
type input "**********"
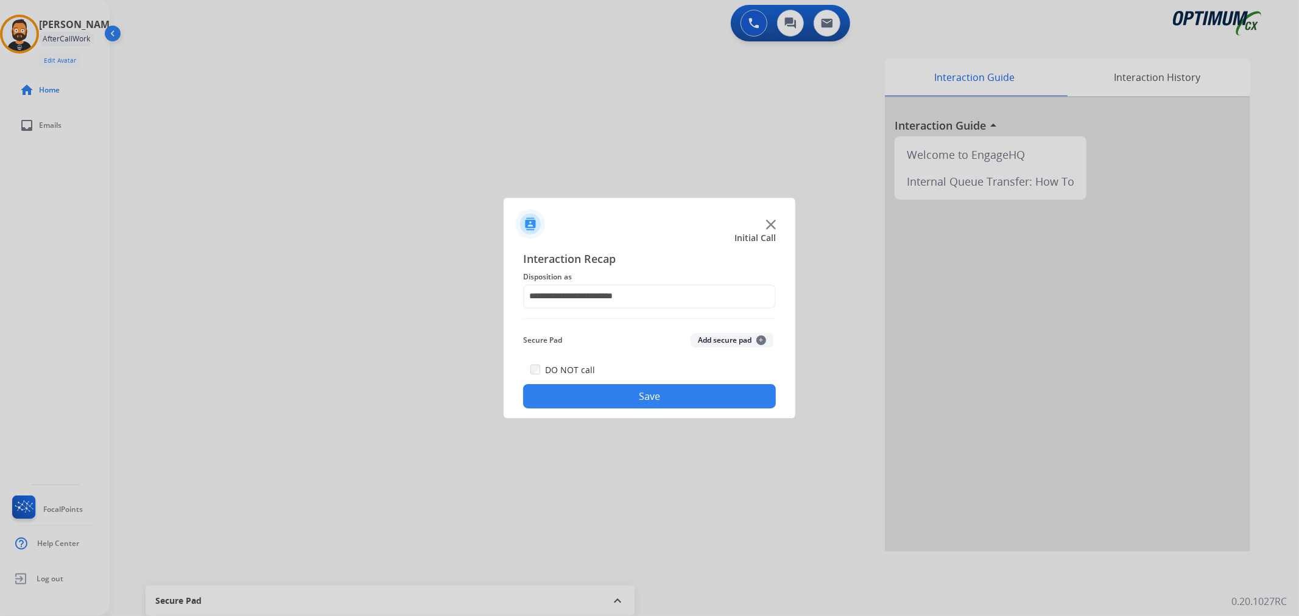
click at [606, 386] on button "Save" at bounding box center [649, 396] width 253 height 24
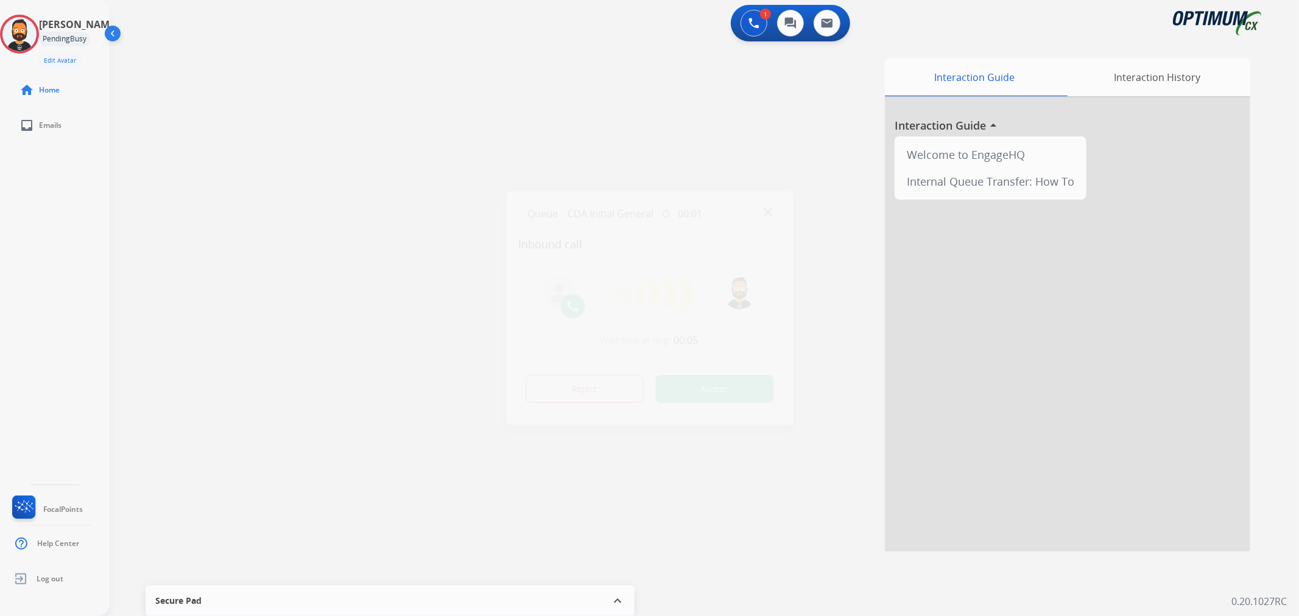
click at [135, 250] on div at bounding box center [649, 308] width 1299 height 616
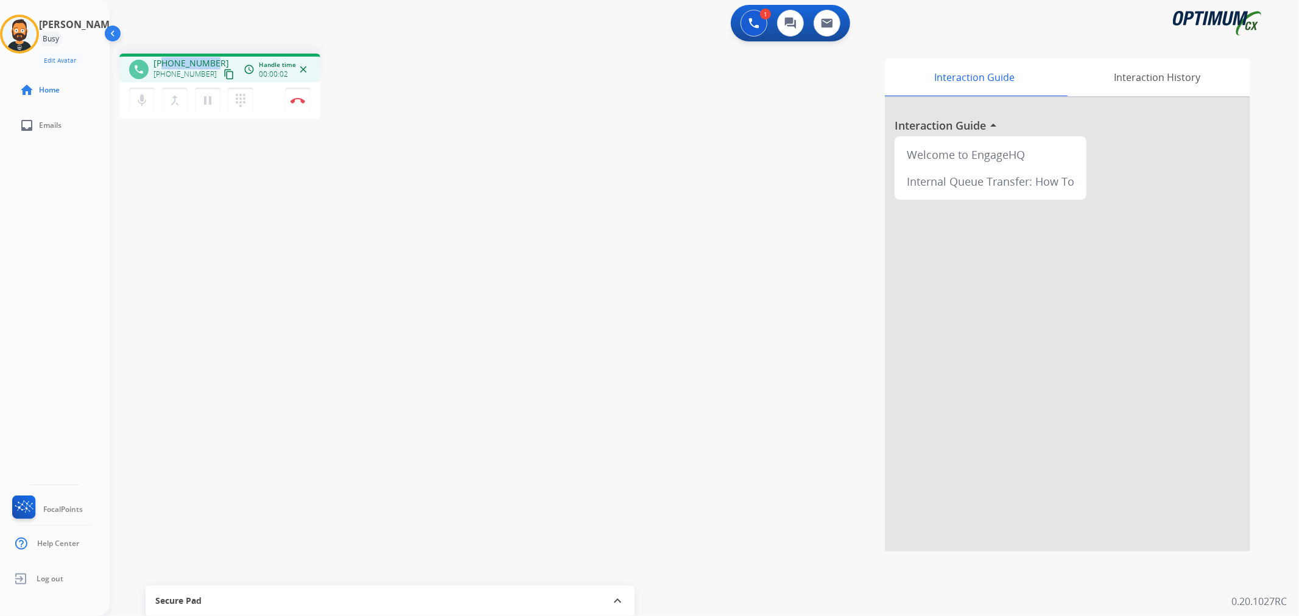
drag, startPoint x: 213, startPoint y: 58, endPoint x: 183, endPoint y: 54, distance: 30.8
click at [162, 58] on div "+15164514930 +15164514930 content_copy" at bounding box center [194, 69] width 83 height 24
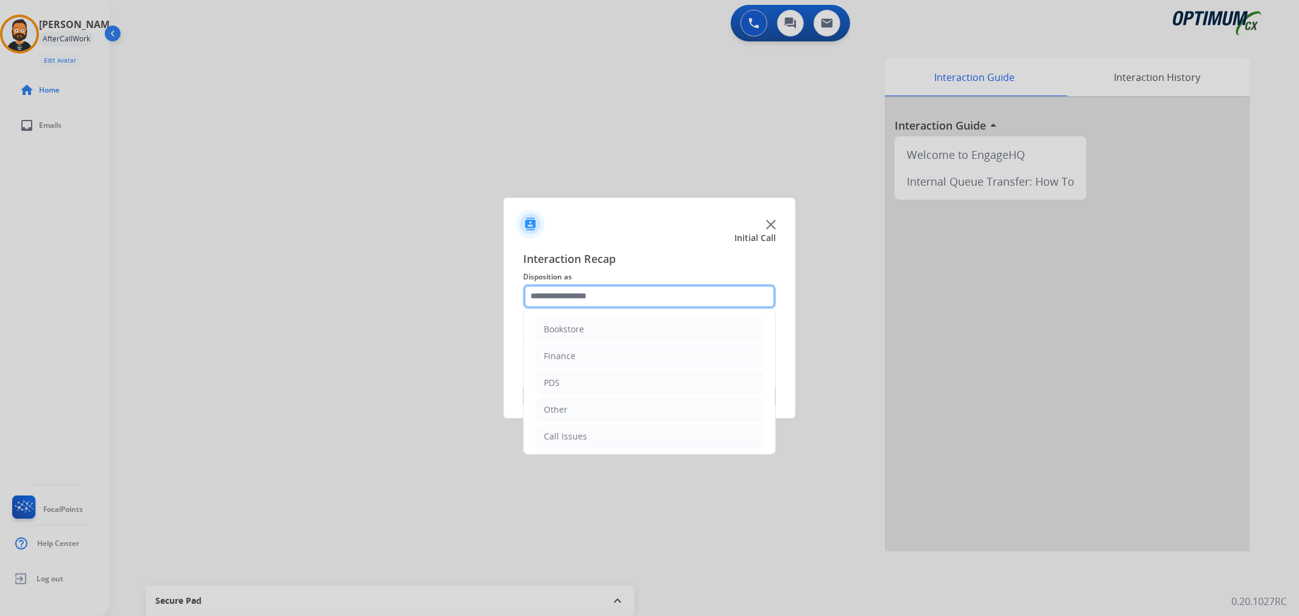
click at [624, 301] on input "text" at bounding box center [649, 296] width 253 height 24
click at [581, 348] on div "Call Issues" at bounding box center [565, 354] width 43 height 12
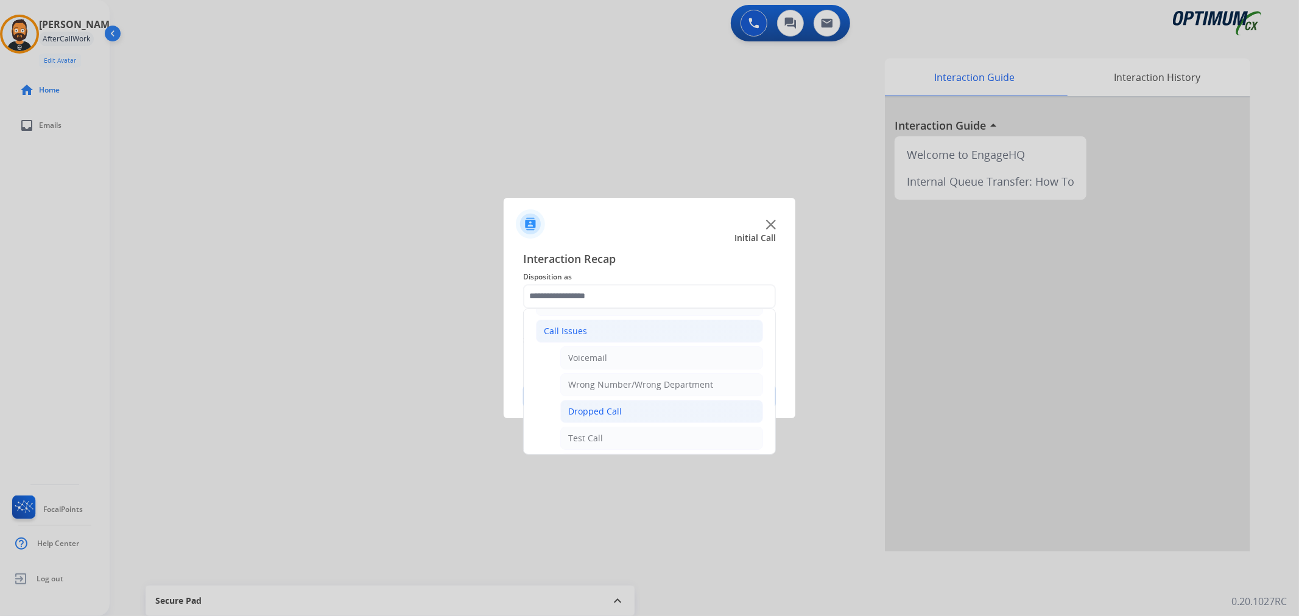
click at [588, 410] on div "Dropped Call" at bounding box center [595, 412] width 54 height 12
type input "**********"
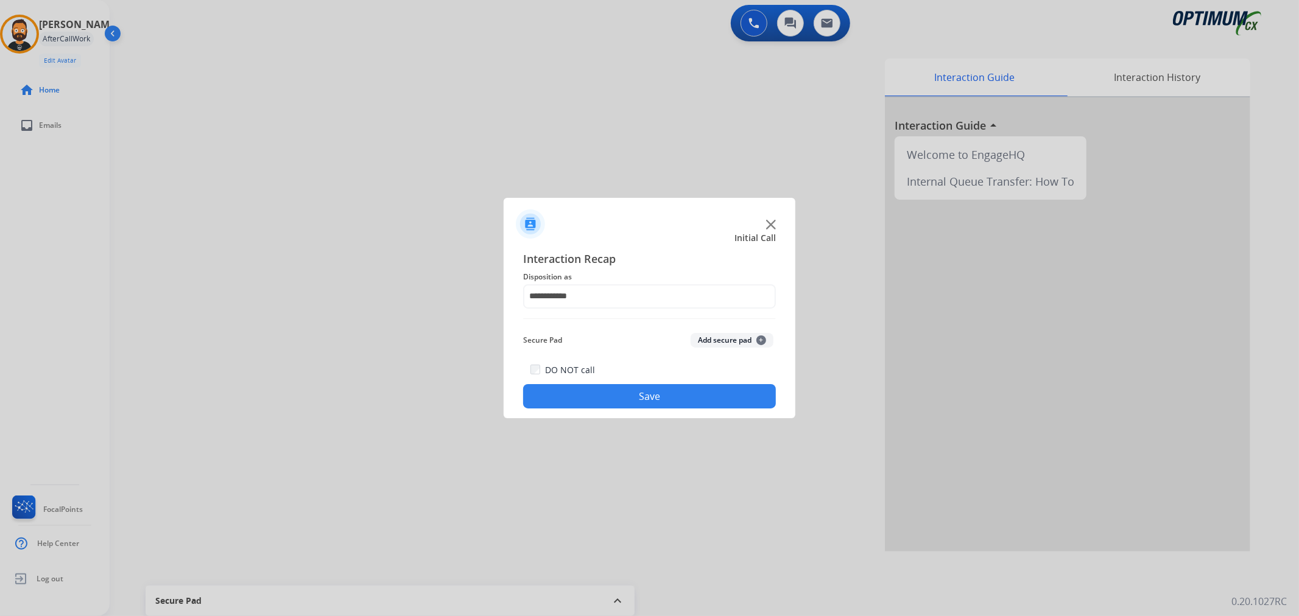
click at [592, 390] on button "Save" at bounding box center [649, 396] width 253 height 24
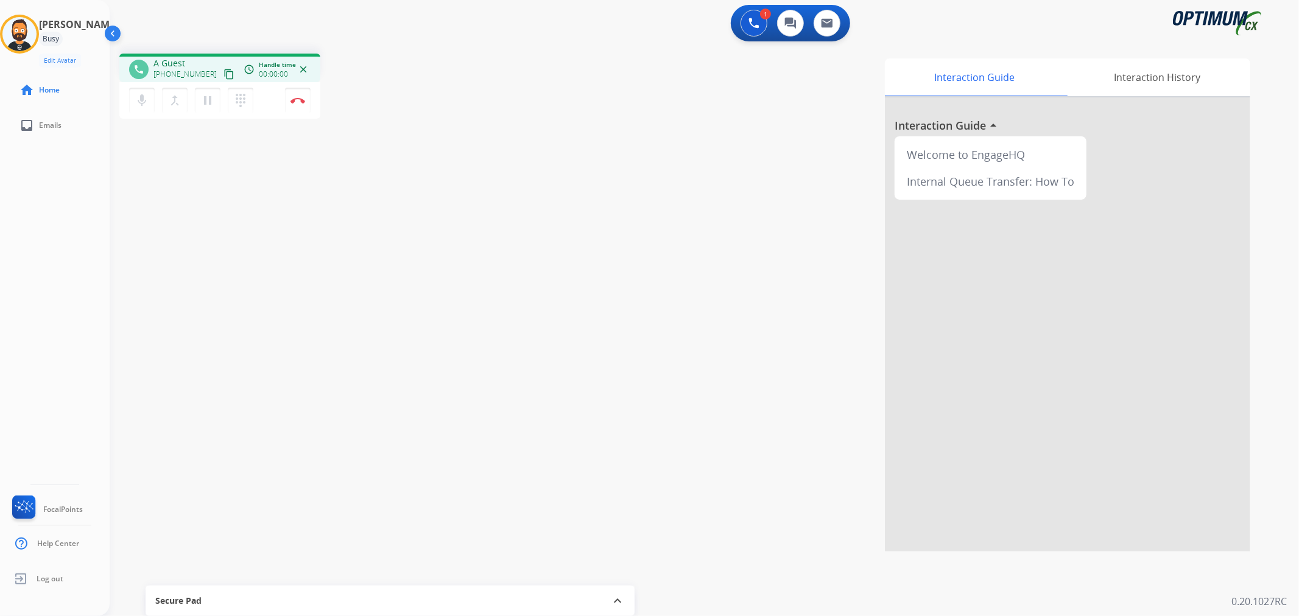
click at [163, 192] on div "phone A Guest +15164514930 content_copy access_time Call metrics Queue 00:07 Ho…" at bounding box center [690, 298] width 1160 height 508
drag, startPoint x: 213, startPoint y: 57, endPoint x: 163, endPoint y: 62, distance: 50.8
click at [163, 62] on div "+15164514930 +15164514930 content_copy" at bounding box center [194, 69] width 83 height 24
click at [300, 99] on img at bounding box center [298, 100] width 15 height 6
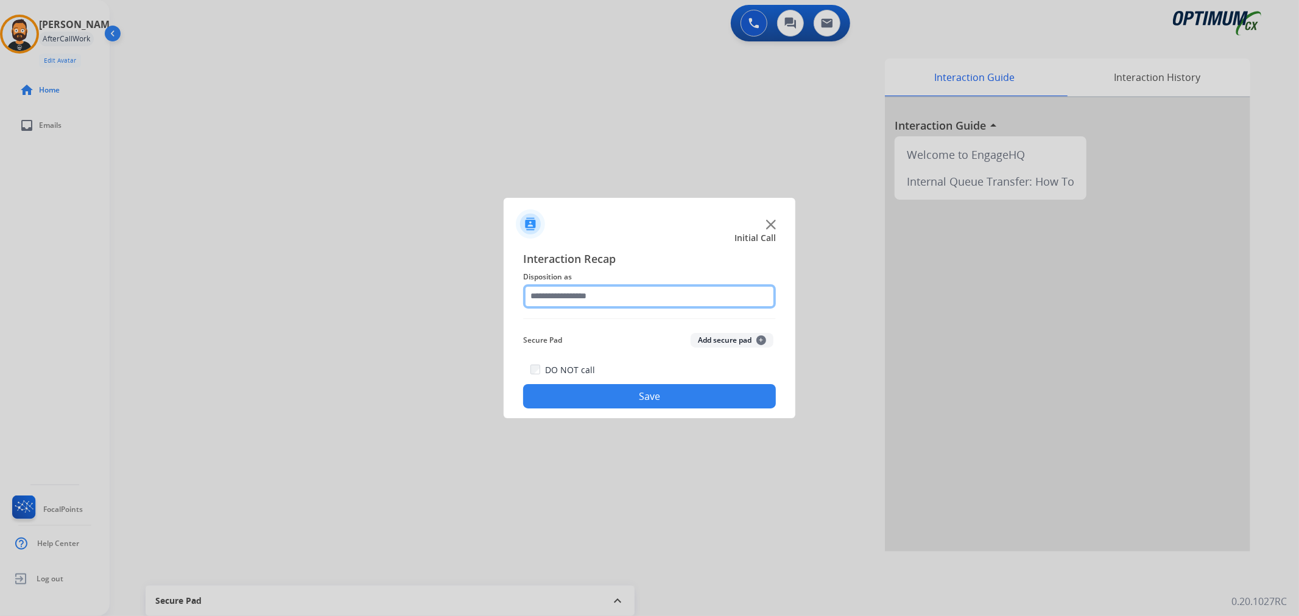
click at [601, 294] on input "text" at bounding box center [649, 296] width 253 height 24
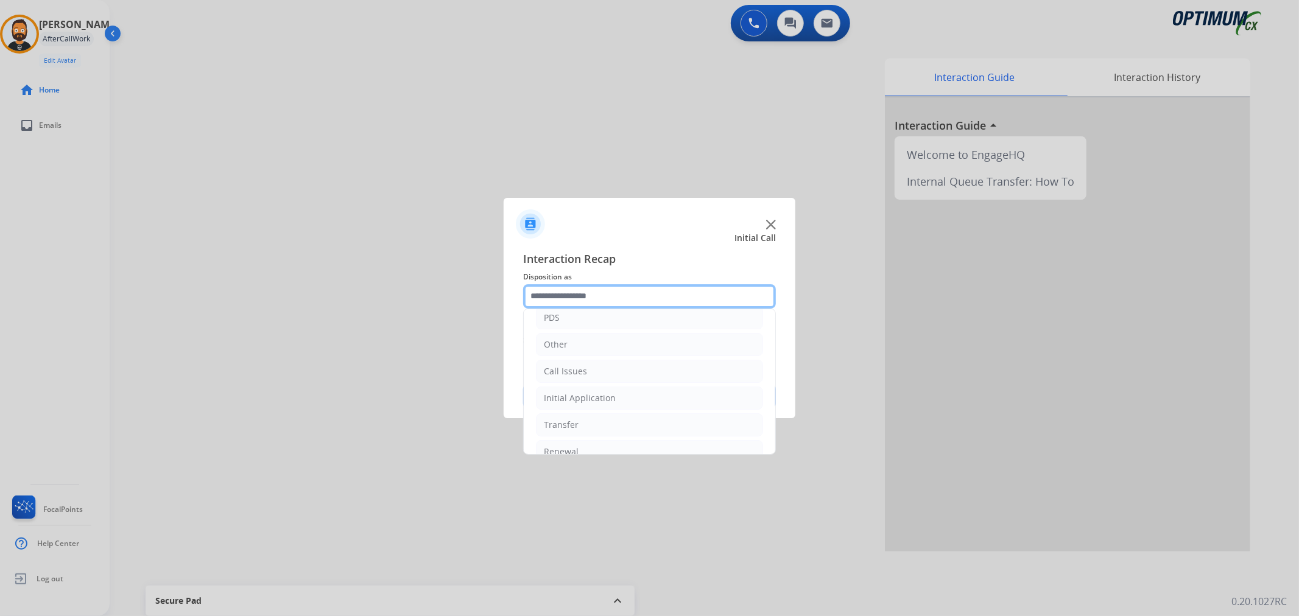
scroll to position [83, 0]
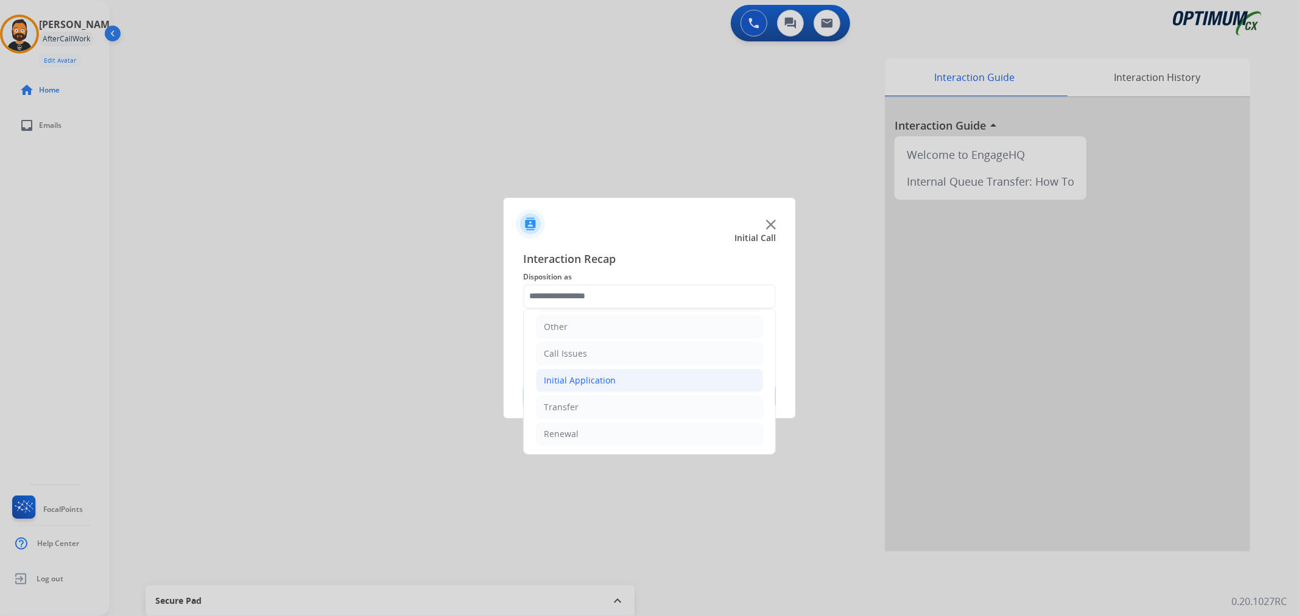
click at [580, 381] on div "Initial Application" at bounding box center [580, 381] width 72 height 12
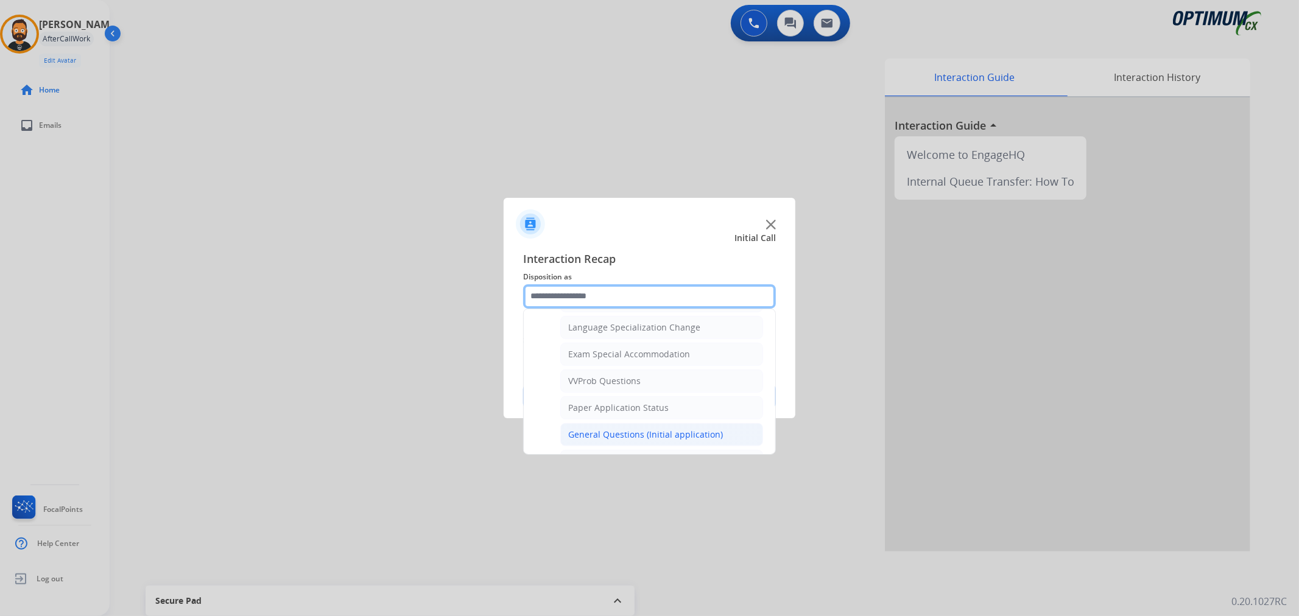
scroll to position [647, 0]
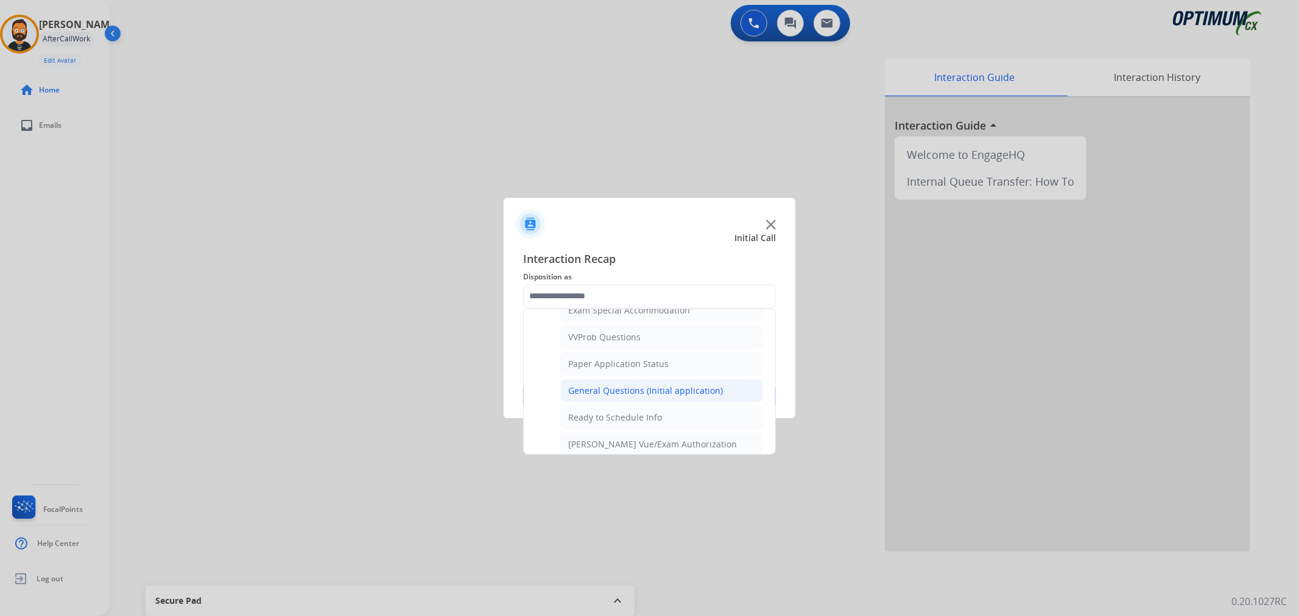
click at [637, 385] on li "General Questions (Initial application)" at bounding box center [661, 390] width 203 height 23
type input "**********"
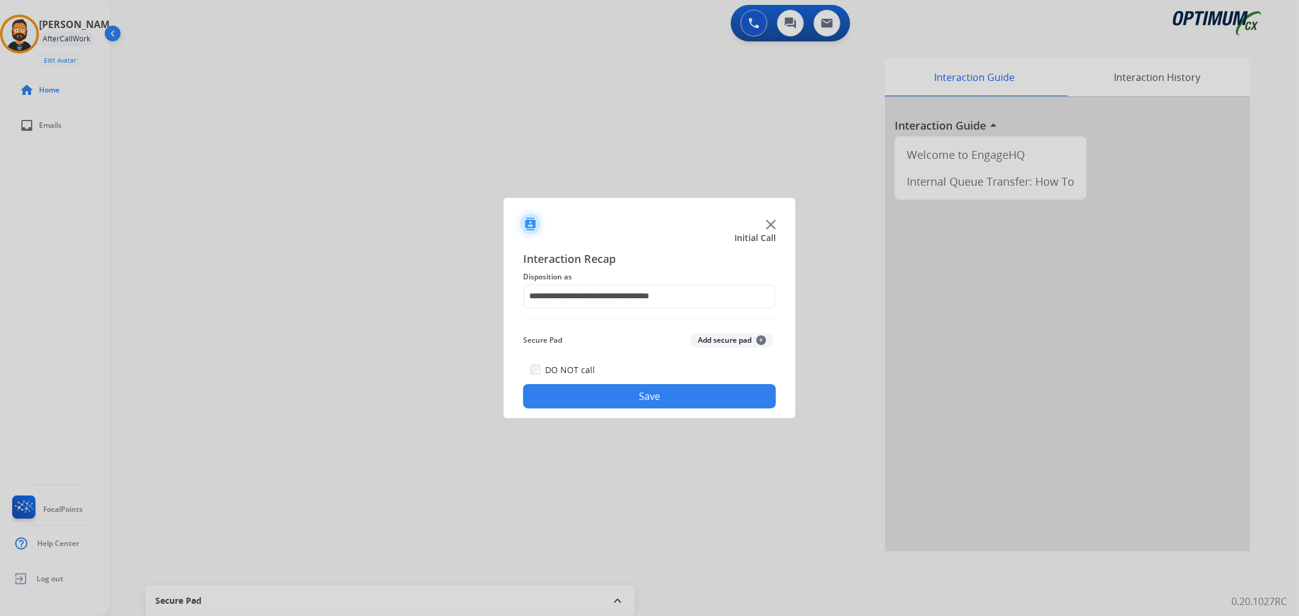
click at [637, 385] on button "Save" at bounding box center [649, 396] width 253 height 24
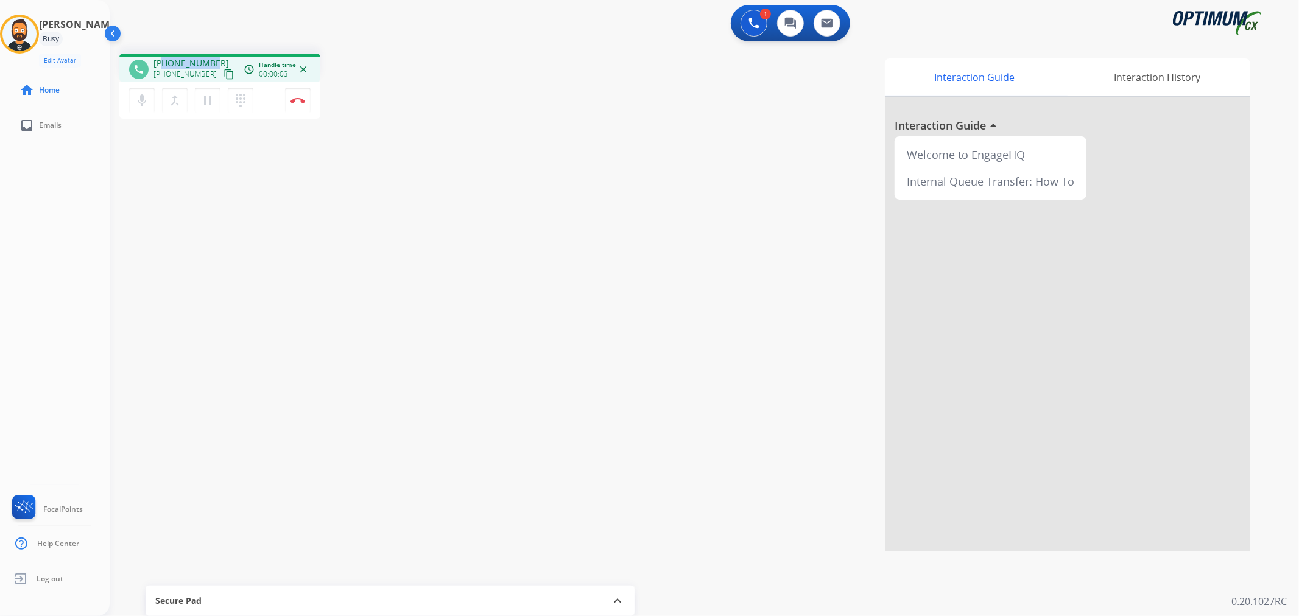
drag, startPoint x: 214, startPoint y: 57, endPoint x: 164, endPoint y: 58, distance: 50.0
click at [164, 58] on div "+12698326550 +12698326550 content_copy" at bounding box center [194, 69] width 83 height 24
drag, startPoint x: 303, startPoint y: 99, endPoint x: 313, endPoint y: 98, distance: 9.8
click at [305, 99] on button "Disconnect" at bounding box center [298, 101] width 26 height 26
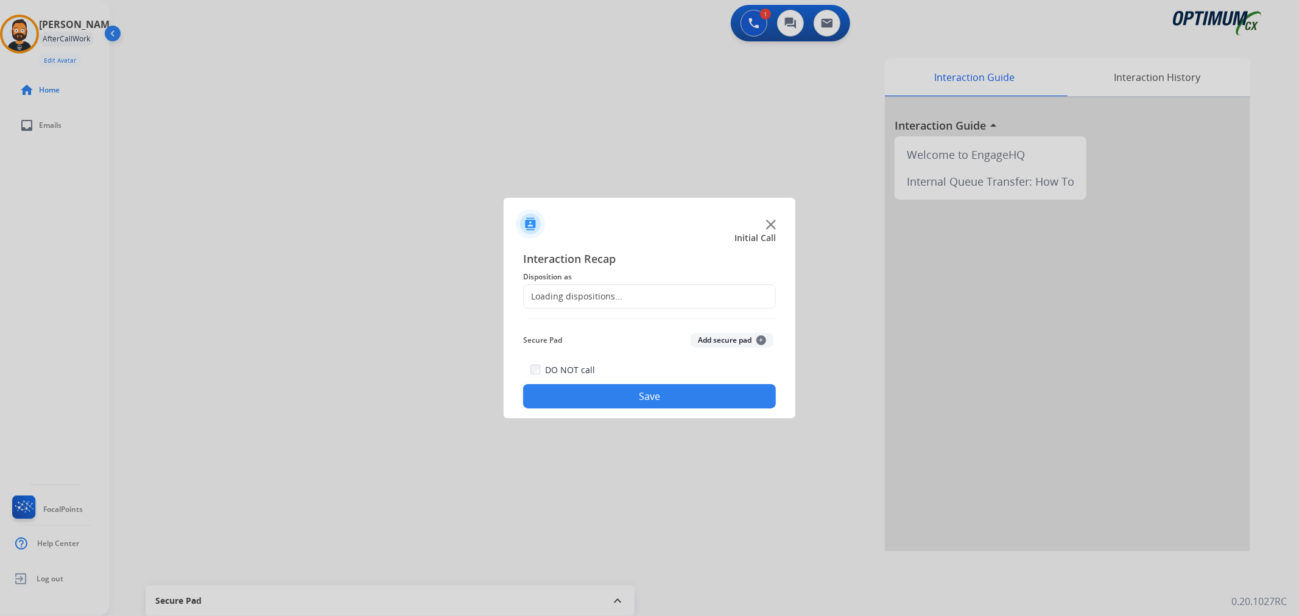
click at [577, 294] on div "Loading dispositions..." at bounding box center [573, 297] width 99 height 12
click at [591, 305] on input "text" at bounding box center [649, 296] width 253 height 24
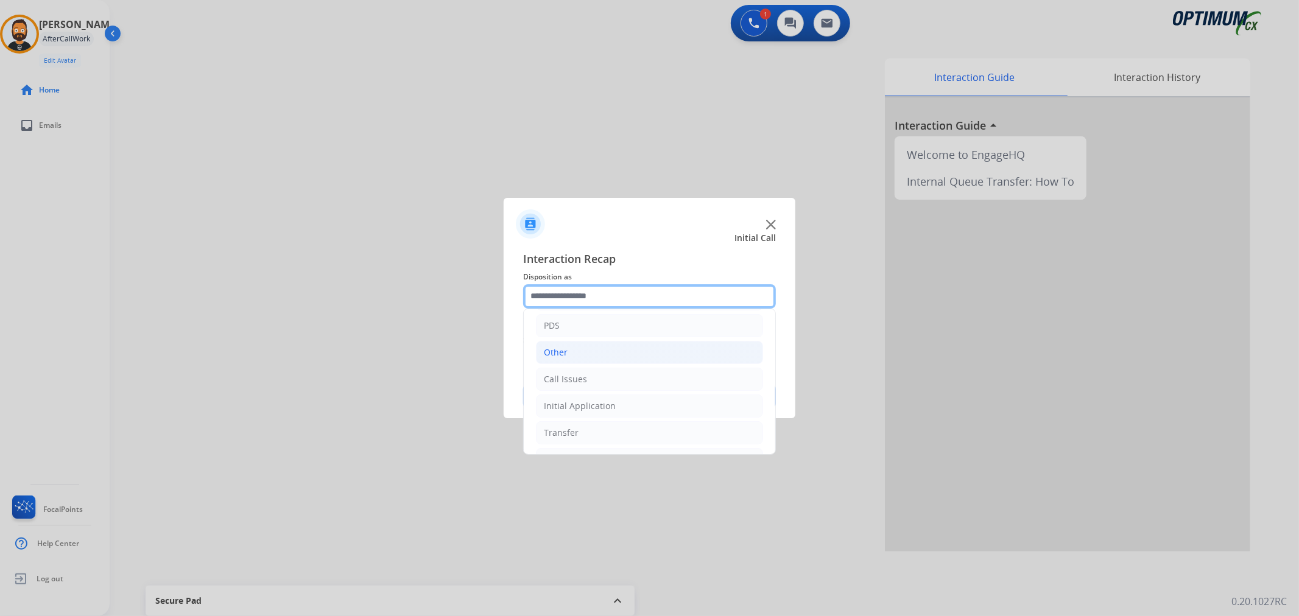
scroll to position [83, 0]
drag, startPoint x: 587, startPoint y: 327, endPoint x: 594, endPoint y: 340, distance: 14.7
click at [586, 326] on li "Other" at bounding box center [649, 327] width 227 height 23
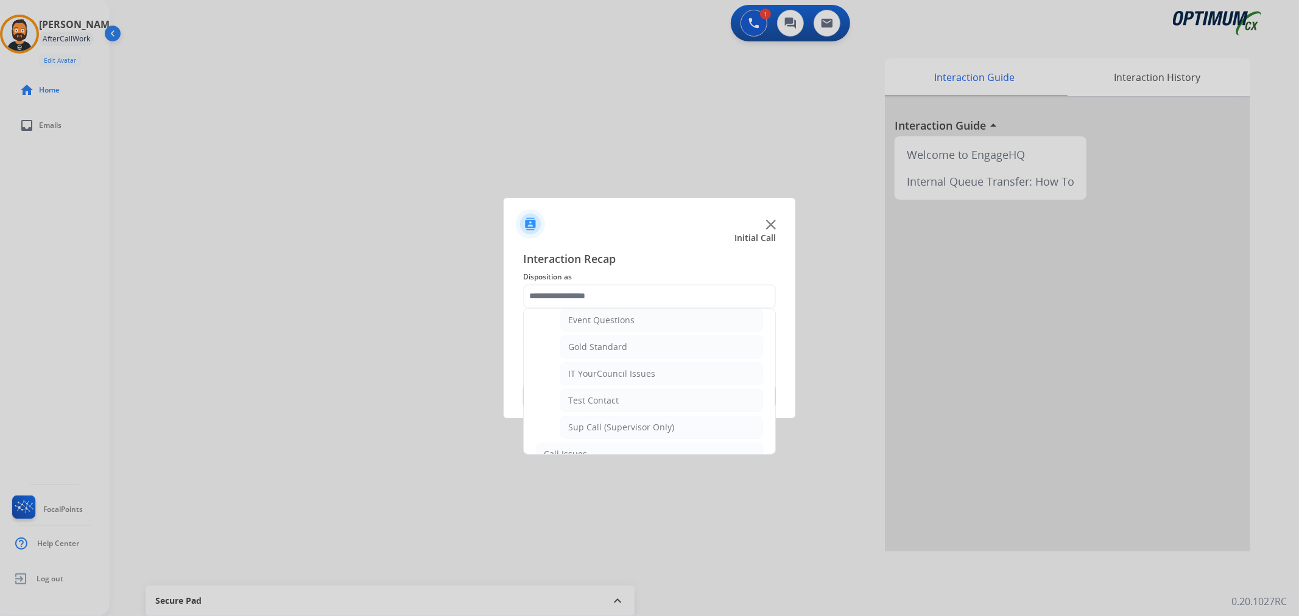
click at [612, 379] on div "IT YourCouncil Issues" at bounding box center [611, 374] width 87 height 12
type input "**********"
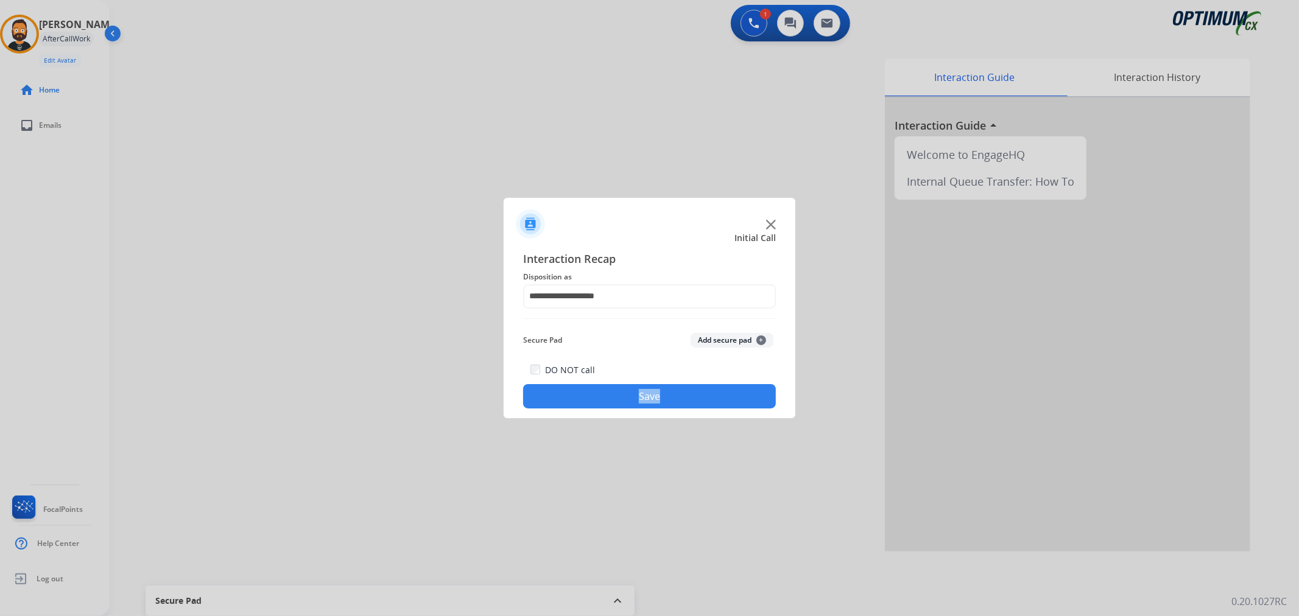
click at [612, 379] on div "DO NOT call Save" at bounding box center [649, 385] width 253 height 46
click at [580, 402] on button "Save" at bounding box center [649, 396] width 253 height 24
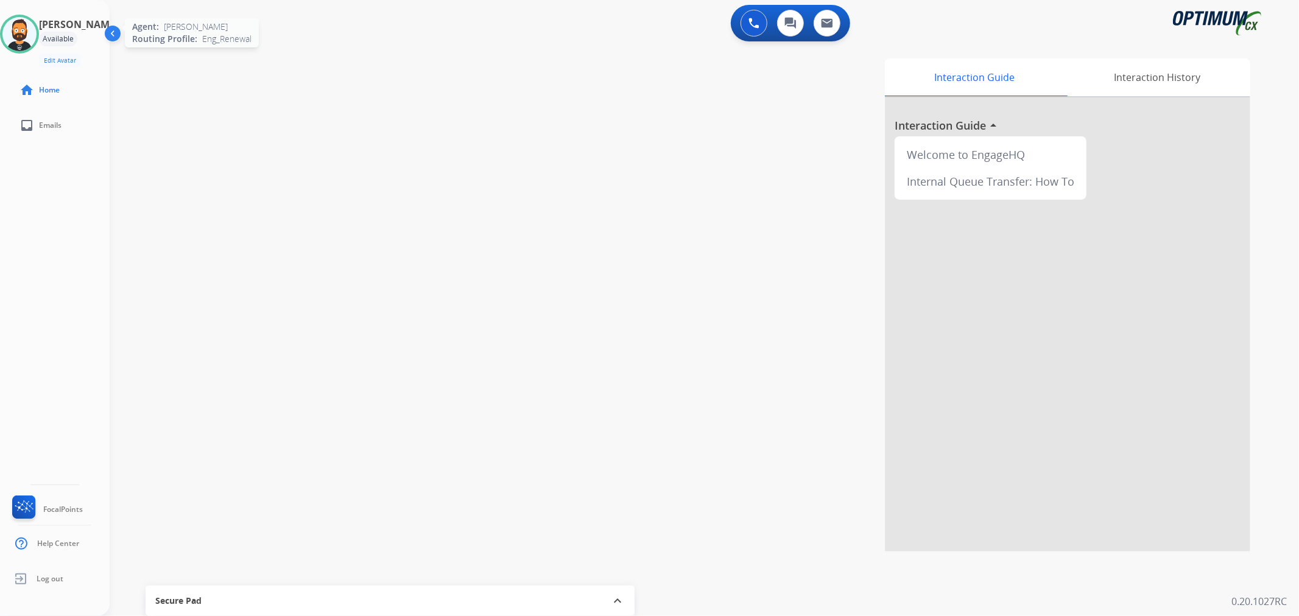
drag, startPoint x: 37, startPoint y: 22, endPoint x: 47, endPoint y: 27, distance: 10.9
click at [37, 22] on img at bounding box center [19, 34] width 34 height 34
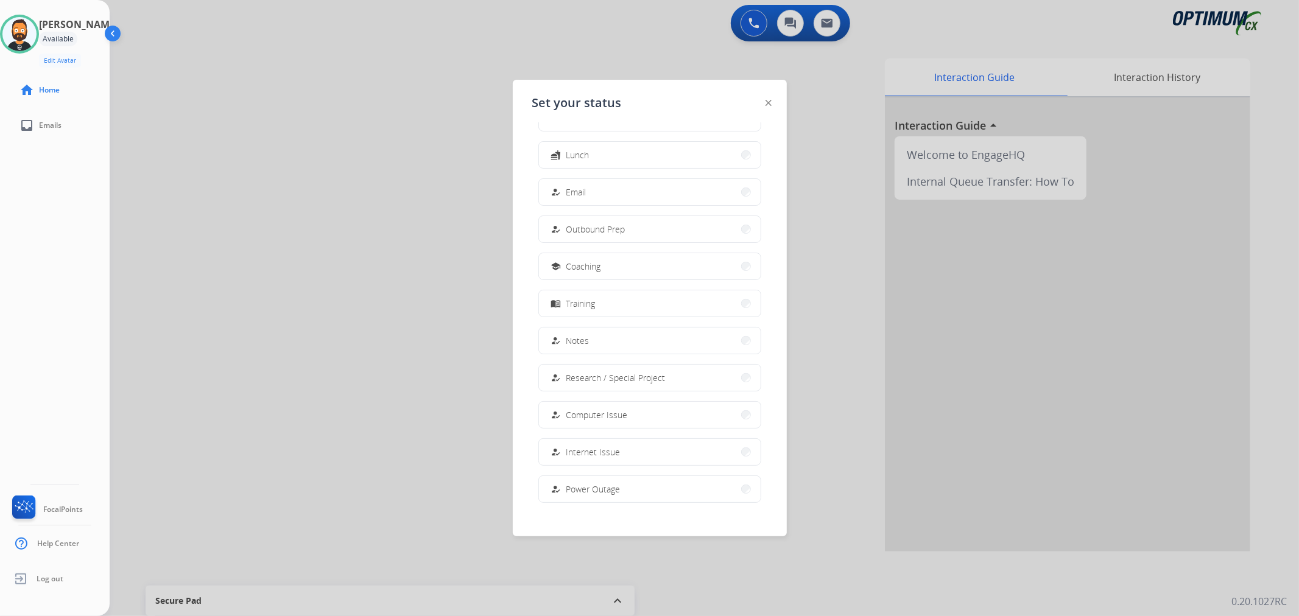
scroll to position [114, 0]
click at [601, 482] on button "work_off Offline" at bounding box center [650, 478] width 222 height 26
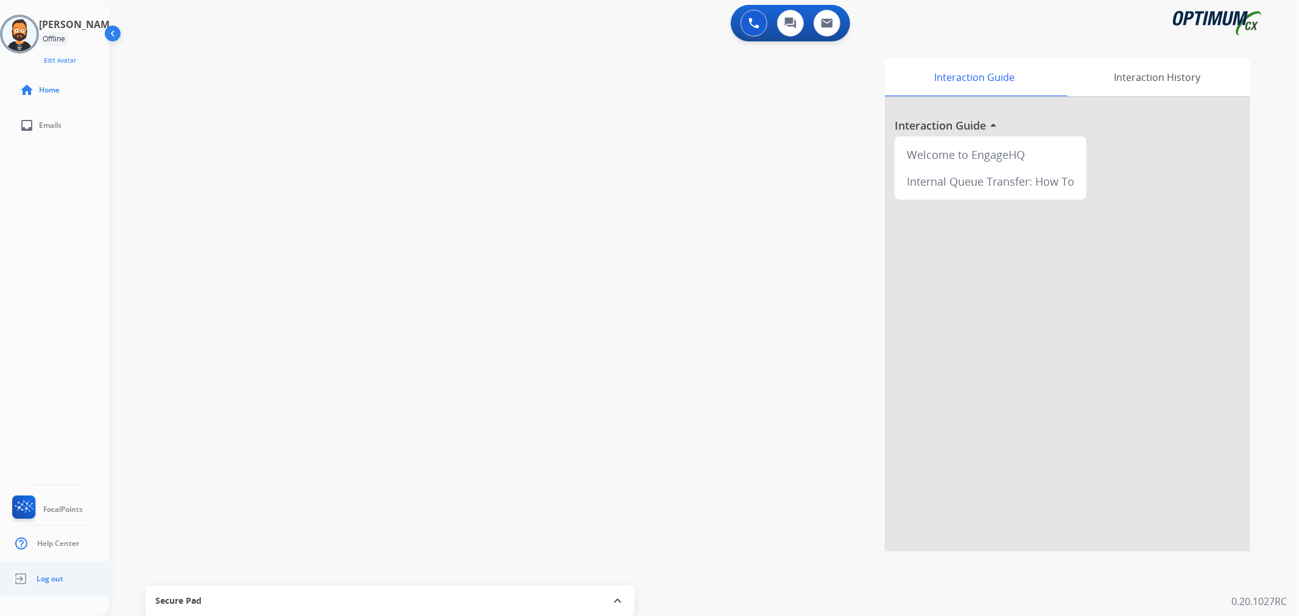
click at [37, 565] on ul "Log out" at bounding box center [55, 579] width 110 height 35
click at [41, 579] on span "Log out" at bounding box center [50, 579] width 27 height 10
